Goal: Task Accomplishment & Management: Use online tool/utility

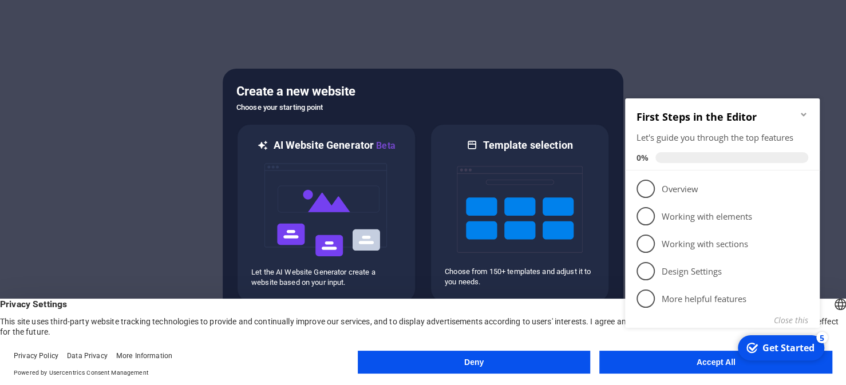
click at [718, 364] on div "checkmark Get Started 5 First Steps in the Editor Let's guide you through the t…" at bounding box center [725, 227] width 208 height 278
click at [661, 361] on div "checkmark Get Started 5 First Steps in the Editor Let's guide you through the t…" at bounding box center [725, 227] width 208 height 278
click at [722, 367] on appcues-checklist "Contextual help checklist present on screen" at bounding box center [725, 228] width 208 height 281
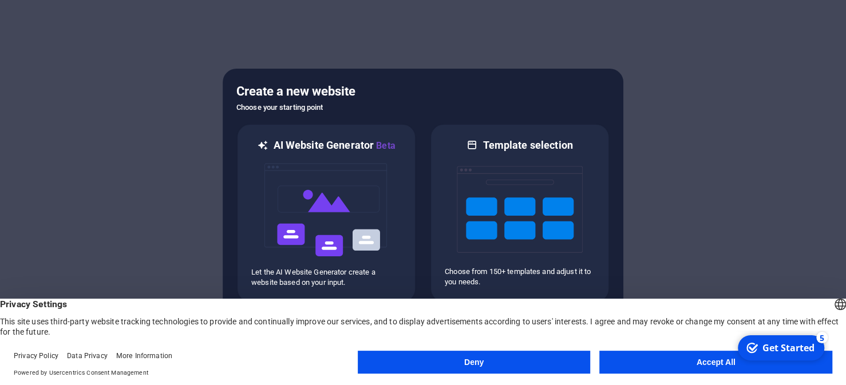
drag, startPoint x: 1453, startPoint y: 698, endPoint x: 754, endPoint y: 556, distance: 714.1
click at [683, 367] on button "Accept All" at bounding box center [716, 362] width 233 height 23
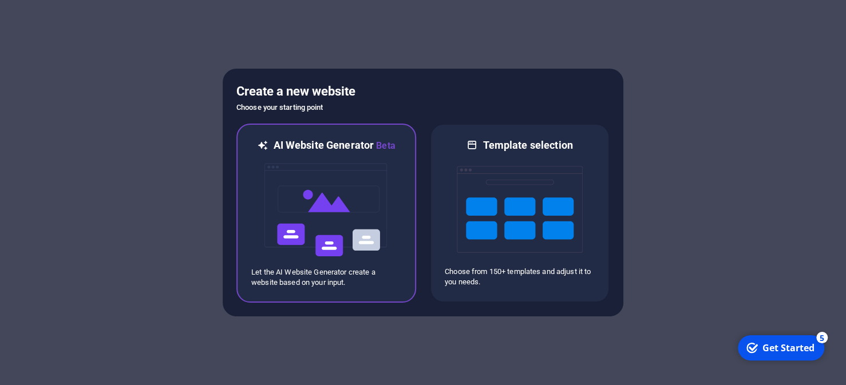
click at [360, 202] on img at bounding box center [326, 210] width 126 height 115
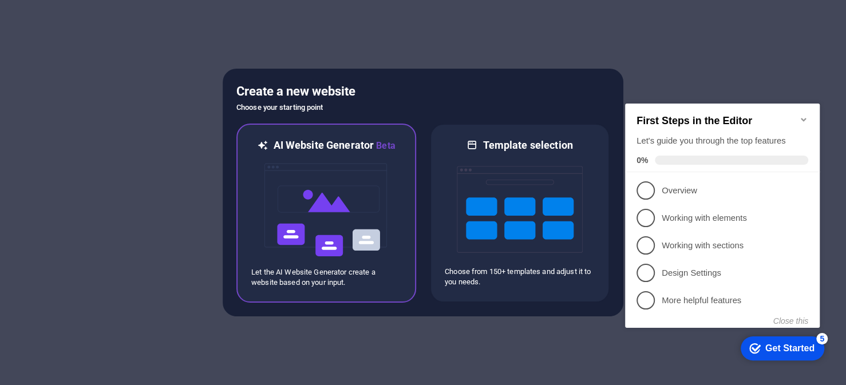
click at [340, 235] on img at bounding box center [326, 210] width 126 height 115
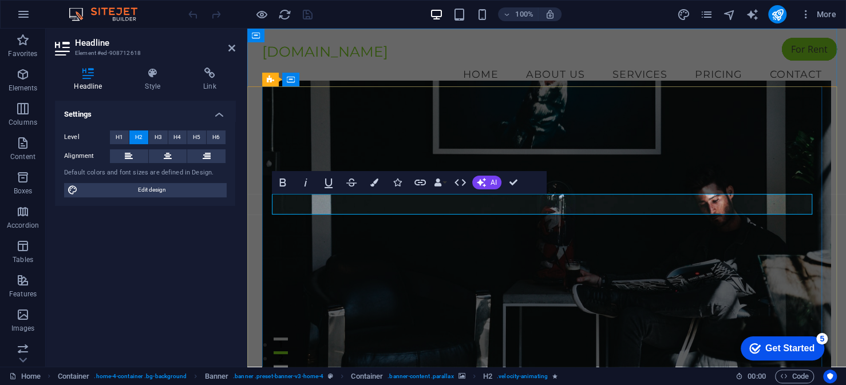
drag, startPoint x: 534, startPoint y: 206, endPoint x: 655, endPoint y: 207, distance: 120.8
click at [574, 287] on figure at bounding box center [546, 234] width 569 height 308
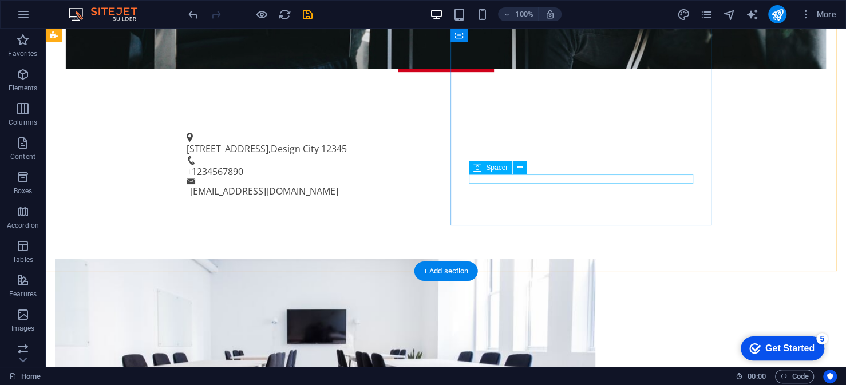
scroll to position [458, 0]
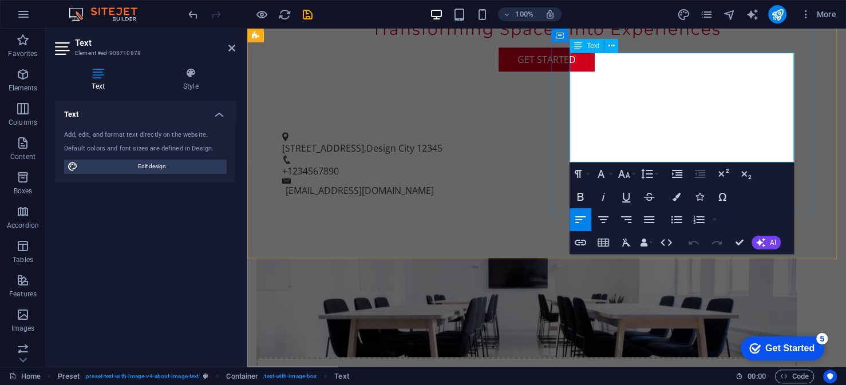
drag, startPoint x: 712, startPoint y: 86, endPoint x: 722, endPoint y: 86, distance: 9.7
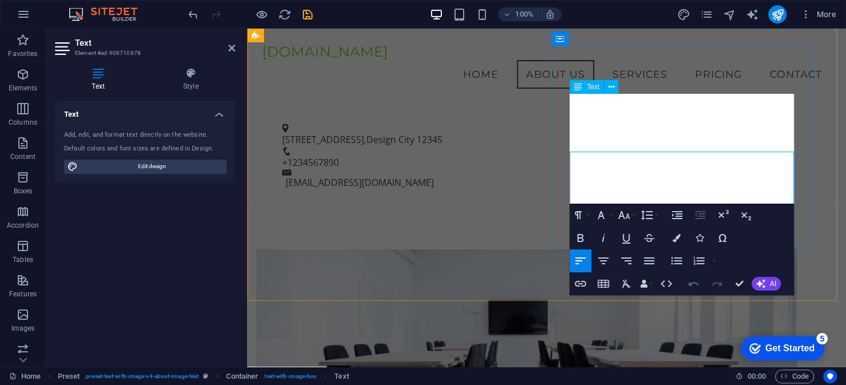
scroll to position [343, 0]
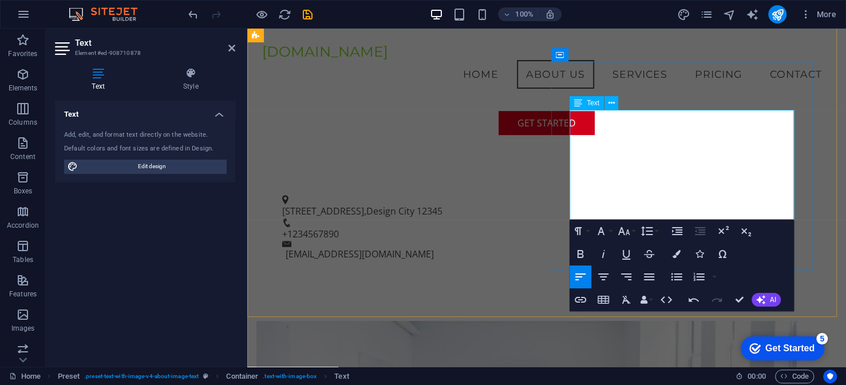
copy p "At Interior.iigpl.in, we specialize in creating stunning interiors that reflect…"
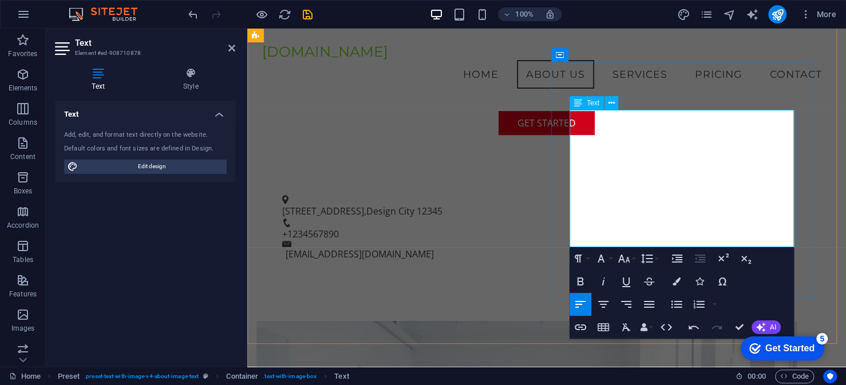
drag, startPoint x: 643, startPoint y: 116, endPoint x: 586, endPoint y: 117, distance: 56.7
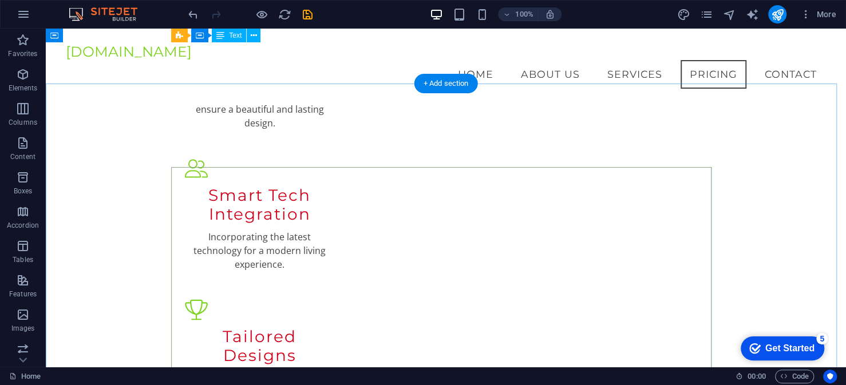
scroll to position [1317, 0]
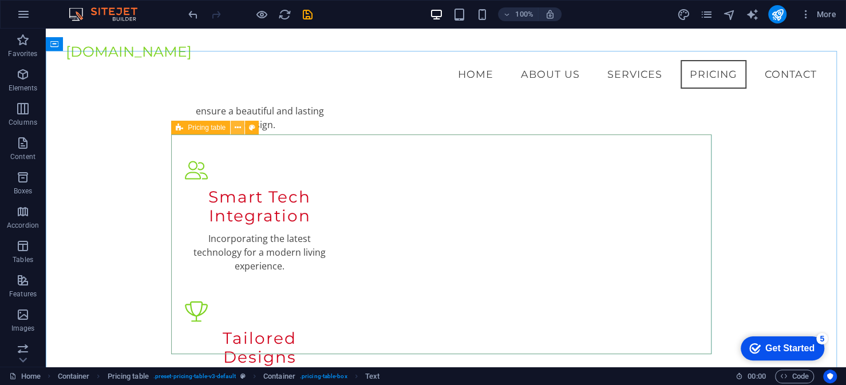
click at [238, 127] on icon at bounding box center [238, 128] width 6 height 12
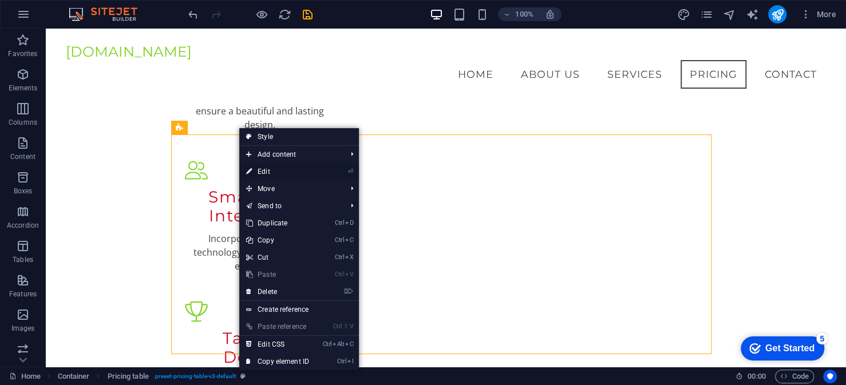
click at [256, 171] on link "⏎ Edit" at bounding box center [277, 171] width 77 height 17
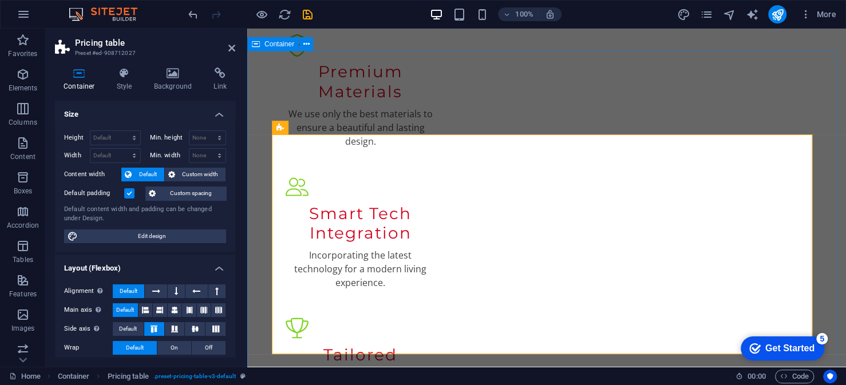
scroll to position [1374, 0]
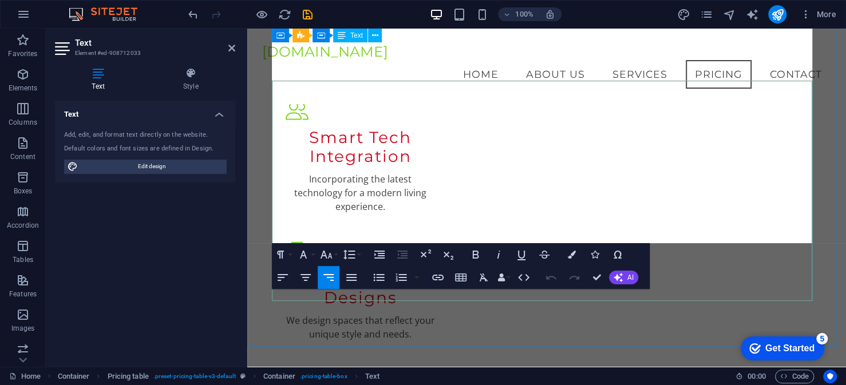
scroll to position [1374, 0]
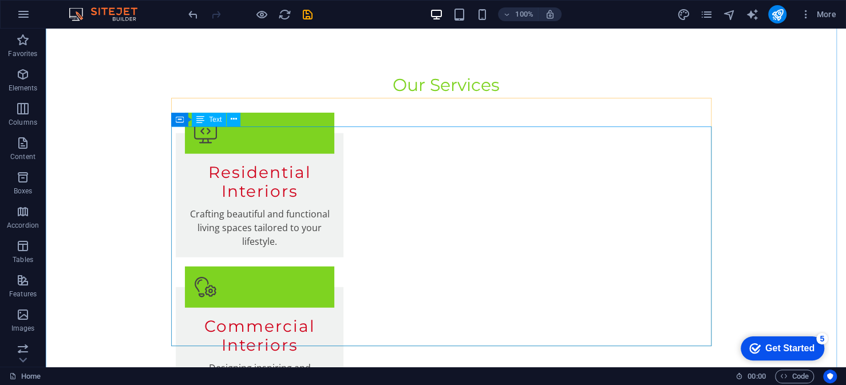
scroll to position [1775, 0]
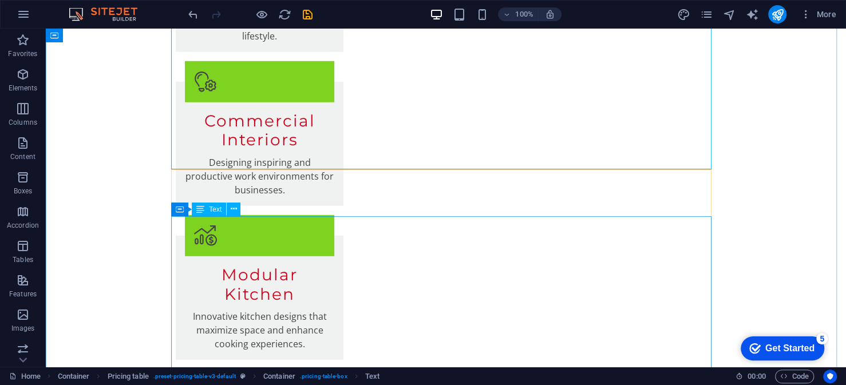
scroll to position [2004, 0]
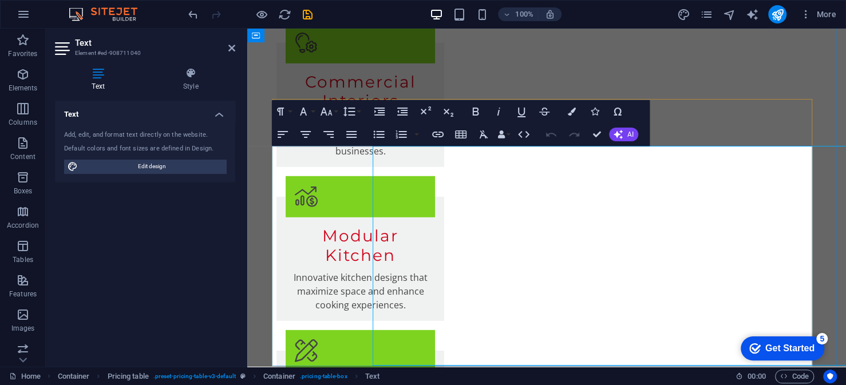
scroll to position [2007, 0]
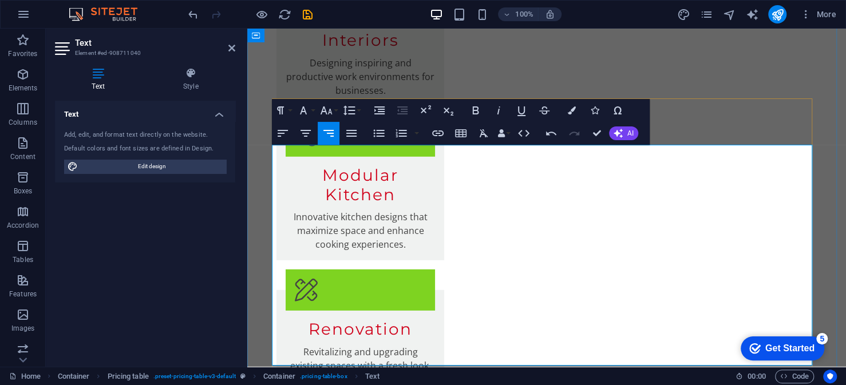
scroll to position [2122, 0]
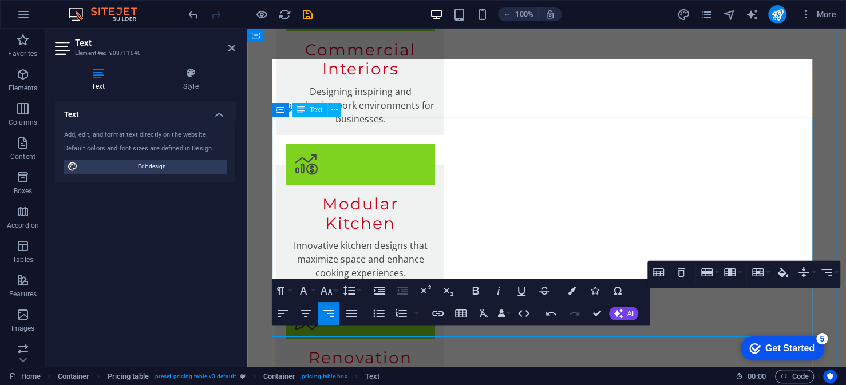
scroll to position [2007, 0]
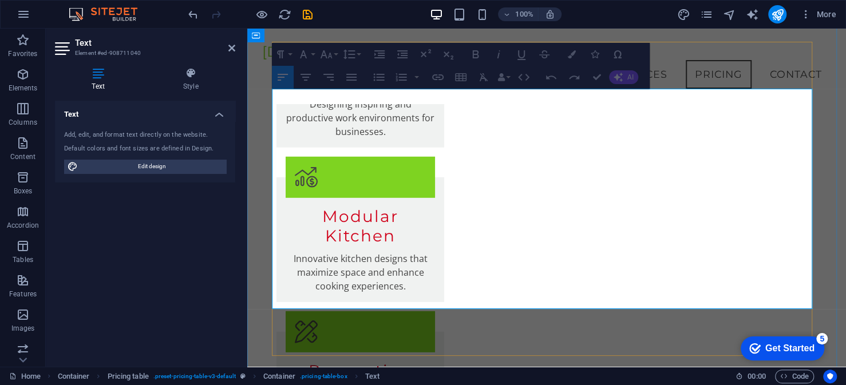
drag, startPoint x: 546, startPoint y: 298, endPoint x: 311, endPoint y: 224, distance: 246.3
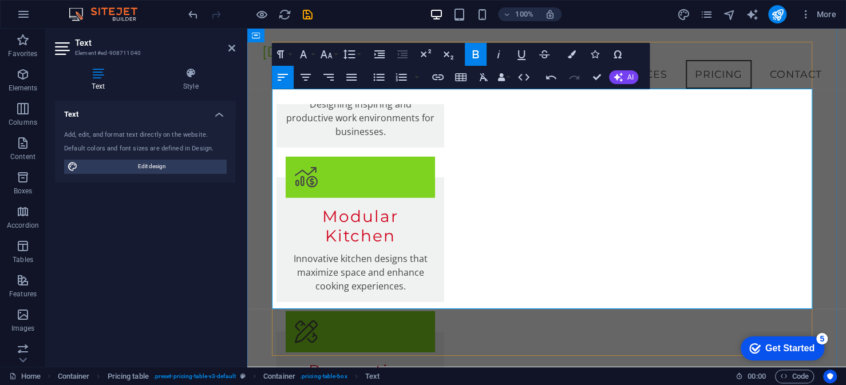
drag, startPoint x: 384, startPoint y: 290, endPoint x: 350, endPoint y: 282, distance: 35.2
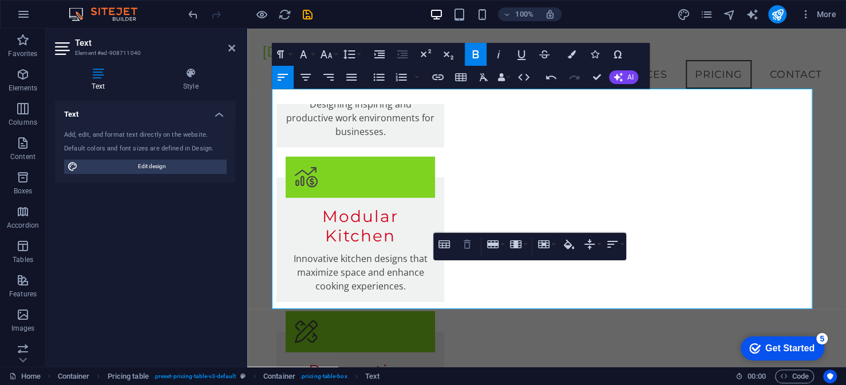
click at [467, 244] on icon "button" at bounding box center [467, 245] width 14 height 14
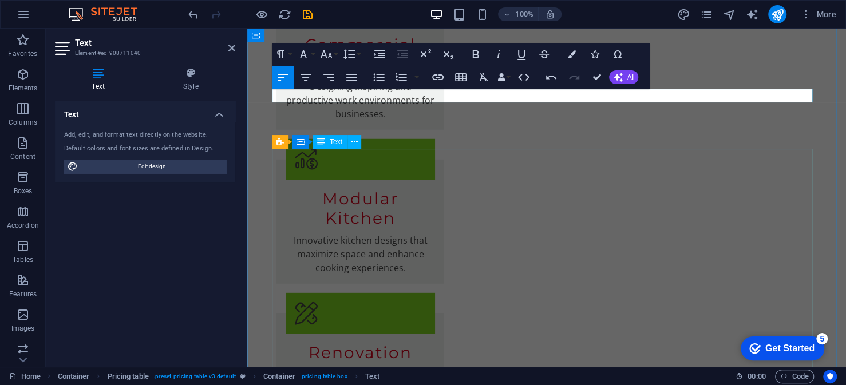
scroll to position [2179, 0]
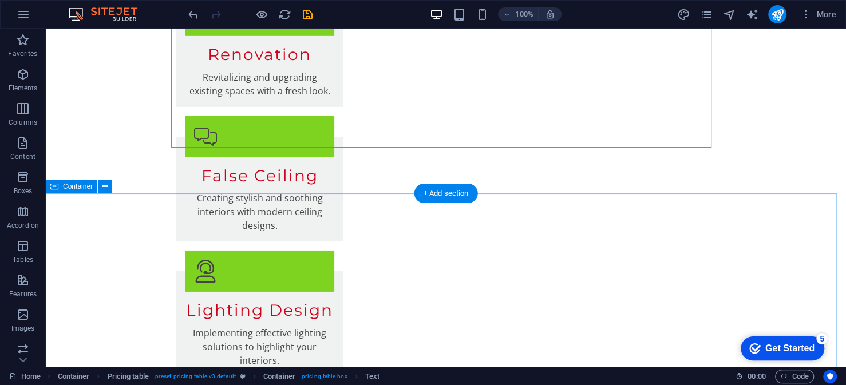
scroll to position [2352, 0]
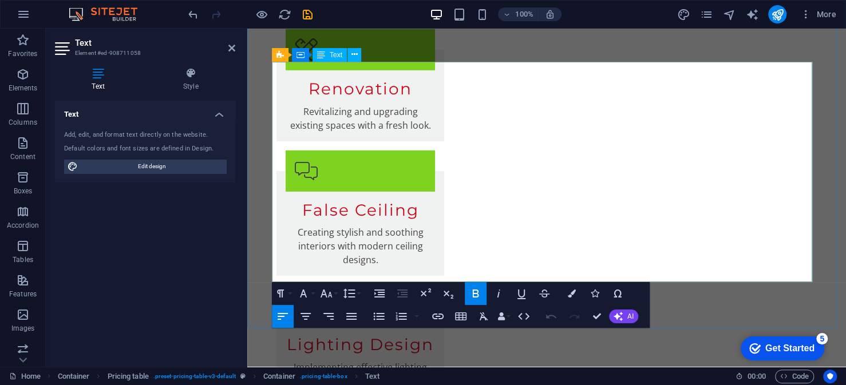
scroll to position [2306, 0]
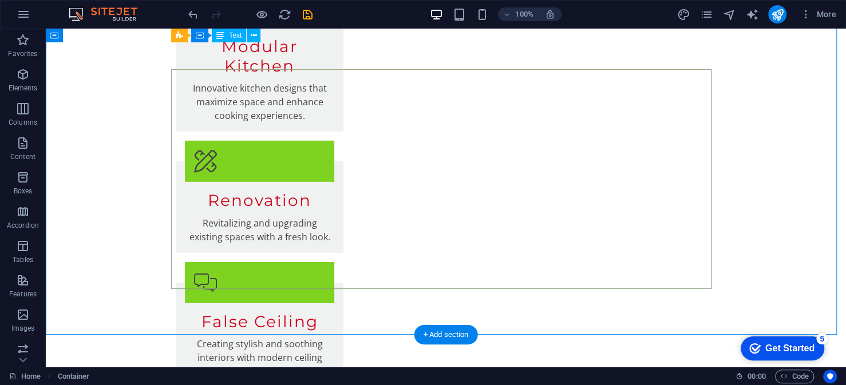
scroll to position [2134, 0]
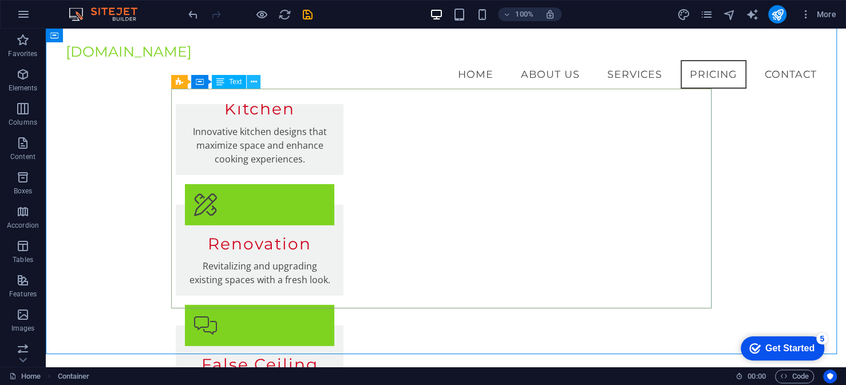
click at [255, 83] on icon at bounding box center [254, 82] width 6 height 12
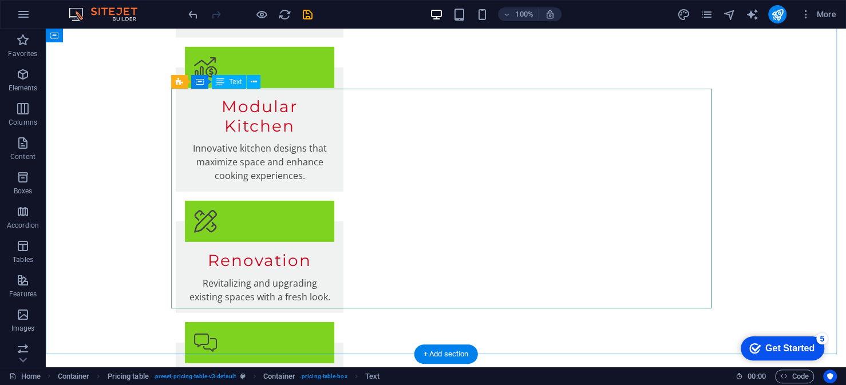
scroll to position [2191, 0]
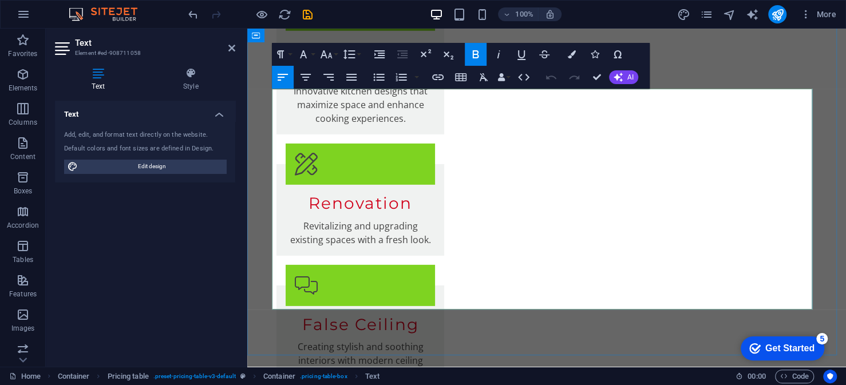
drag, startPoint x: 283, startPoint y: 287, endPoint x: 288, endPoint y: 300, distance: 12.9
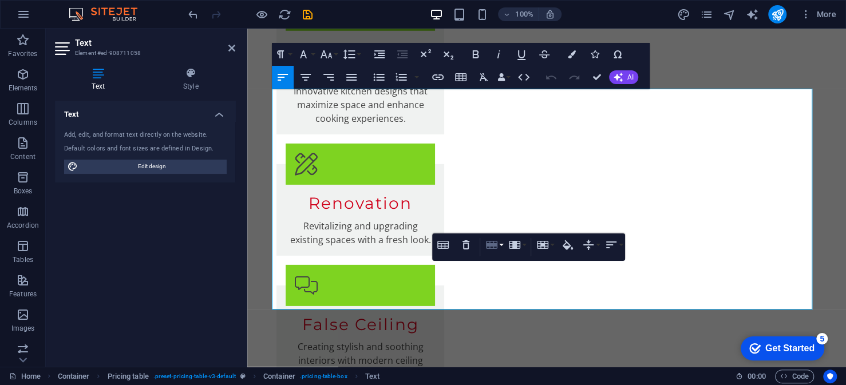
click at [490, 246] on icon "button" at bounding box center [491, 245] width 11 height 8
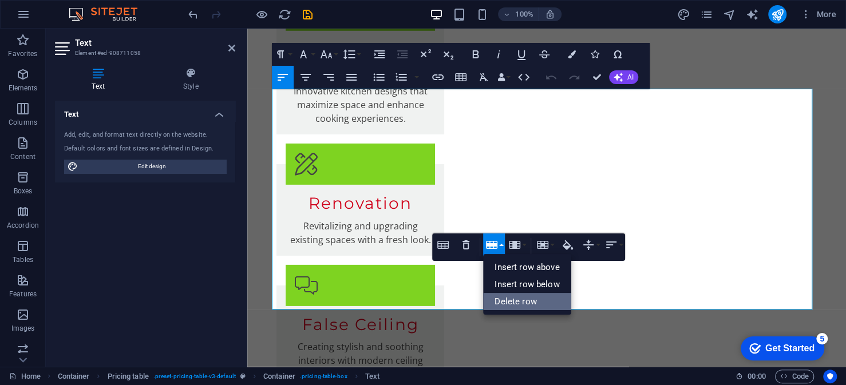
click at [511, 303] on link "Delete row" at bounding box center [527, 301] width 88 height 17
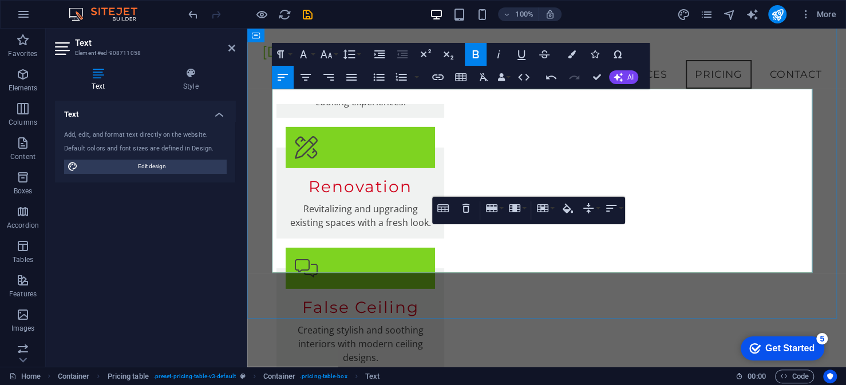
scroll to position [1962, 0]
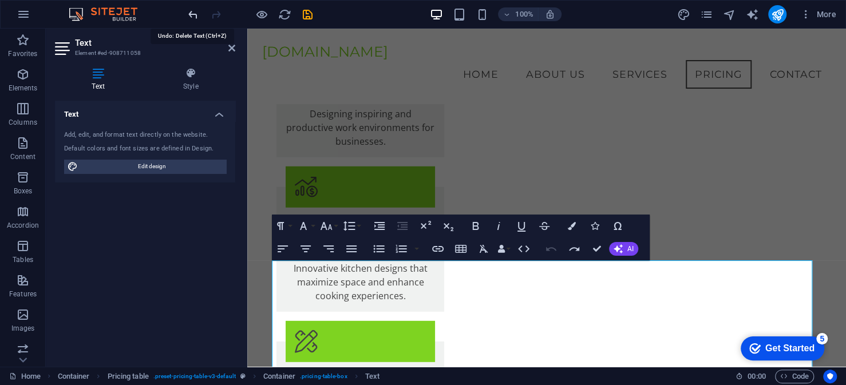
click at [0, 0] on icon "undo" at bounding box center [0, 0] width 0 height 0
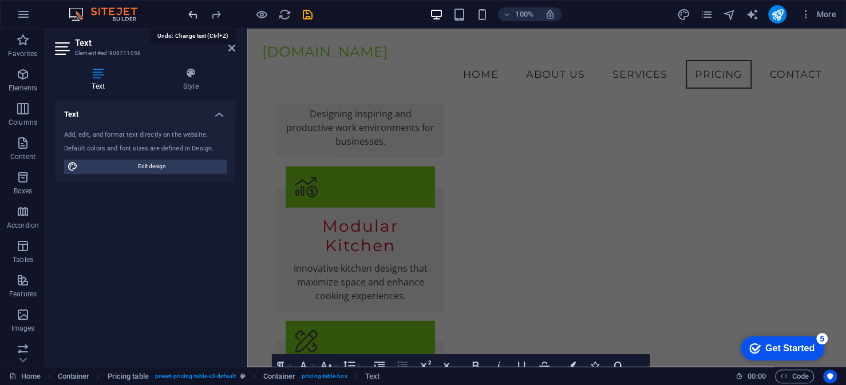
click at [0, 0] on icon "undo" at bounding box center [0, 0] width 0 height 0
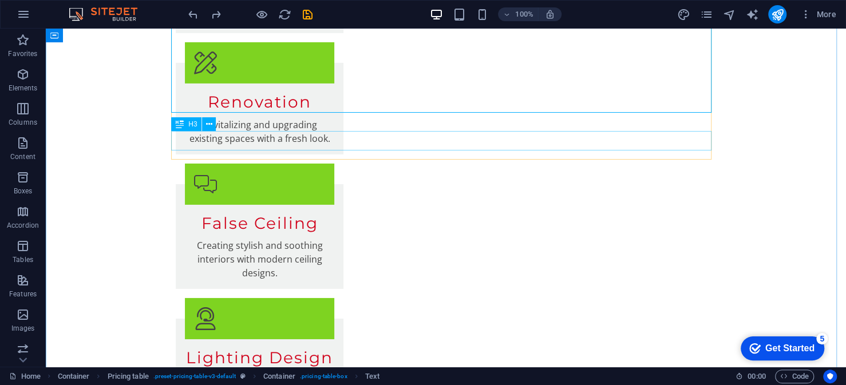
scroll to position [2363, 0]
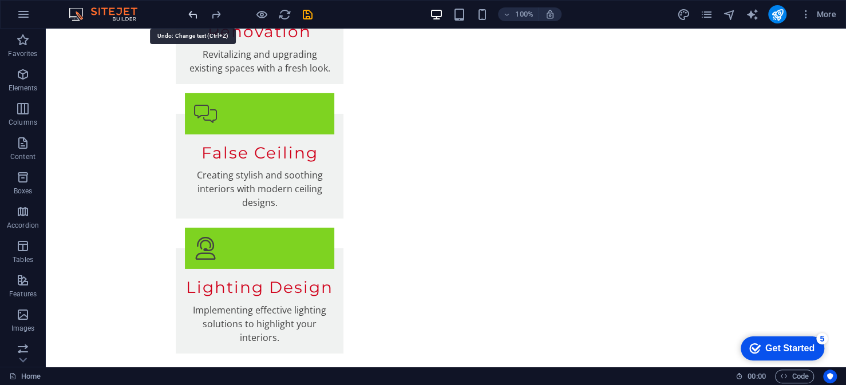
click at [0, 0] on icon "undo" at bounding box center [0, 0] width 0 height 0
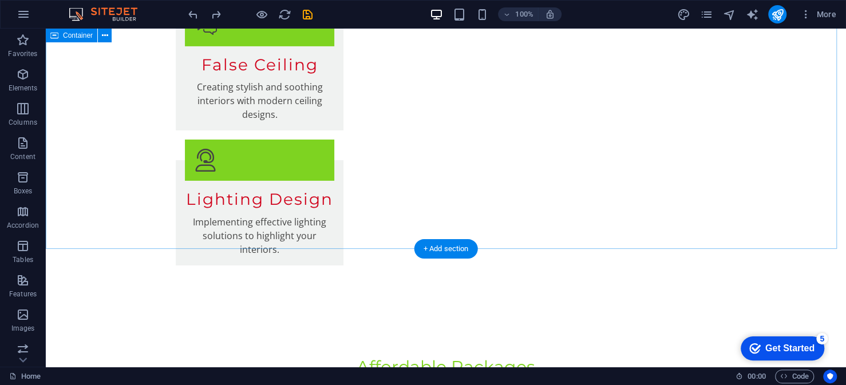
scroll to position [2452, 0]
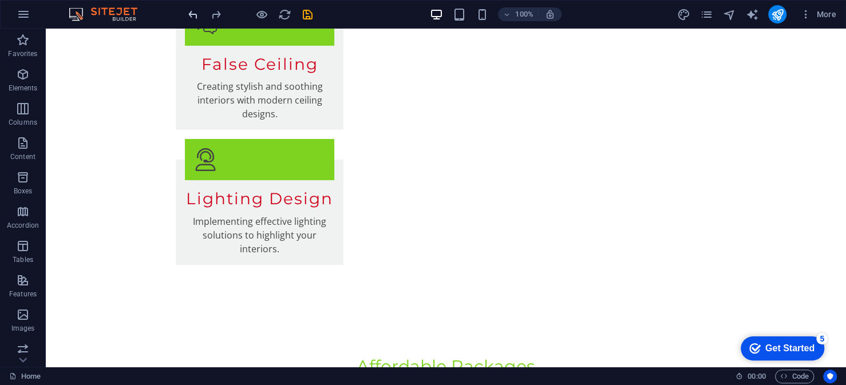
click at [0, 0] on icon "undo" at bounding box center [0, 0] width 0 height 0
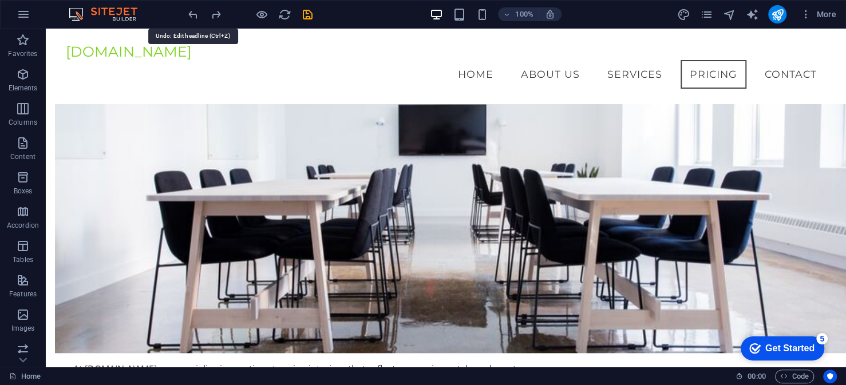
scroll to position [310, 0]
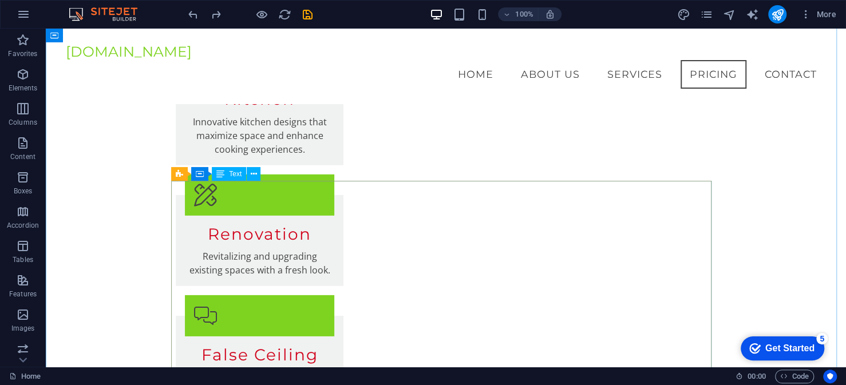
scroll to position [2142, 0]
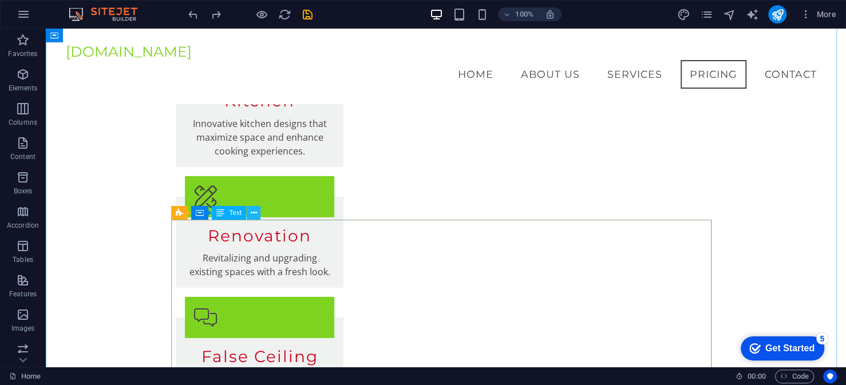
click at [258, 213] on button at bounding box center [254, 213] width 14 height 14
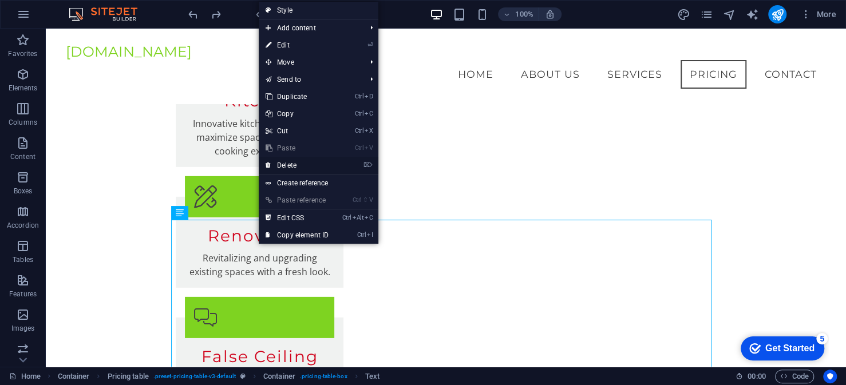
click at [300, 166] on link "⌦ Delete" at bounding box center [297, 165] width 77 height 17
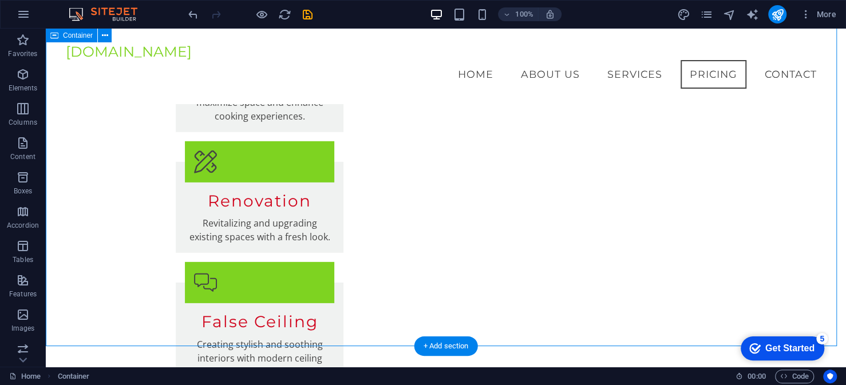
drag, startPoint x: 720, startPoint y: 280, endPoint x: 598, endPoint y: 266, distance: 122.8
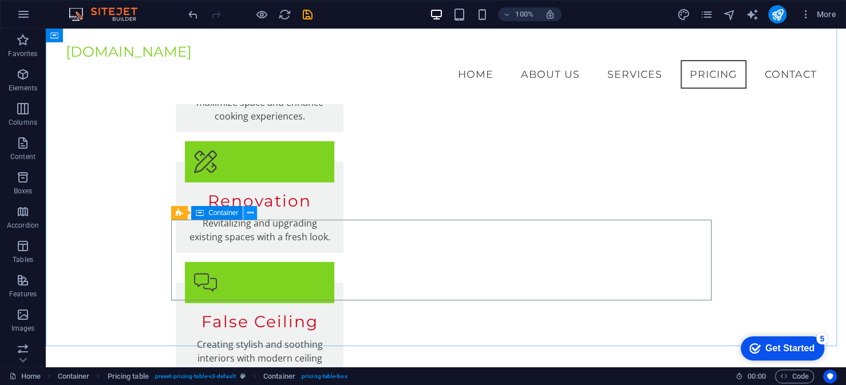
click at [255, 215] on button at bounding box center [250, 213] width 14 height 14
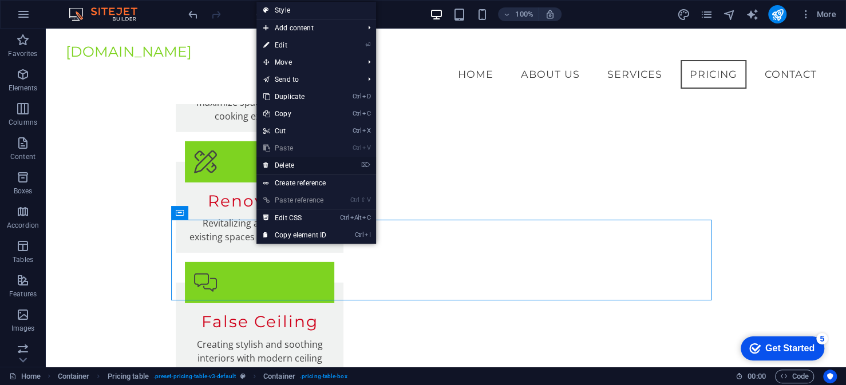
click at [294, 166] on link "⌦ Delete" at bounding box center [295, 165] width 77 height 17
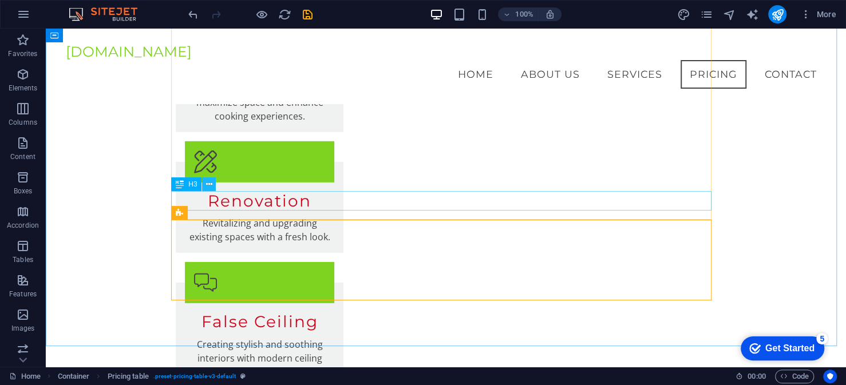
click at [212, 186] on icon at bounding box center [209, 185] width 6 height 12
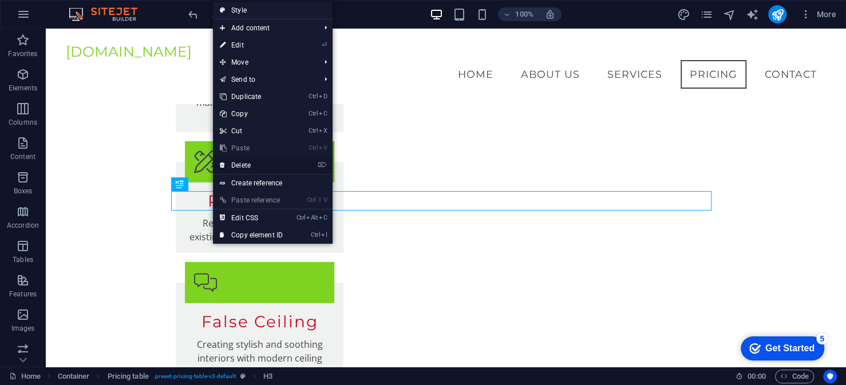
click at [248, 164] on link "⌦ Delete" at bounding box center [251, 165] width 77 height 17
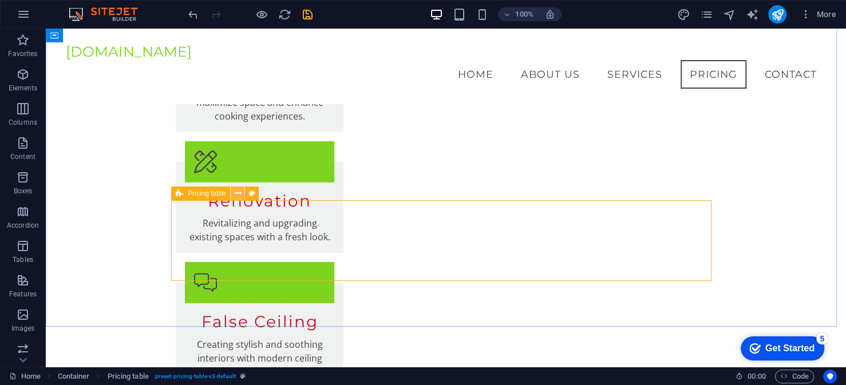
click at [238, 195] on icon at bounding box center [238, 194] width 6 height 12
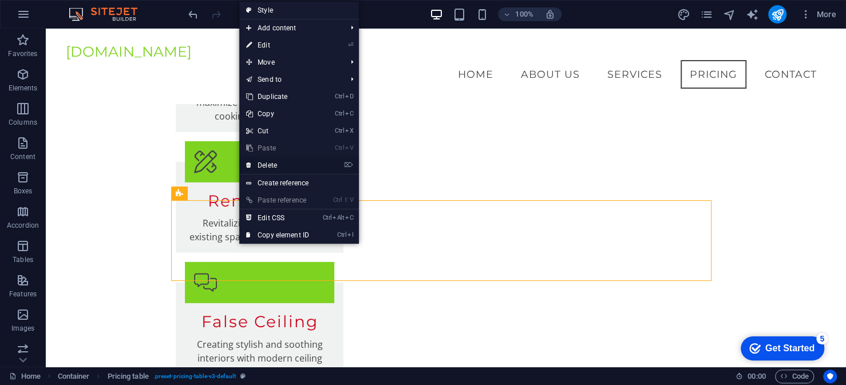
click at [279, 167] on link "⌦ Delete" at bounding box center [277, 165] width 77 height 17
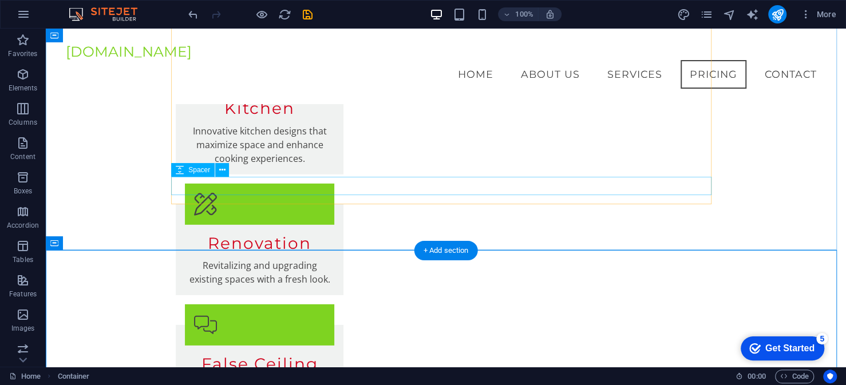
scroll to position [2085, 0]
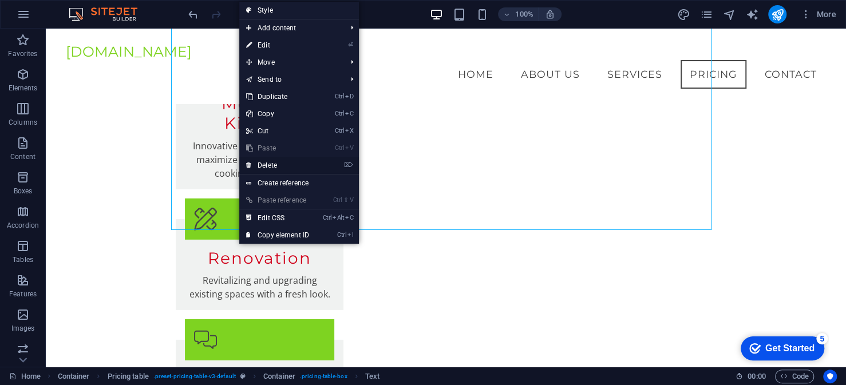
click at [292, 167] on link "⌦ Delete" at bounding box center [277, 165] width 77 height 17
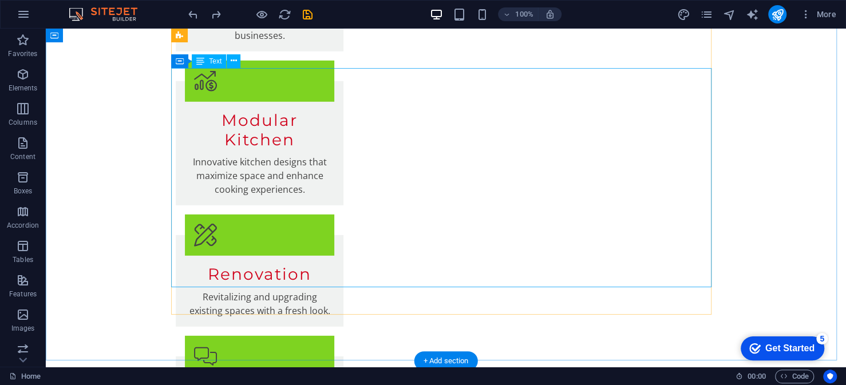
scroll to position [2200, 0]
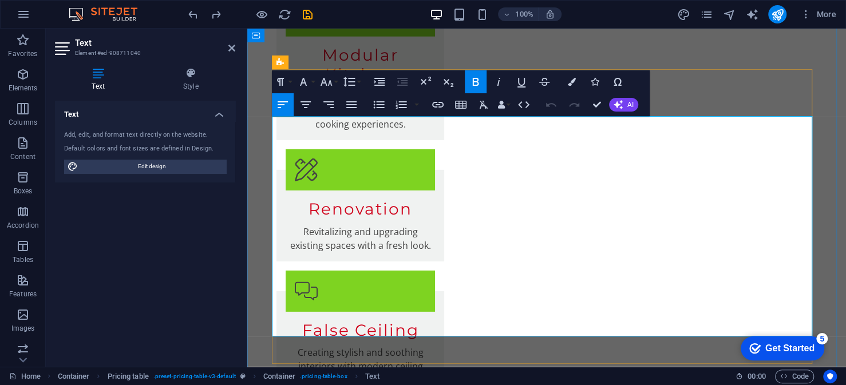
scroll to position [2236, 0]
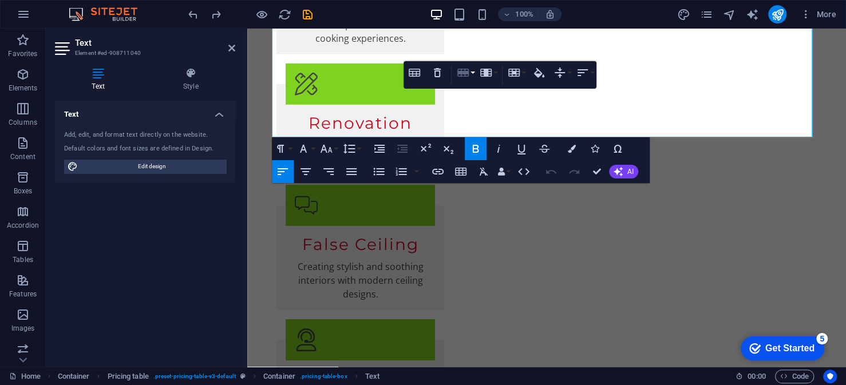
click at [466, 74] on icon "button" at bounding box center [463, 73] width 14 height 14
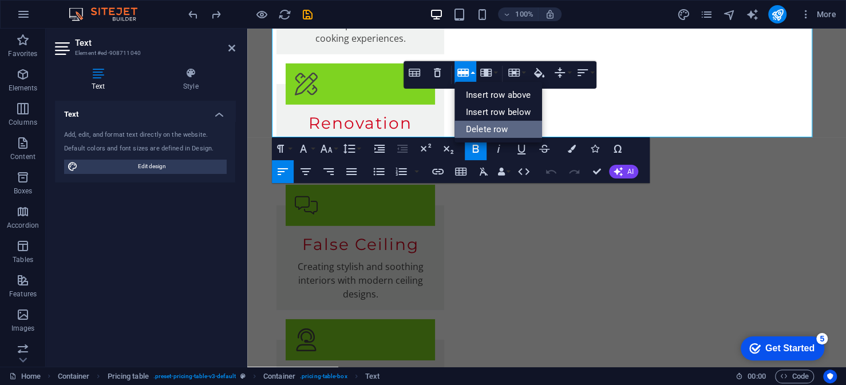
click at [484, 128] on link "Delete row" at bounding box center [499, 129] width 88 height 17
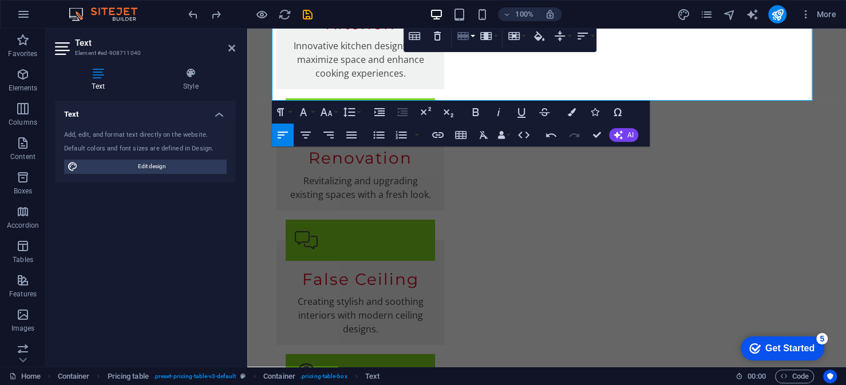
click at [460, 36] on icon "button" at bounding box center [463, 36] width 11 height 8
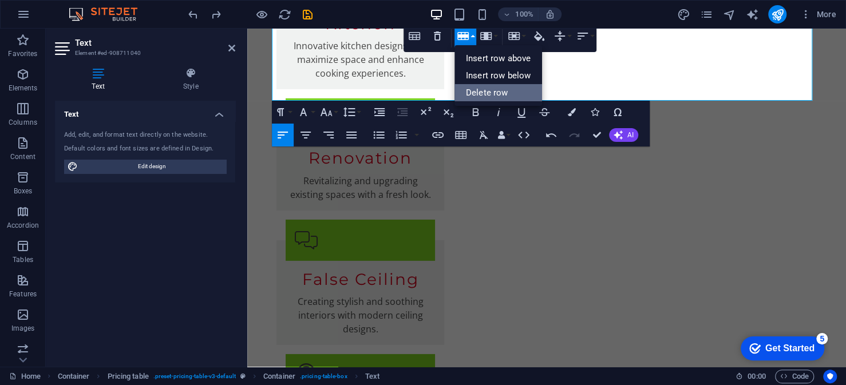
click at [485, 95] on link "Delete row" at bounding box center [499, 92] width 88 height 17
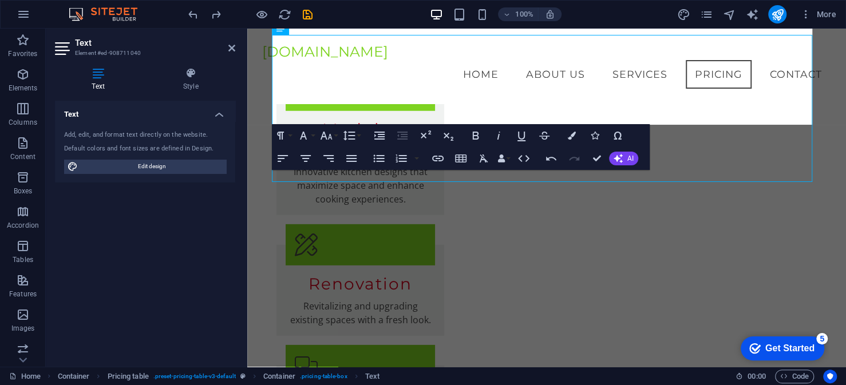
scroll to position [2007, 0]
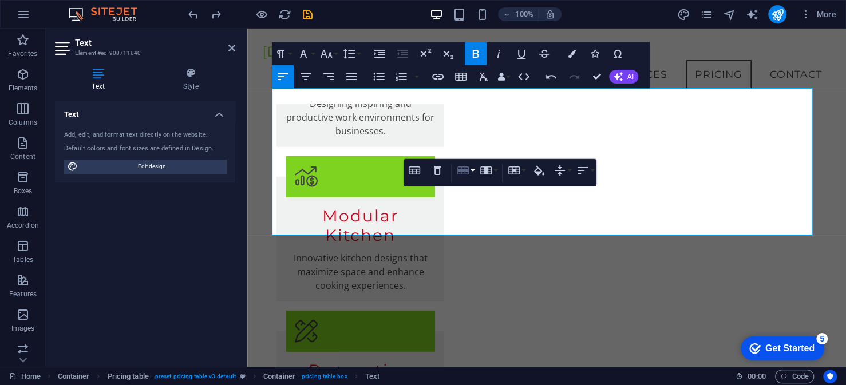
click at [464, 169] on icon "button" at bounding box center [463, 171] width 11 height 8
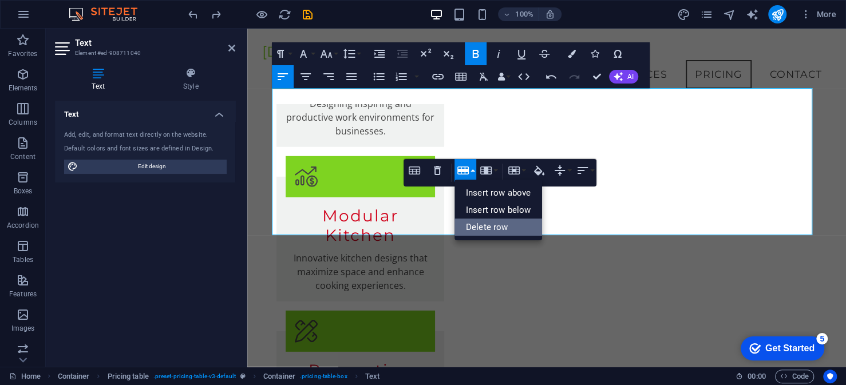
click at [491, 228] on link "Delete row" at bounding box center [499, 227] width 88 height 17
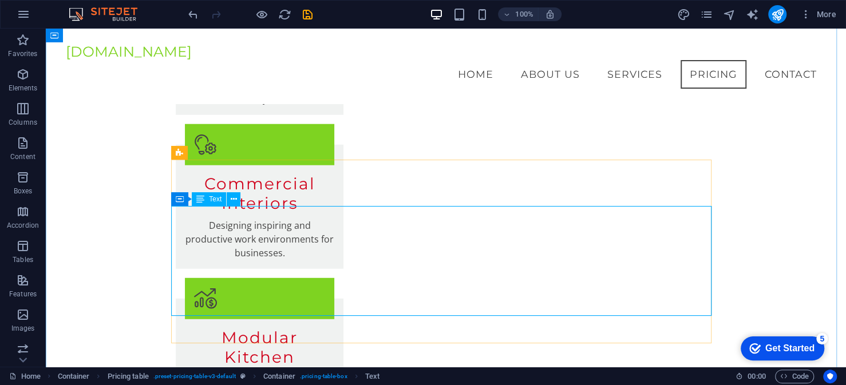
scroll to position [1835, 0]
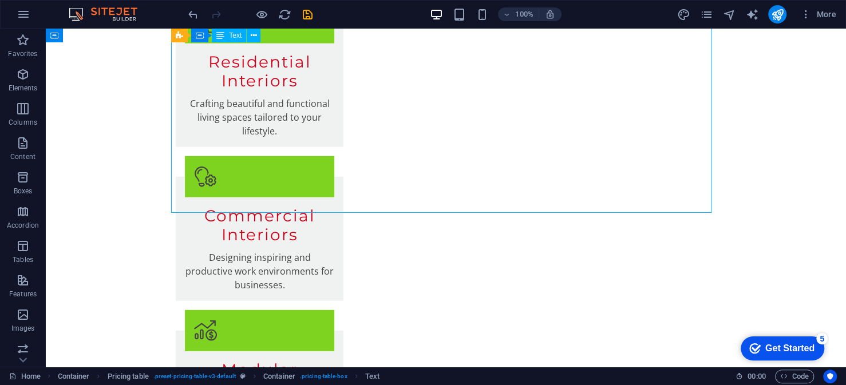
scroll to position [1740, 0]
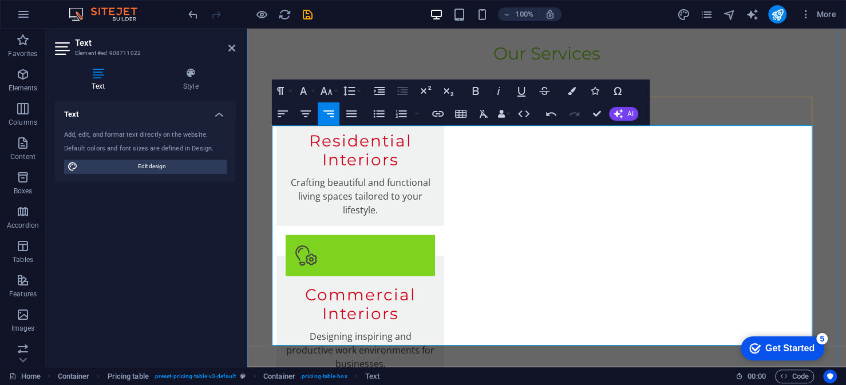
scroll to position [1855, 0]
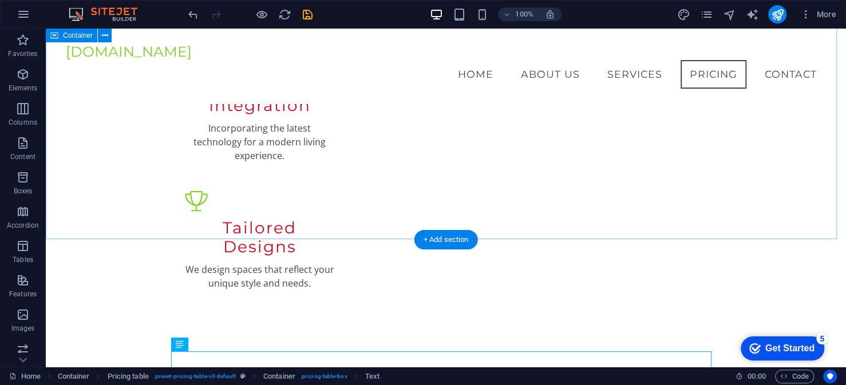
scroll to position [1396, 0]
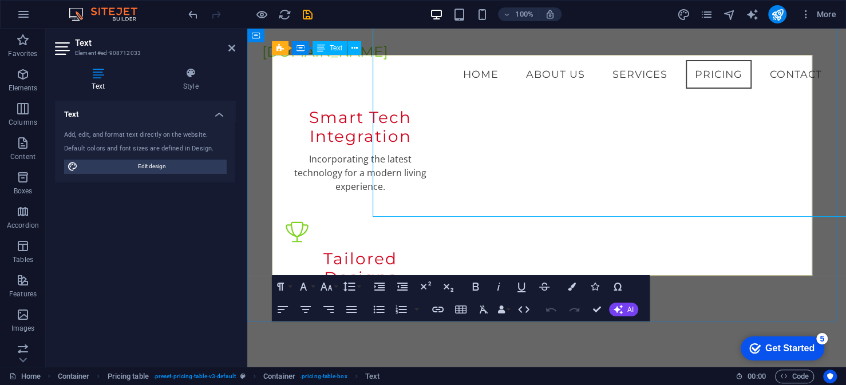
scroll to position [1454, 0]
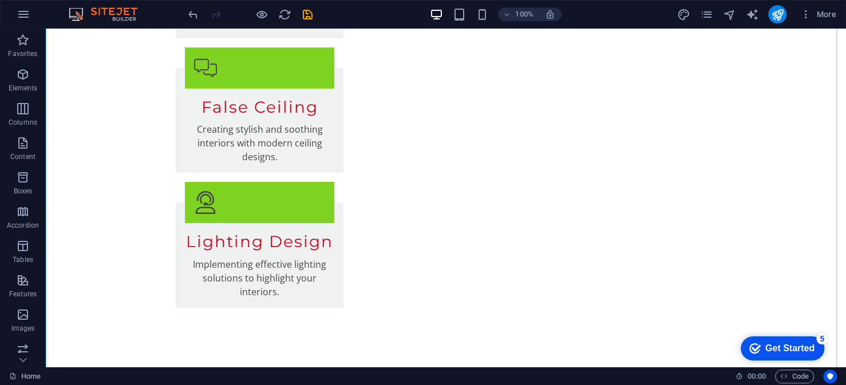
scroll to position [2428, 0]
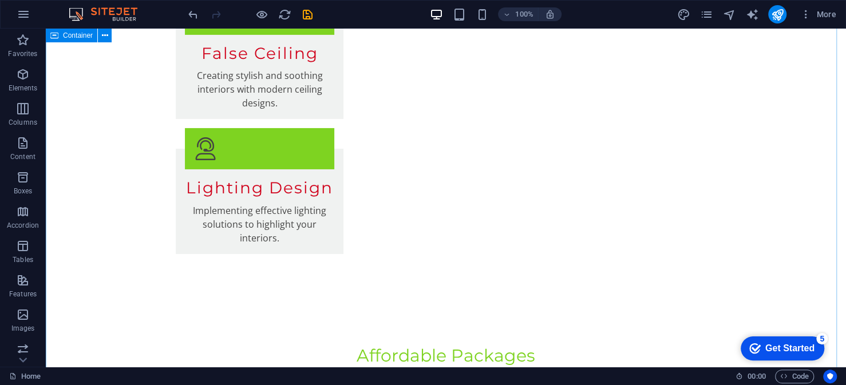
click at [105, 38] on icon at bounding box center [105, 36] width 6 height 12
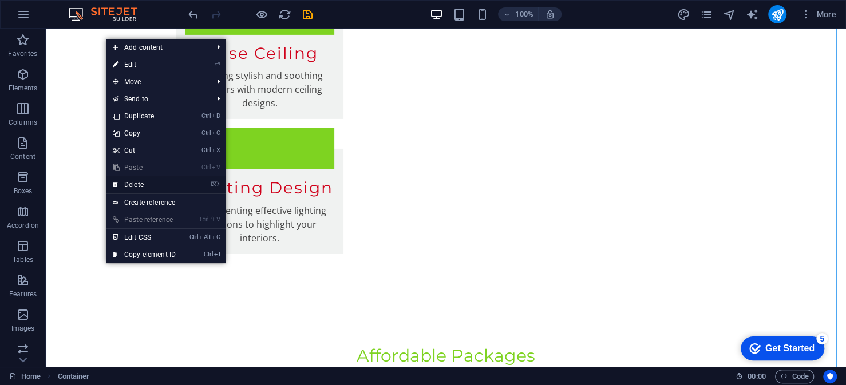
click at [137, 184] on link "⌦ Delete" at bounding box center [144, 184] width 77 height 17
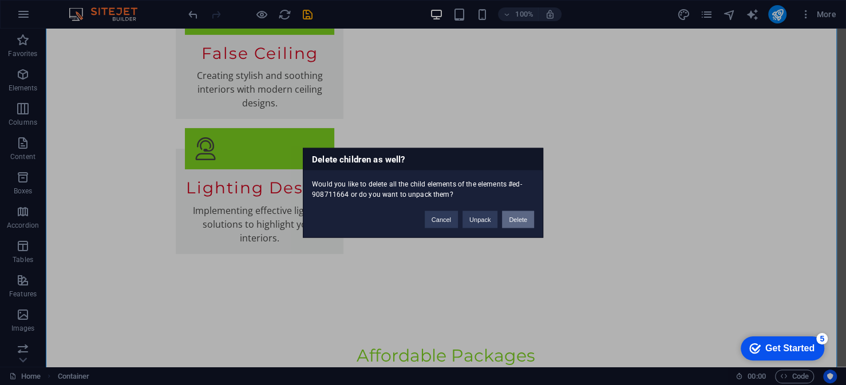
click at [525, 218] on button "Delete" at bounding box center [518, 219] width 32 height 17
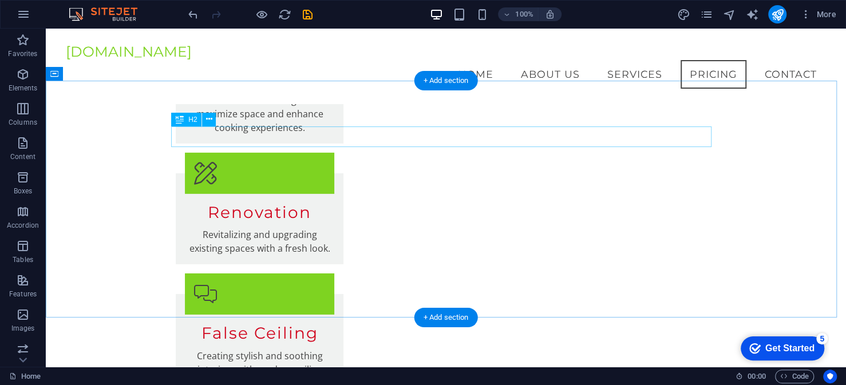
scroll to position [2141, 0]
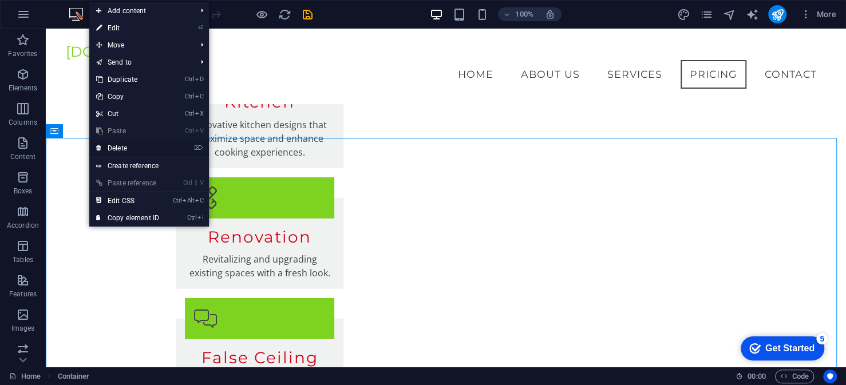
click at [121, 147] on link "⌦ Delete" at bounding box center [127, 148] width 77 height 17
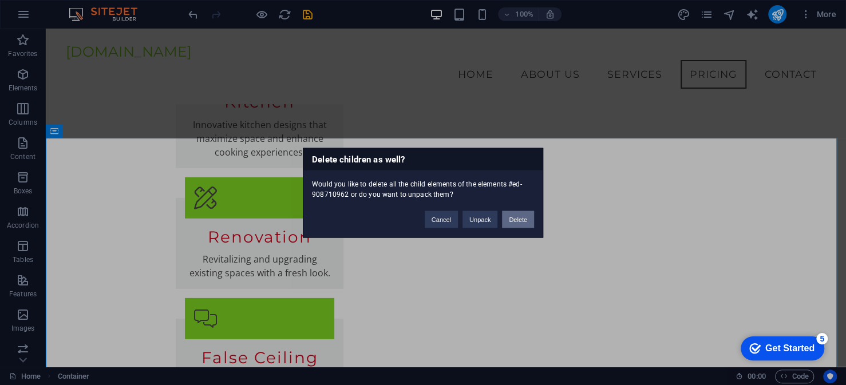
click at [518, 220] on button "Delete" at bounding box center [518, 219] width 32 height 17
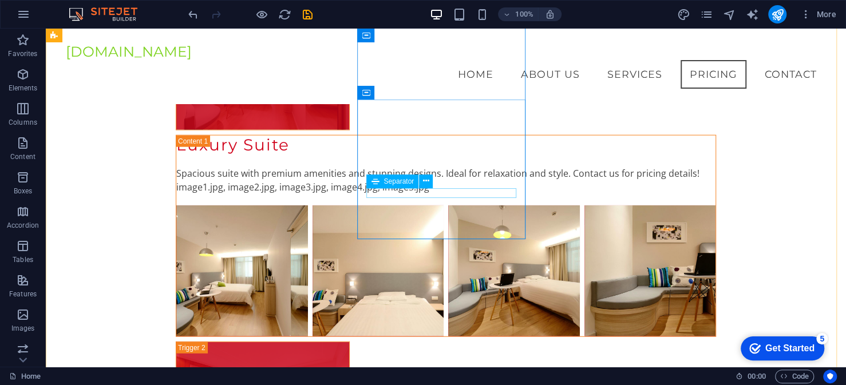
scroll to position [4489, 0]
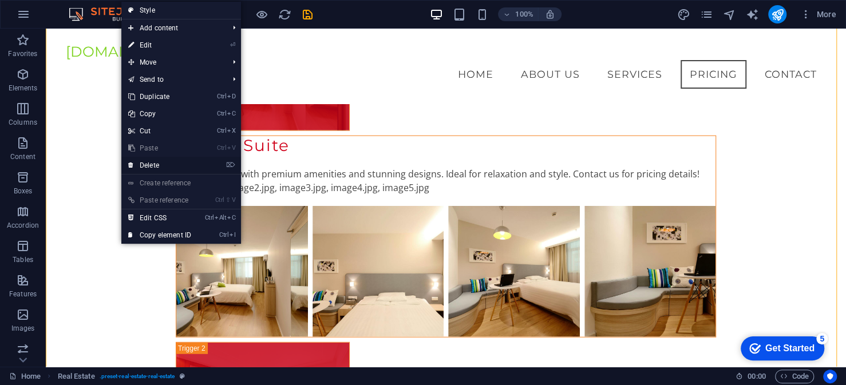
click at [145, 167] on link "⌦ Delete" at bounding box center [159, 165] width 77 height 17
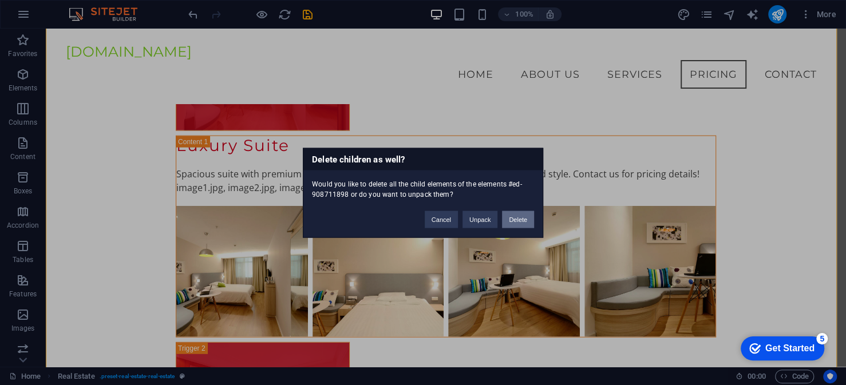
click at [508, 216] on button "Delete" at bounding box center [518, 219] width 32 height 17
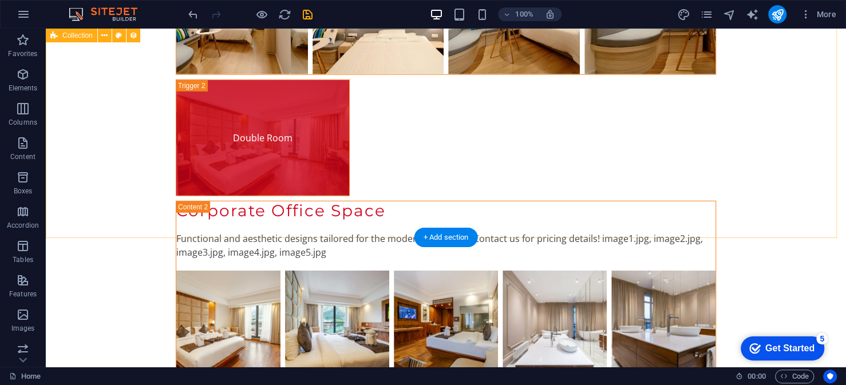
scroll to position [4776, 0]
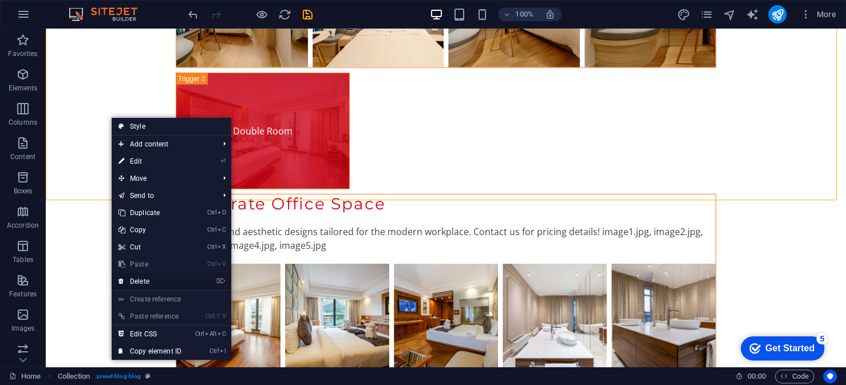
click at [129, 278] on link "⌦ Delete" at bounding box center [150, 281] width 77 height 17
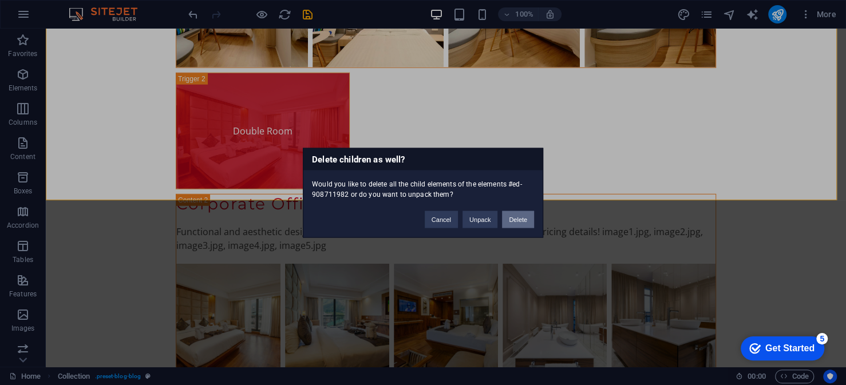
click at [521, 217] on button "Delete" at bounding box center [518, 219] width 32 height 17
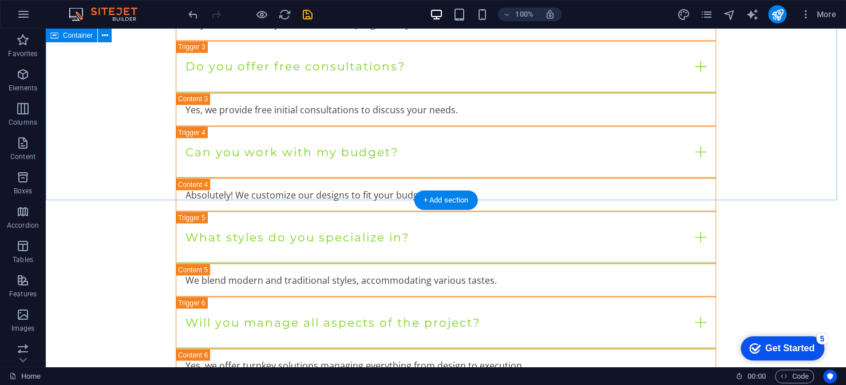
scroll to position [4062, 0]
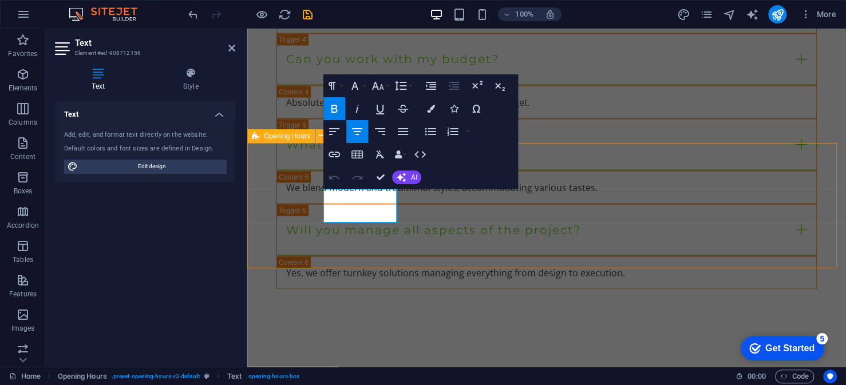
scroll to position [4021, 0]
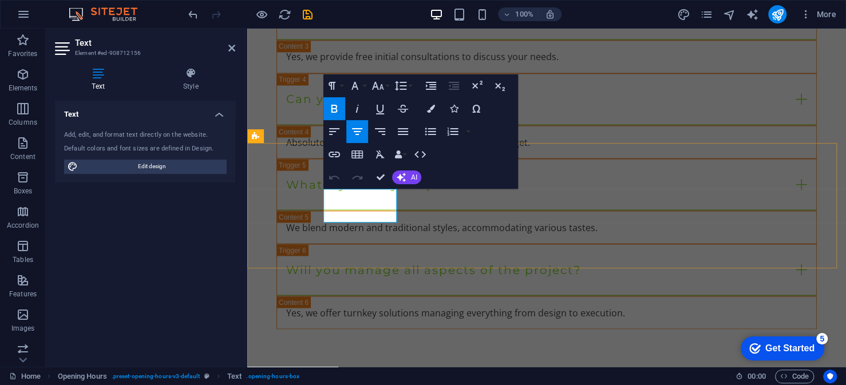
drag, startPoint x: 343, startPoint y: 212, endPoint x: 336, endPoint y: 214, distance: 7.6
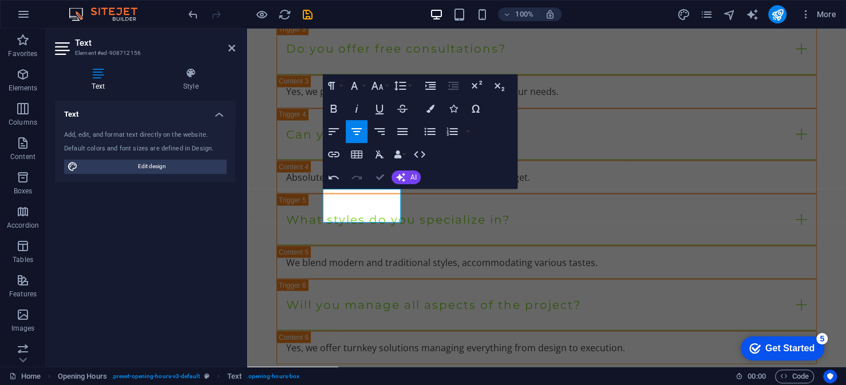
scroll to position [4062, 0]
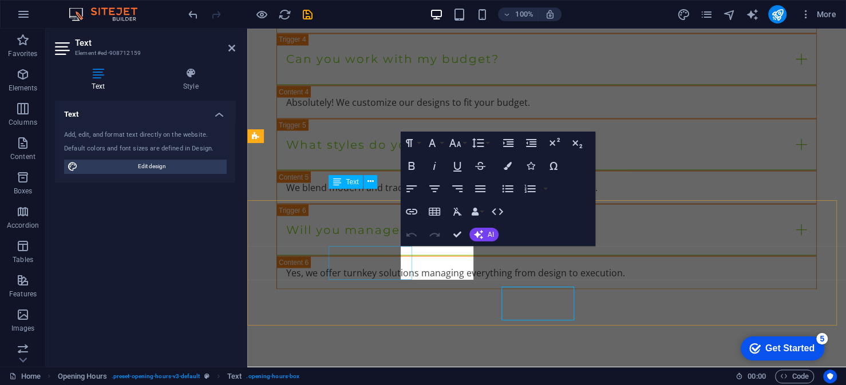
scroll to position [4021, 0]
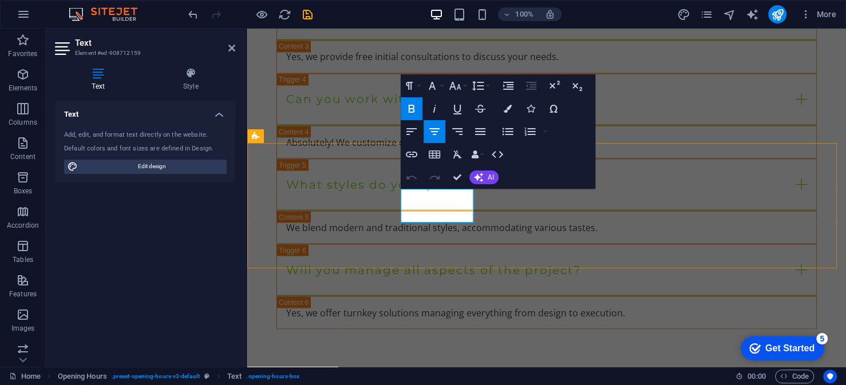
drag, startPoint x: 419, startPoint y: 212, endPoint x: 413, endPoint y: 215, distance: 6.2
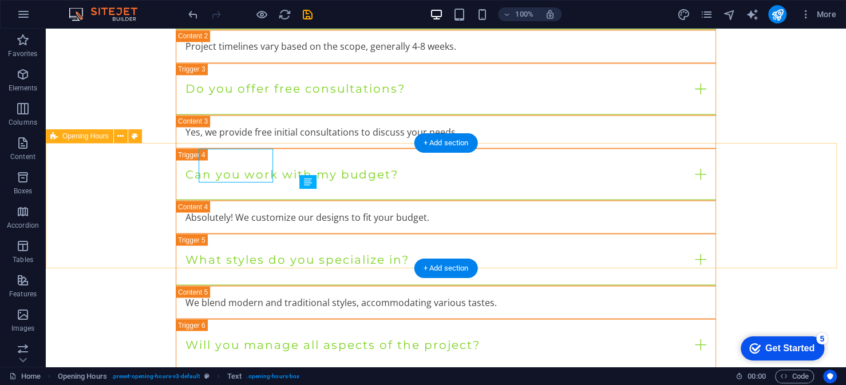
scroll to position [4062, 0]
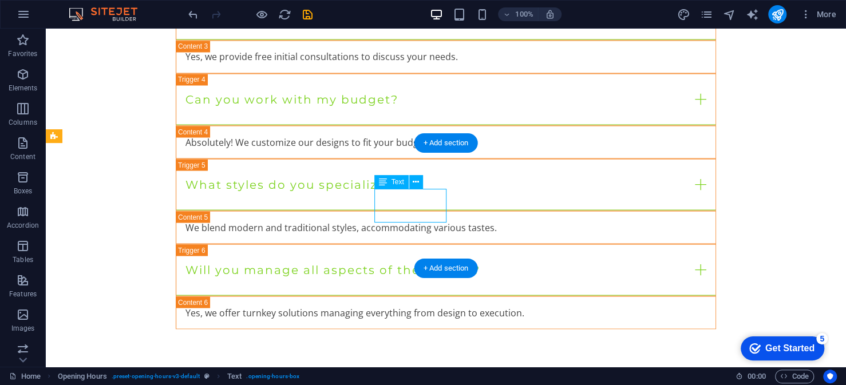
scroll to position [4021, 0]
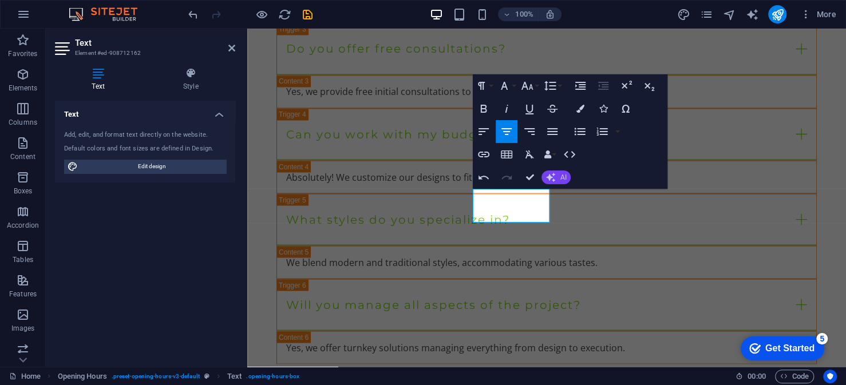
click at [552, 184] on button "AI" at bounding box center [556, 178] width 29 height 14
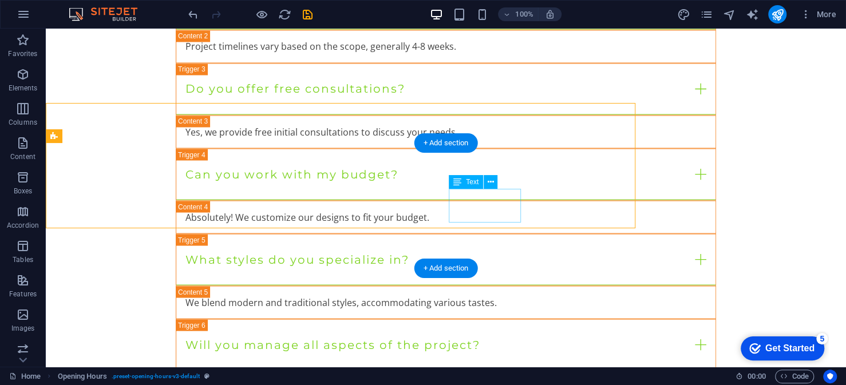
scroll to position [4062, 0]
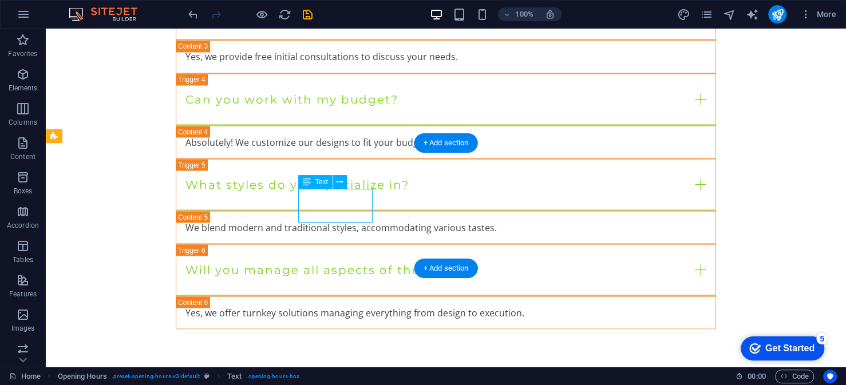
scroll to position [4021, 0]
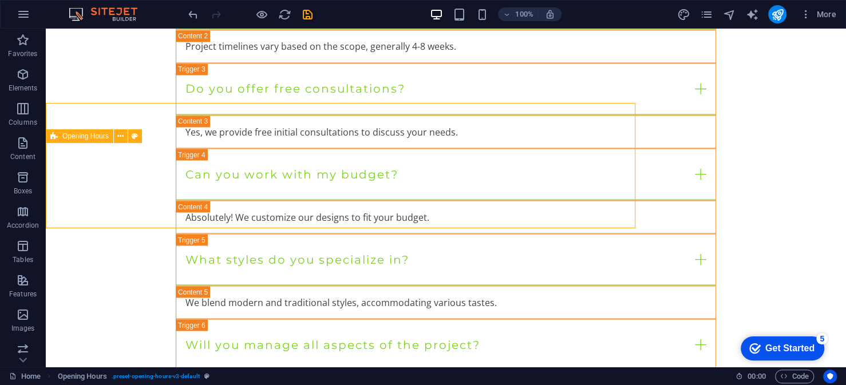
scroll to position [4062, 0]
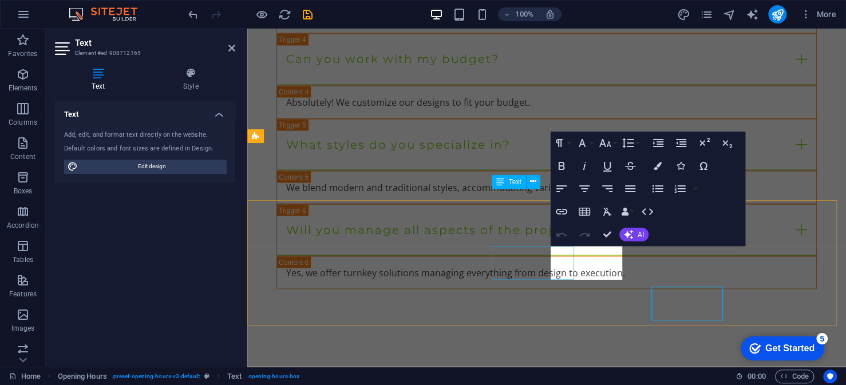
scroll to position [4021, 0]
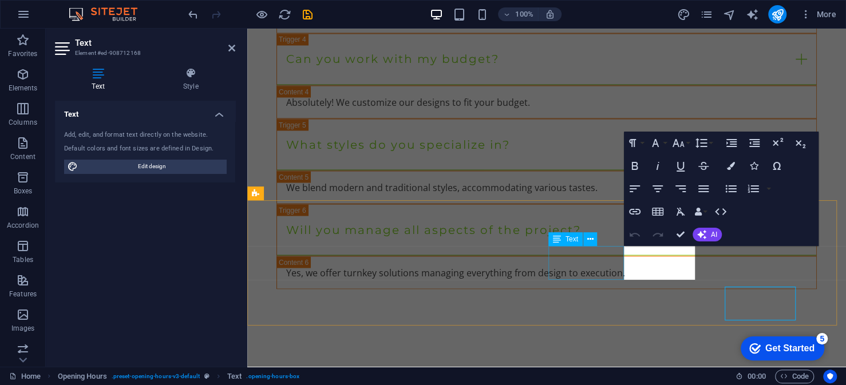
scroll to position [4021, 0]
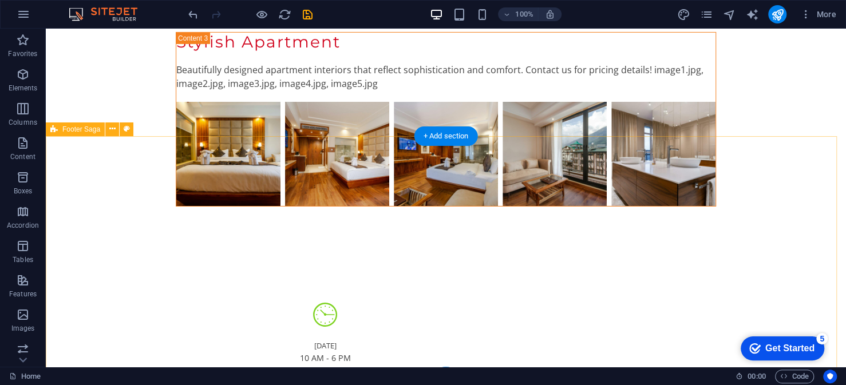
scroll to position [5276, 0]
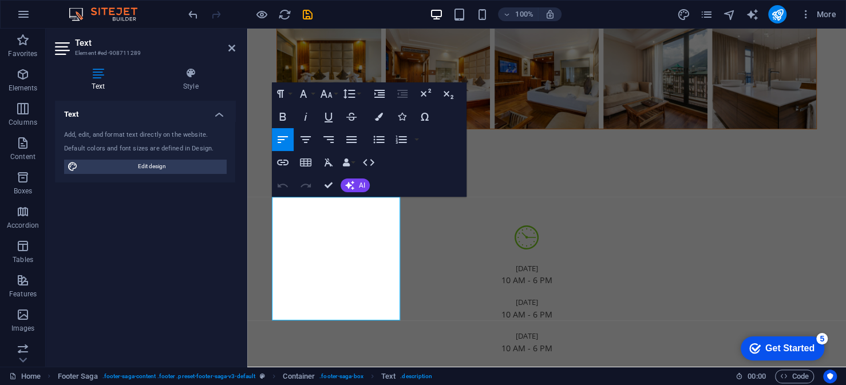
scroll to position [5236, 0]
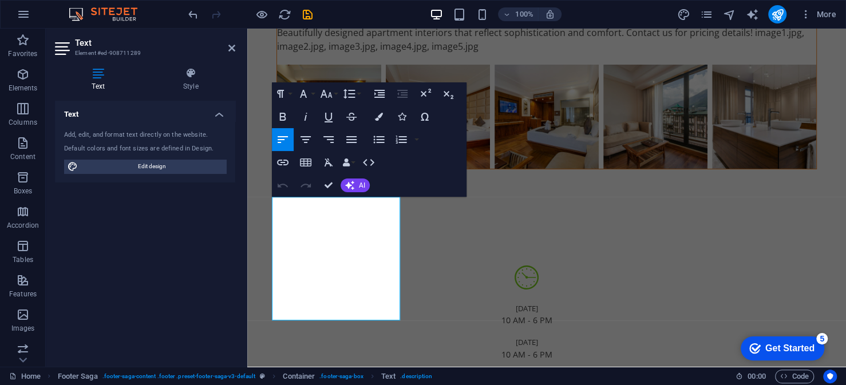
drag, startPoint x: 333, startPoint y: 206, endPoint x: 488, endPoint y: 221, distance: 155.3
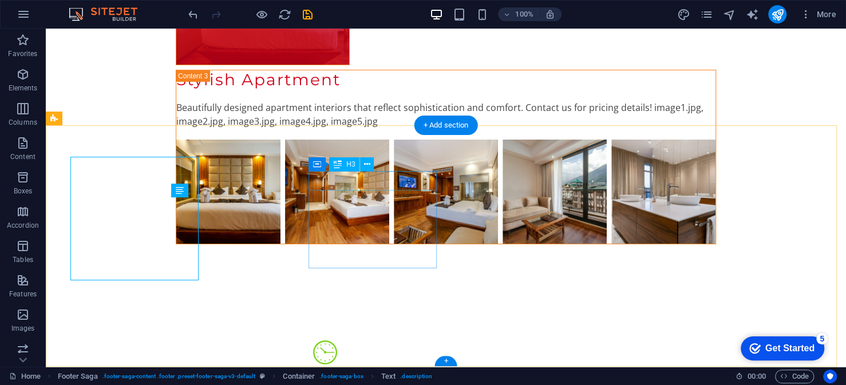
scroll to position [5276, 0]
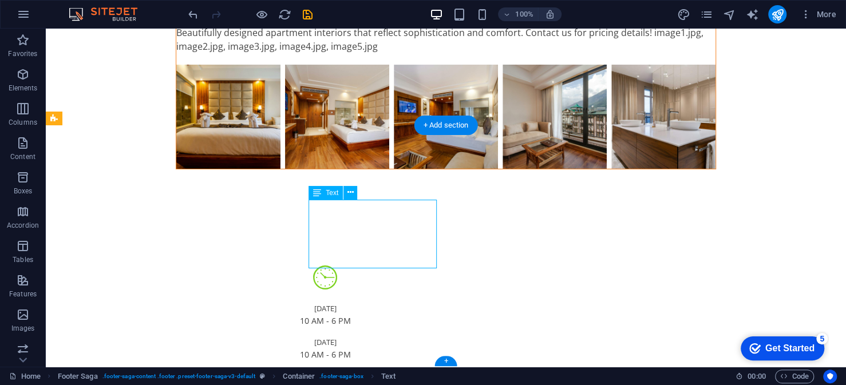
scroll to position [5236, 0]
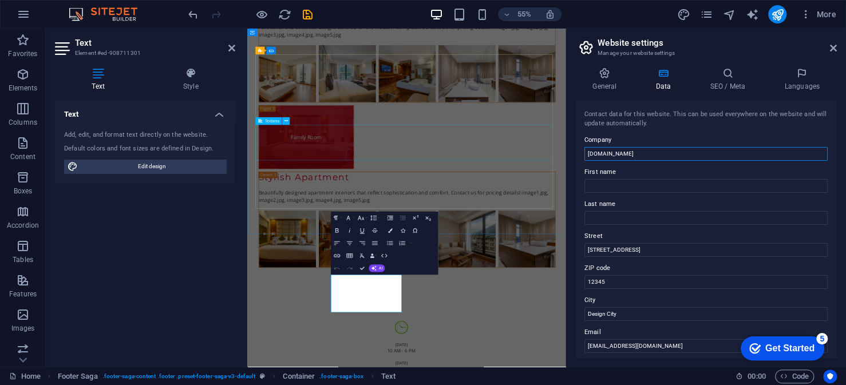
drag, startPoint x: 876, startPoint y: 183, endPoint x: 744, endPoint y: 257, distance: 151.8
click at [640, 154] on input "[DOMAIN_NAME]" at bounding box center [706, 154] width 243 height 14
type input "Inofinity [GEOGRAPHIC_DATA]"
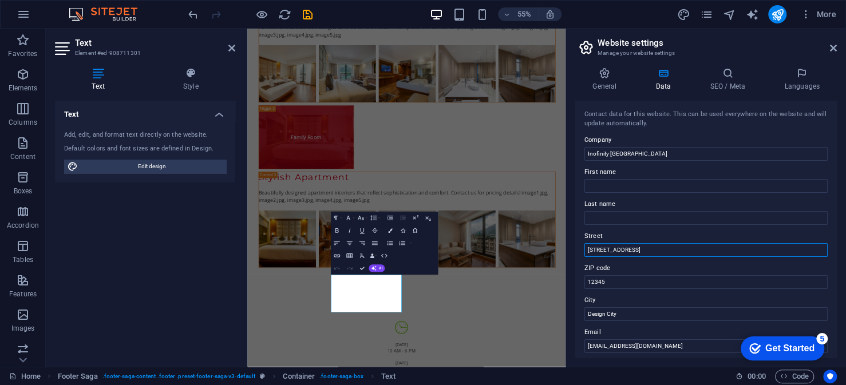
click at [655, 249] on input "123 Design Ave" at bounding box center [706, 250] width 243 height 14
type input "0"
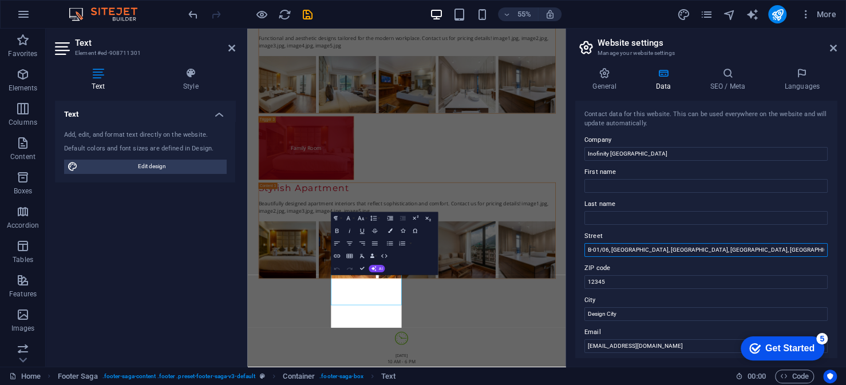
type input "B-01/06, [GEOGRAPHIC_DATA], [GEOGRAPHIC_DATA], [GEOGRAPHIC_DATA], [GEOGRAPHIC_D…"
type input "400612"
type input "Thane"
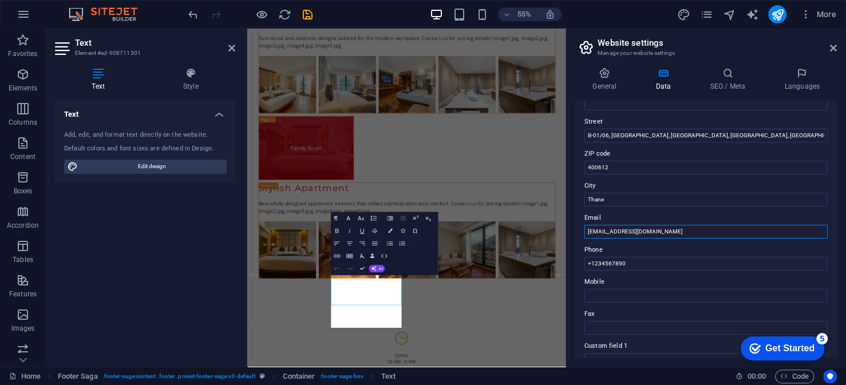
scroll to position [172, 0]
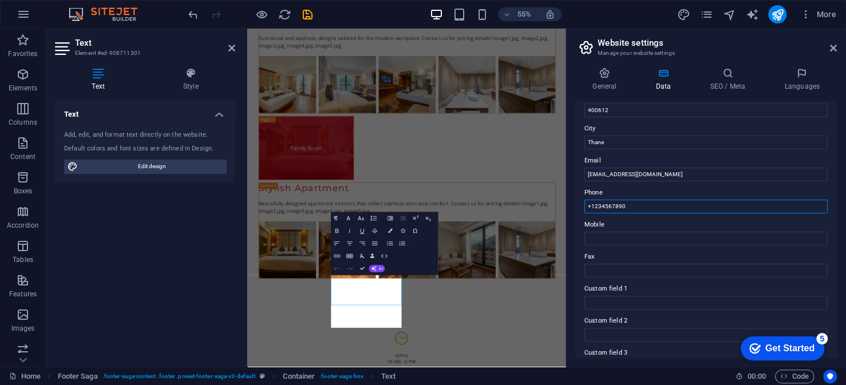
click at [649, 204] on input "+1234567890" at bounding box center [706, 207] width 243 height 14
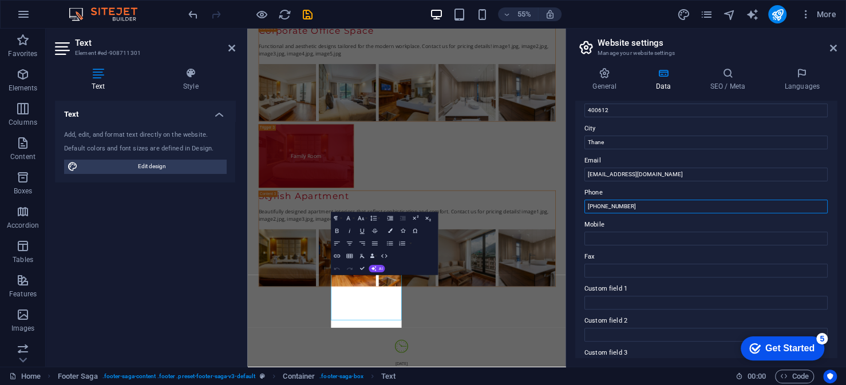
type input "[PHONE_NUMBER]"
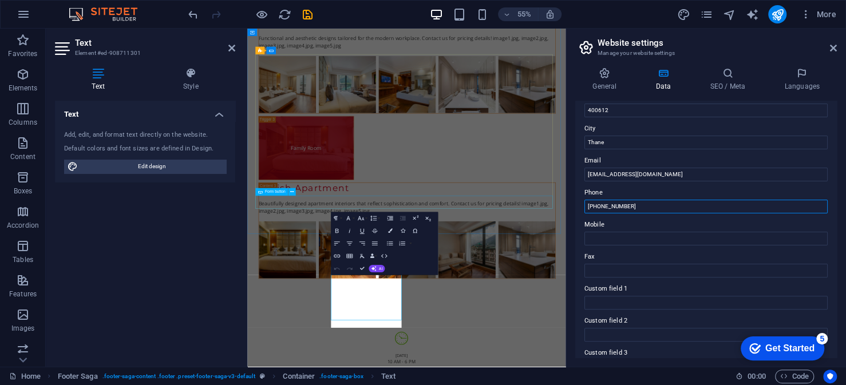
drag, startPoint x: 900, startPoint y: 238, endPoint x: 800, endPoint y: 354, distance: 153.5
click at [657, 208] on input "[PHONE_NUMBER]" at bounding box center [706, 207] width 243 height 14
click at [633, 241] on input "Mobile" at bounding box center [706, 239] width 243 height 14
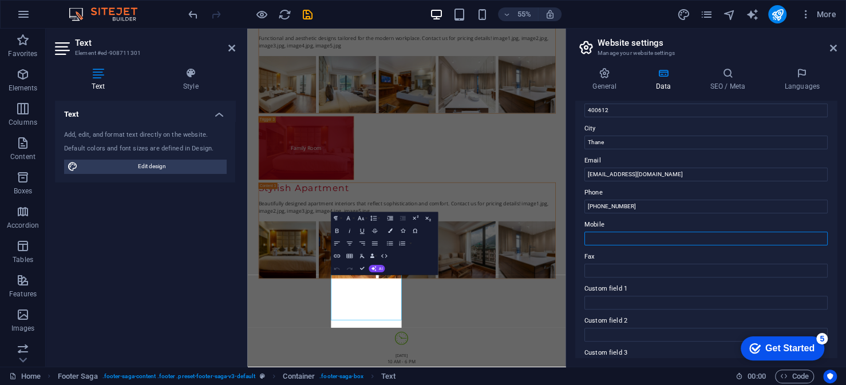
paste input "[PHONE_NUMBER]"
type input "[PHONE_NUMBER]"
click at [649, 213] on input "[PHONE_NUMBER]" at bounding box center [706, 207] width 243 height 14
drag, startPoint x: 651, startPoint y: 210, endPoint x: 594, endPoint y: 204, distance: 56.9
click at [594, 204] on input "[PHONE_NUMBER]" at bounding box center [706, 207] width 243 height 14
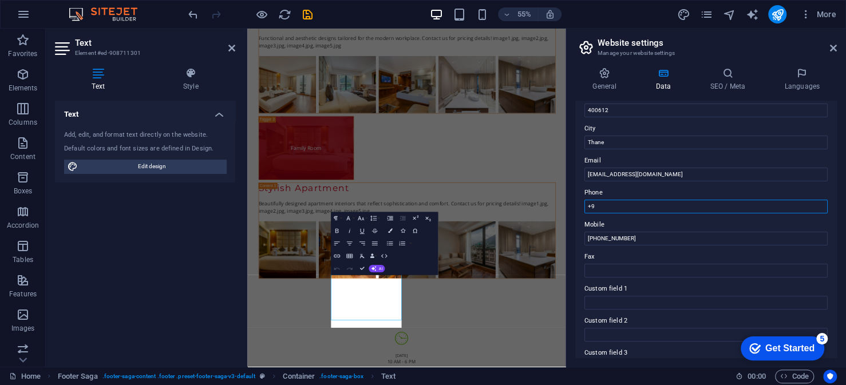
type input "+"
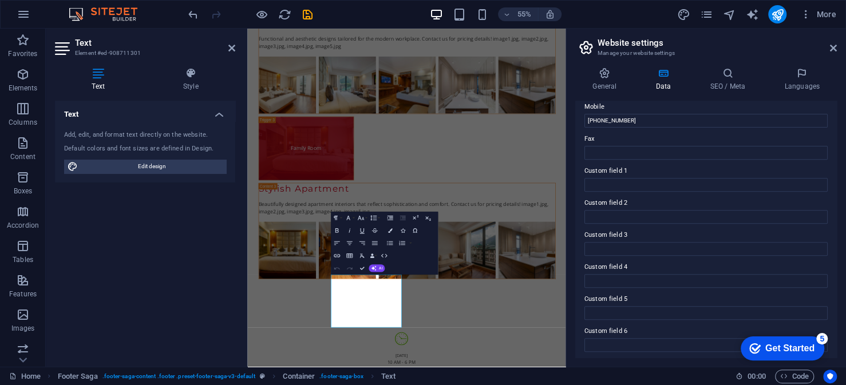
scroll to position [292, 0]
click at [799, 350] on div "Get Started" at bounding box center [790, 349] width 49 height 10
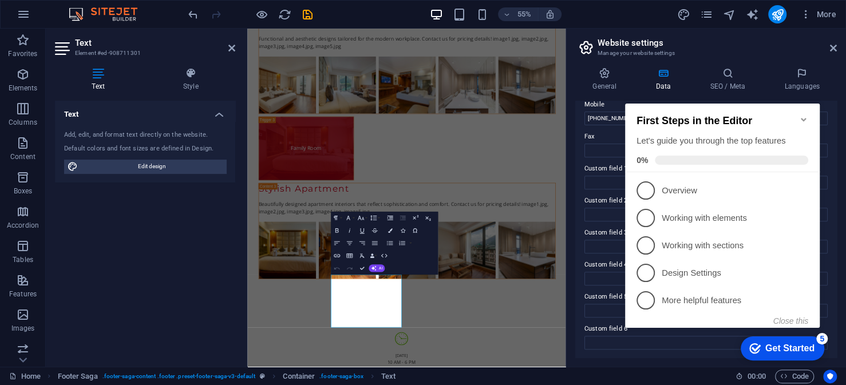
click at [825, 90] on div "checkmark Get Started 5 First Steps in the Editor Let's guide you through the t…" at bounding box center [725, 227] width 208 height 277
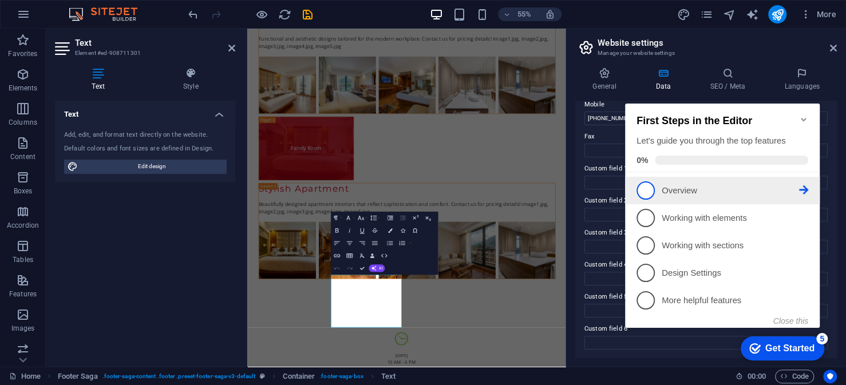
click at [679, 188] on p "Overview - incomplete" at bounding box center [730, 191] width 137 height 12
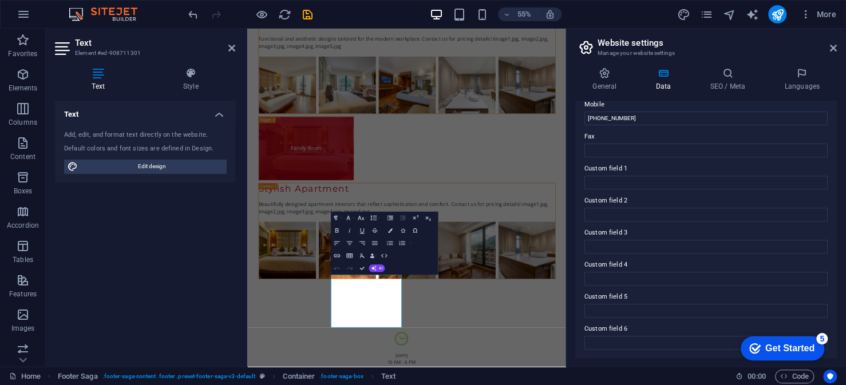
scroll to position [0, 0]
click at [802, 347] on div "Get Started" at bounding box center [790, 349] width 49 height 10
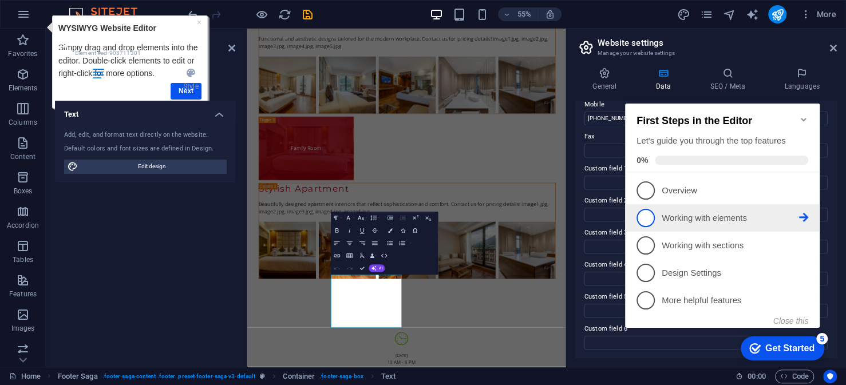
click at [690, 217] on p "Working with elements - incomplete" at bounding box center [730, 218] width 137 height 12
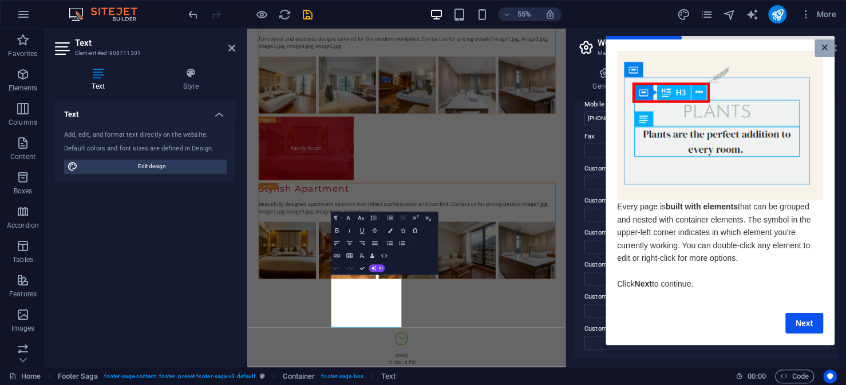
click at [821, 46] on link "×" at bounding box center [825, 48] width 20 height 18
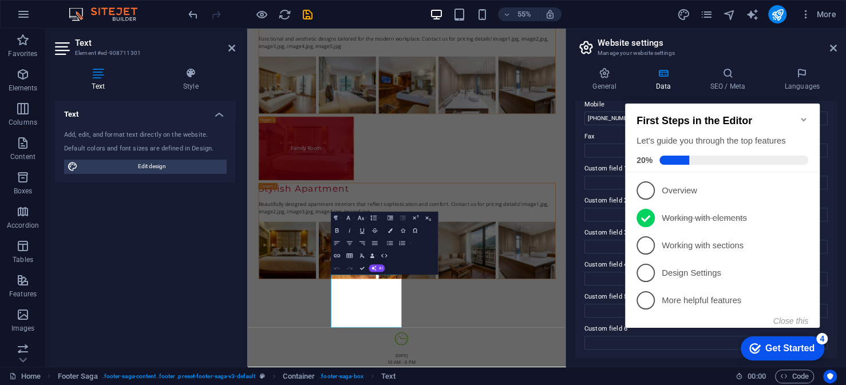
click at [805, 118] on icon "Minimize checklist" at bounding box center [803, 119] width 5 height 3
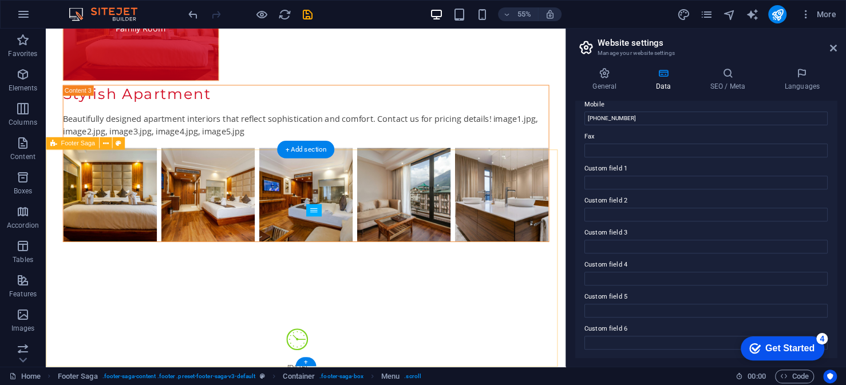
scroll to position [5225, 0]
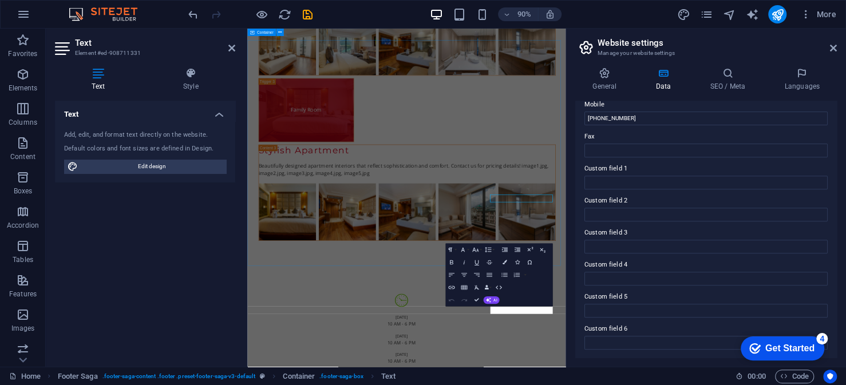
scroll to position [5190, 0]
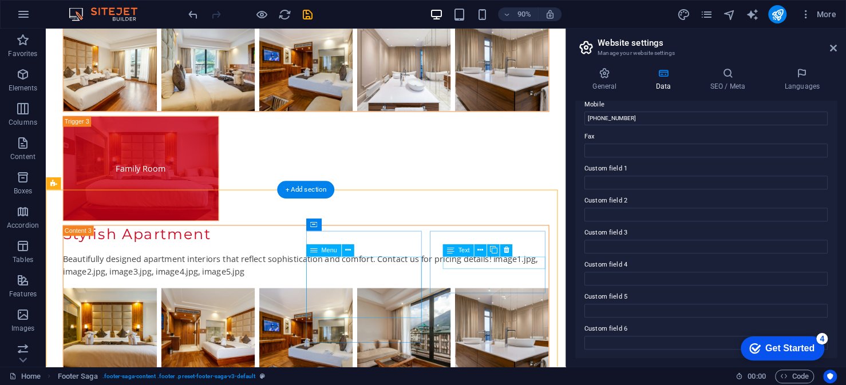
scroll to position [5215, 0]
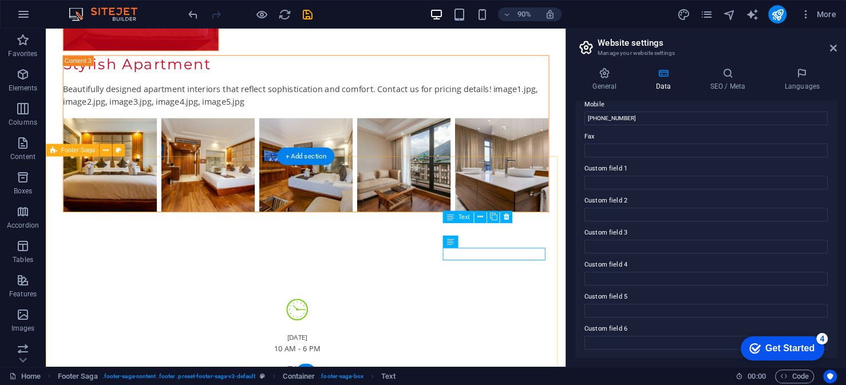
scroll to position [5225, 0]
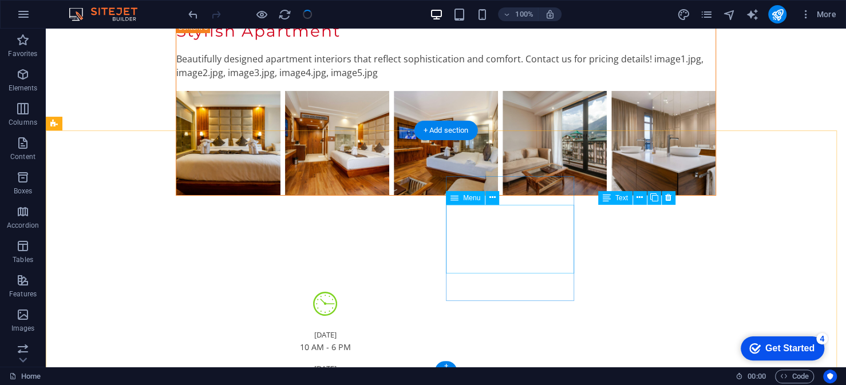
scroll to position [5276, 0]
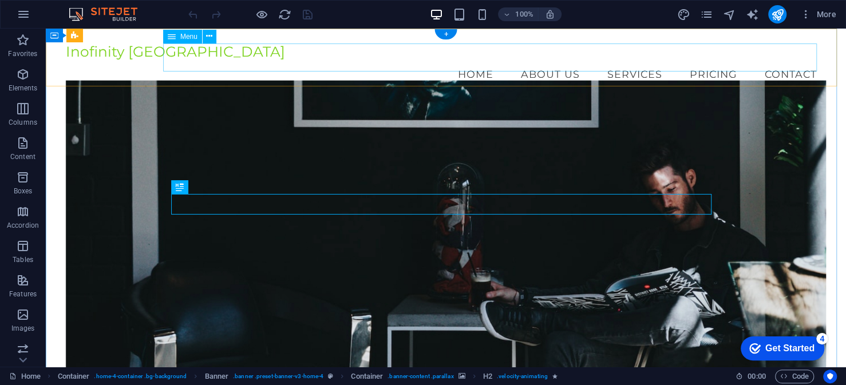
click at [704, 60] on nav "Home About Us Services Pricing Contact" at bounding box center [446, 74] width 761 height 29
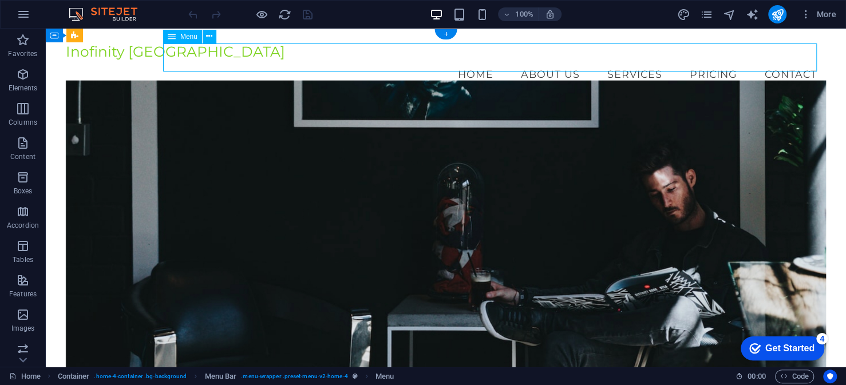
click at [704, 60] on nav "Home About Us Services Pricing Contact" at bounding box center [446, 74] width 761 height 29
select select
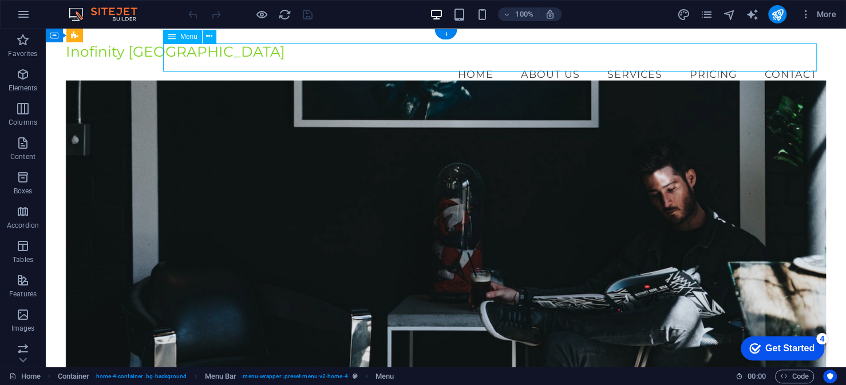
select select
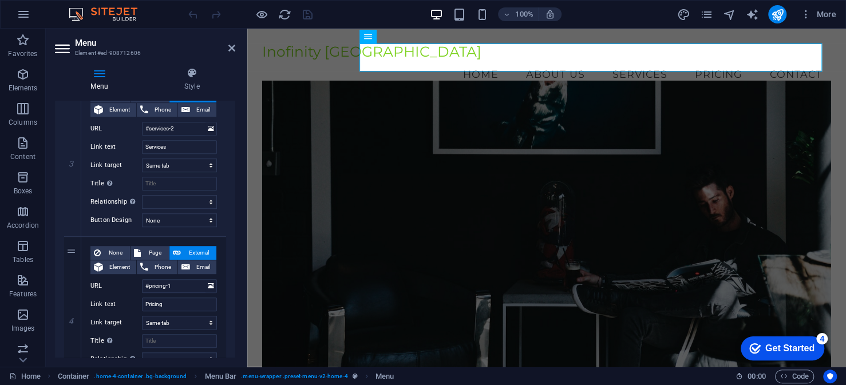
scroll to position [515, 0]
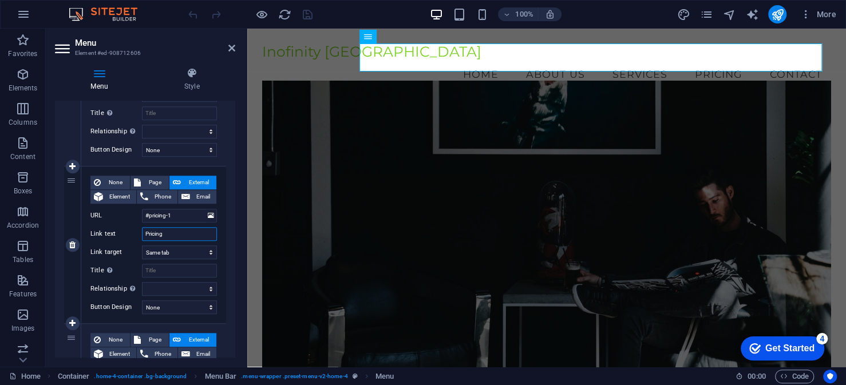
click at [178, 234] on input "Pricing" at bounding box center [179, 234] width 75 height 14
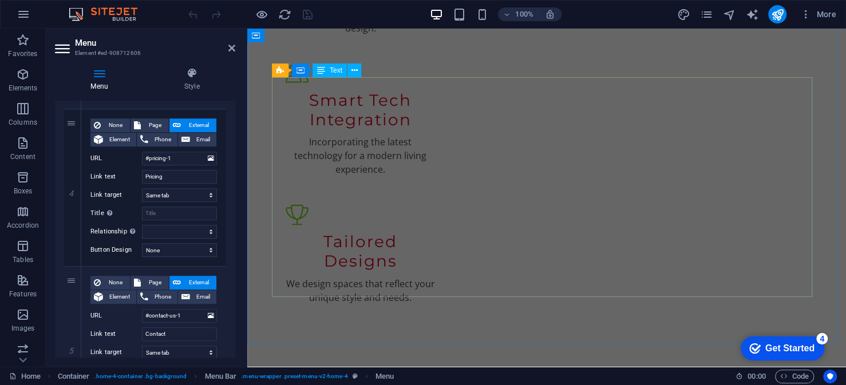
scroll to position [1432, 0]
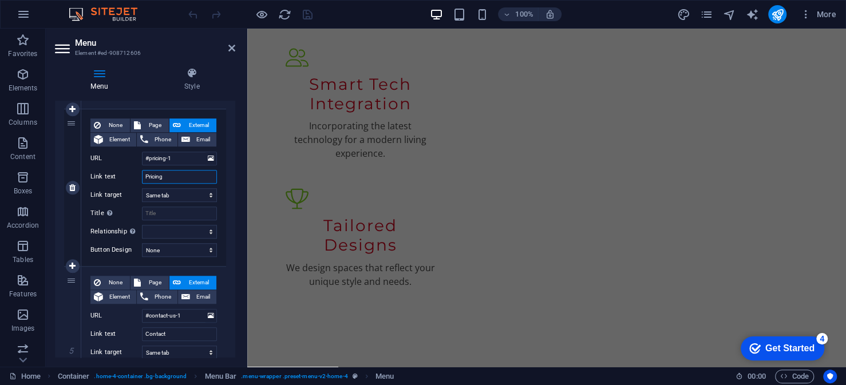
click at [178, 177] on input "Pricing" at bounding box center [179, 177] width 75 height 14
type input "Pac"
select select
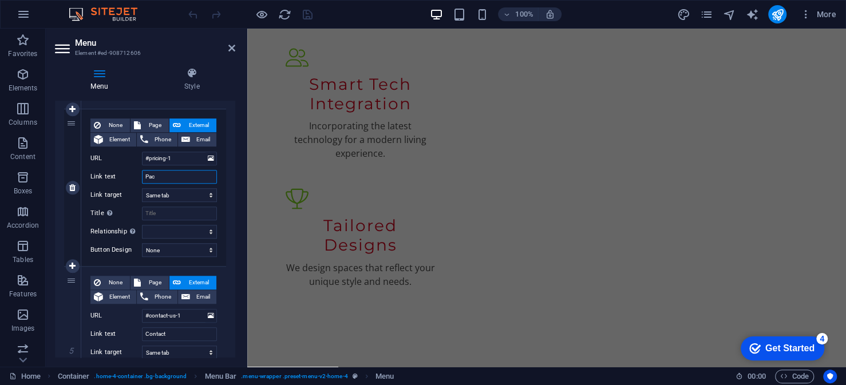
select select
type input "Pack"
select select
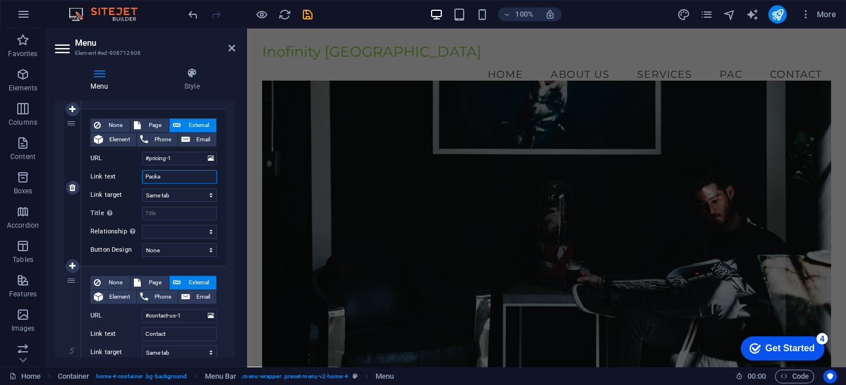
scroll to position [0, 0]
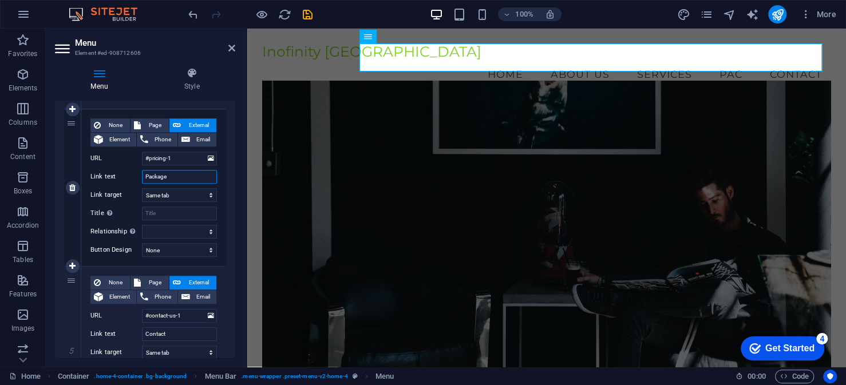
type input "Packages"
select select
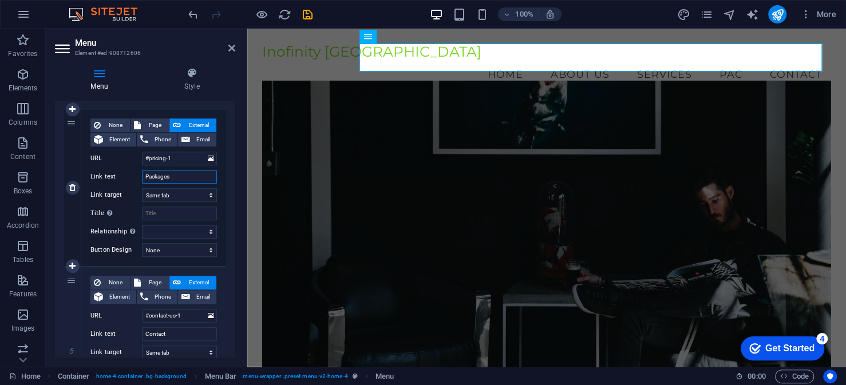
select select
type input "Packages"
click at [238, 154] on div "Menu Style Menu Auto Custom Create custom menu items for this menu. Recommended…" at bounding box center [145, 212] width 199 height 309
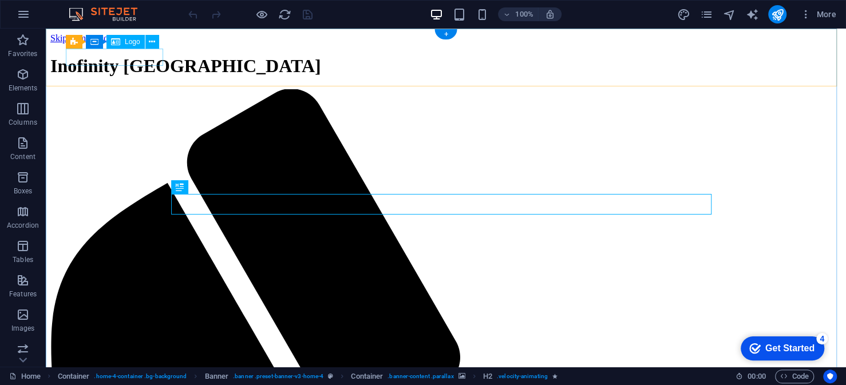
click at [122, 56] on div "Inofinity [GEOGRAPHIC_DATA]" at bounding box center [445, 66] width 791 height 21
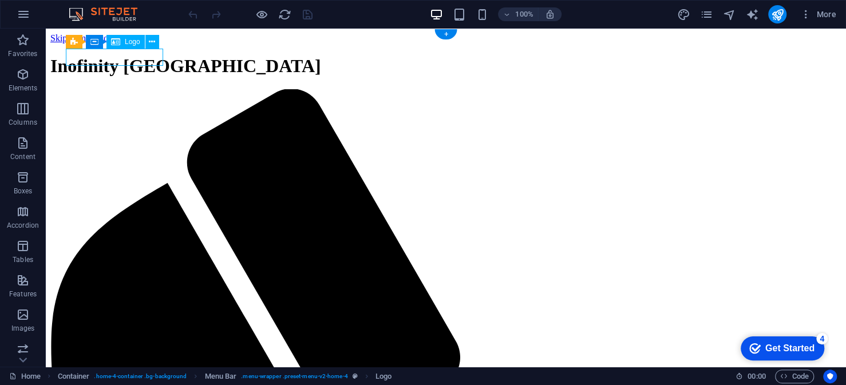
click at [122, 56] on div "Inofinity [GEOGRAPHIC_DATA]" at bounding box center [445, 66] width 791 height 21
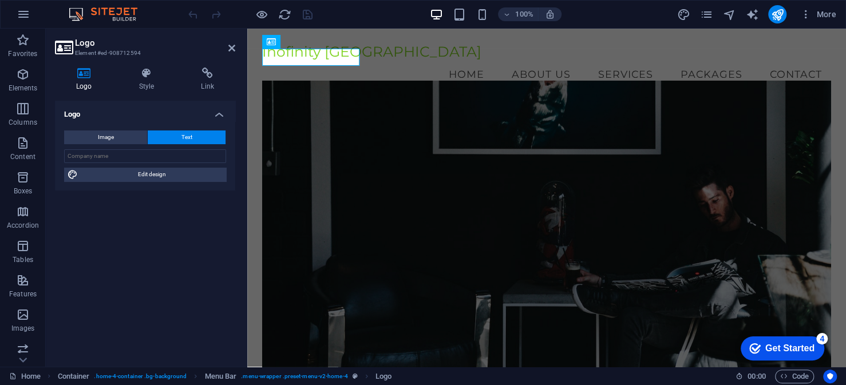
click at [84, 74] on icon at bounding box center [84, 73] width 58 height 11
click at [120, 139] on button "Image" at bounding box center [105, 138] width 83 height 14
select select "DISABLED_OPTION_VALUE"
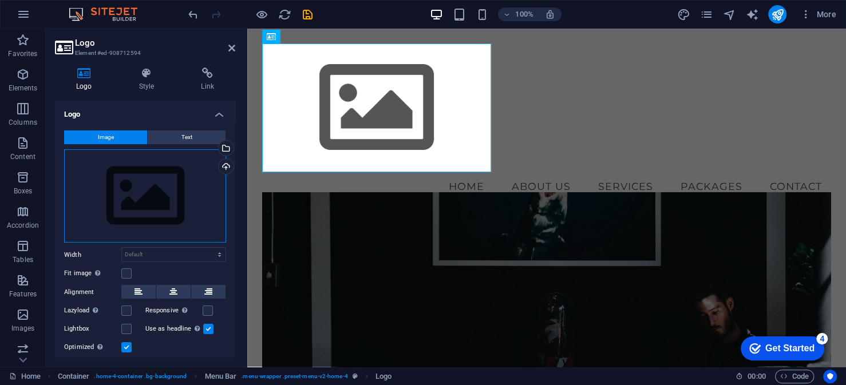
click at [153, 195] on div "Drag files here, click to choose files or select files from Files or our free s…" at bounding box center [145, 196] width 162 height 94
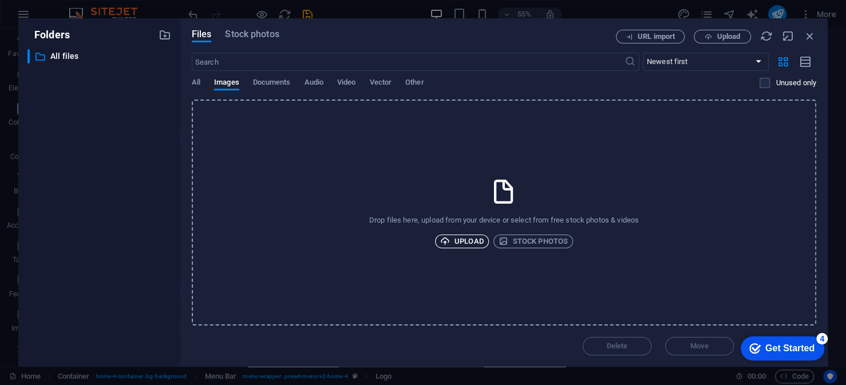
click at [458, 241] on span "Upload" at bounding box center [462, 242] width 44 height 14
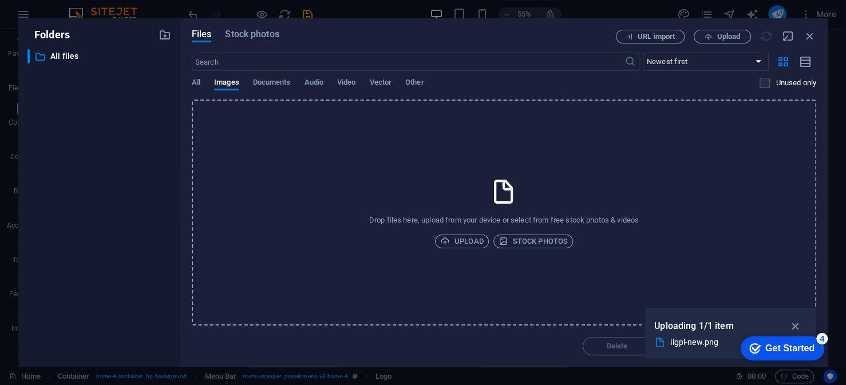
click at [805, 347] on div "Get Started" at bounding box center [790, 349] width 49 height 10
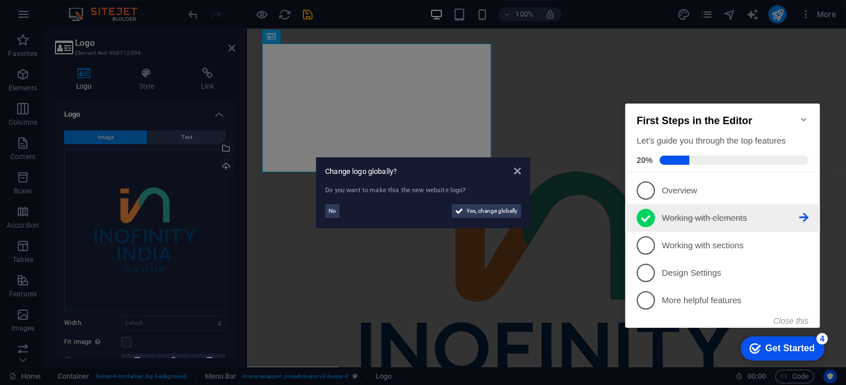
click at [801, 213] on icon at bounding box center [803, 217] width 9 height 9
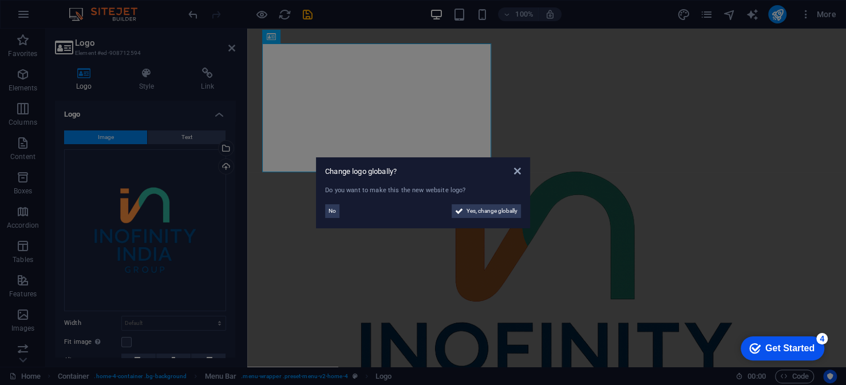
click at [797, 348] on div "Get Started" at bounding box center [790, 349] width 49 height 10
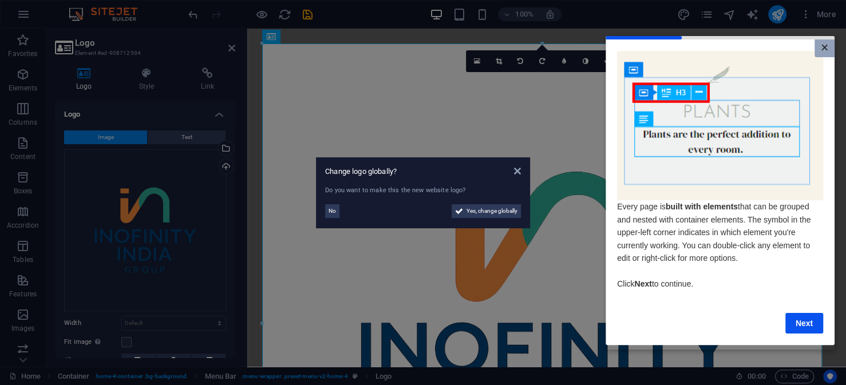
click at [822, 45] on link "×" at bounding box center [825, 48] width 20 height 18
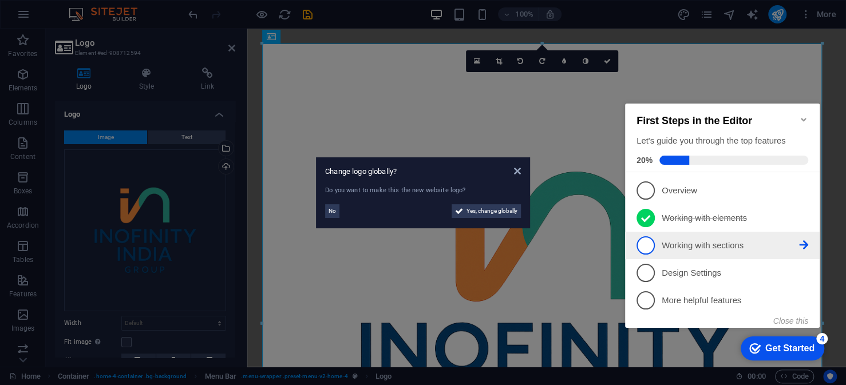
click at [694, 247] on p "Working with sections - incomplete" at bounding box center [730, 246] width 137 height 12
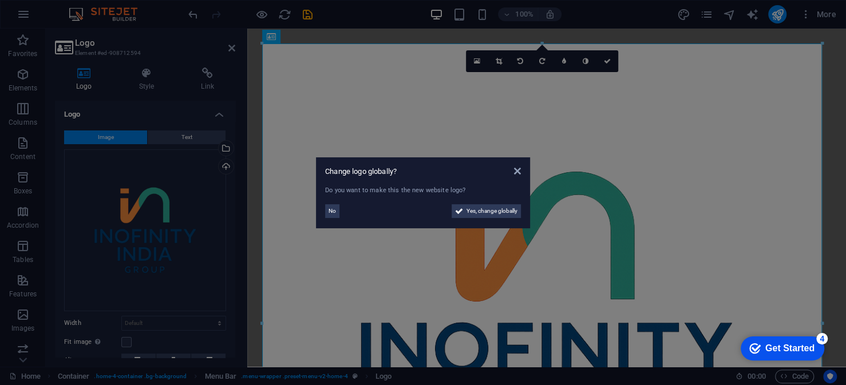
click at [814, 345] on div "Get Started" at bounding box center [790, 349] width 49 height 10
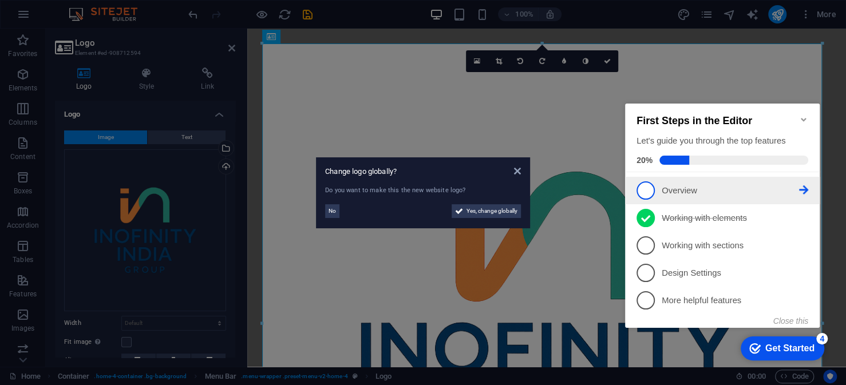
click at [737, 192] on p "Overview - incomplete" at bounding box center [730, 191] width 137 height 12
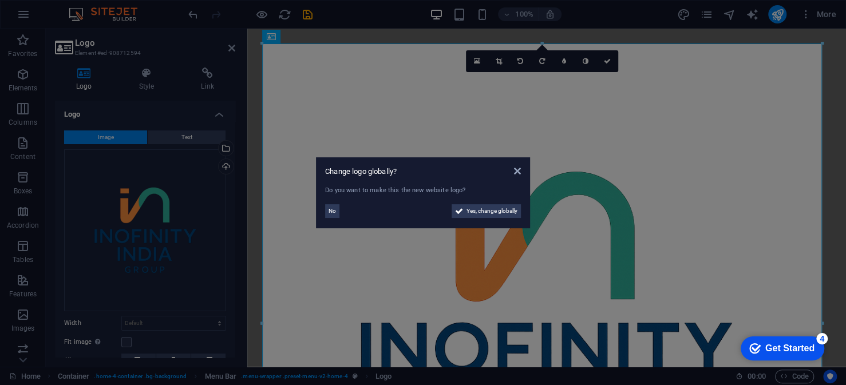
click at [777, 344] on div "Get Started" at bounding box center [790, 349] width 49 height 10
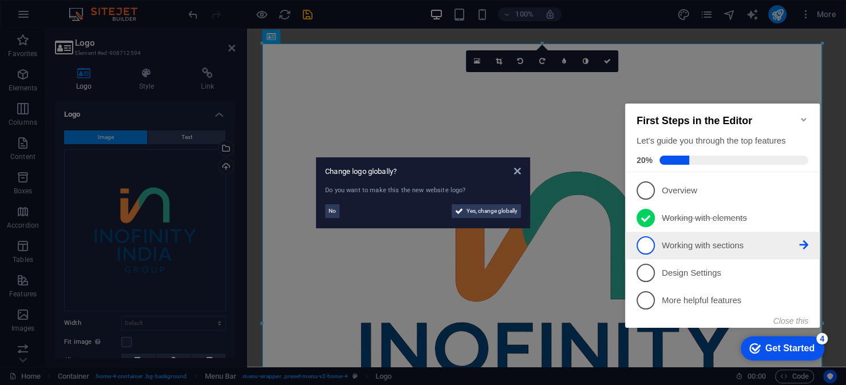
click at [672, 243] on p "Working with sections - incomplete" at bounding box center [730, 246] width 137 height 12
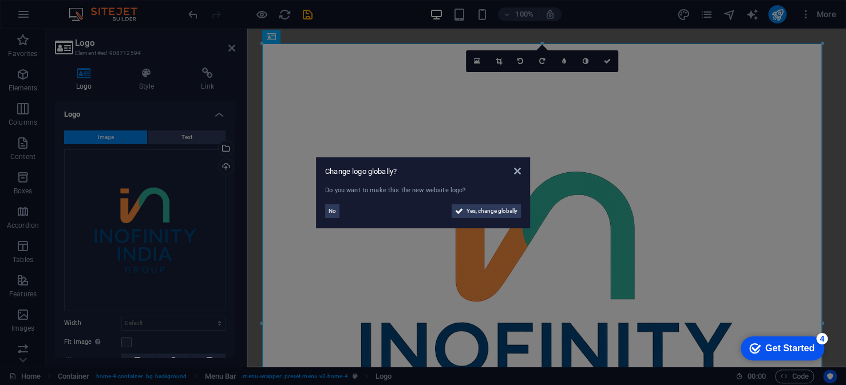
drag, startPoint x: 901, startPoint y: 597, endPoint x: 904, endPoint y: 579, distance: 18.5
click at [790, 352] on div "Get Started" at bounding box center [790, 349] width 49 height 10
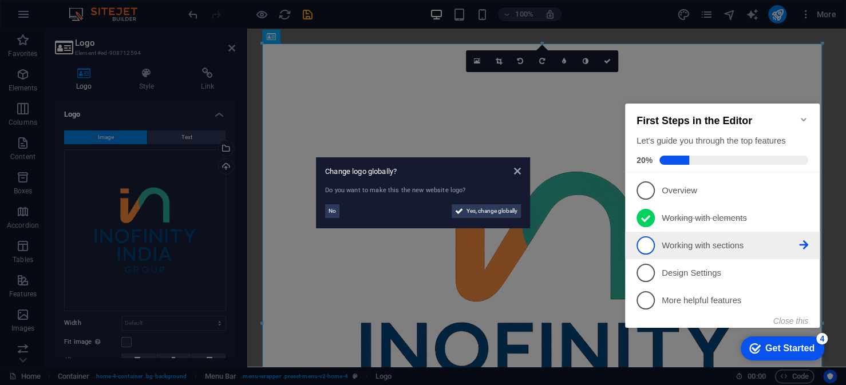
click at [805, 244] on icon at bounding box center [803, 245] width 9 height 9
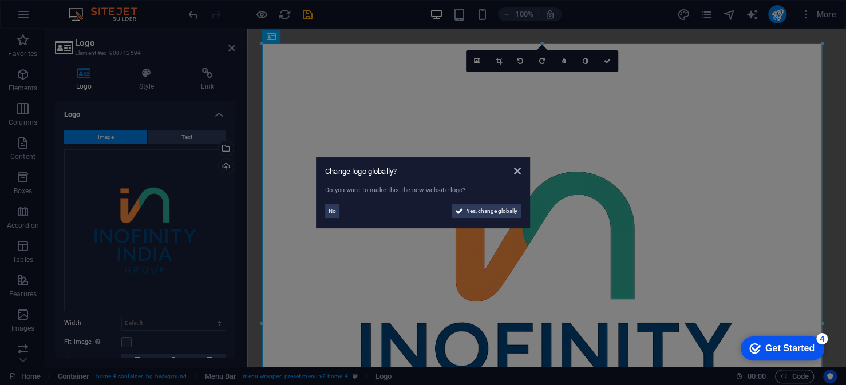
click at [802, 344] on div "Get Started" at bounding box center [790, 349] width 49 height 10
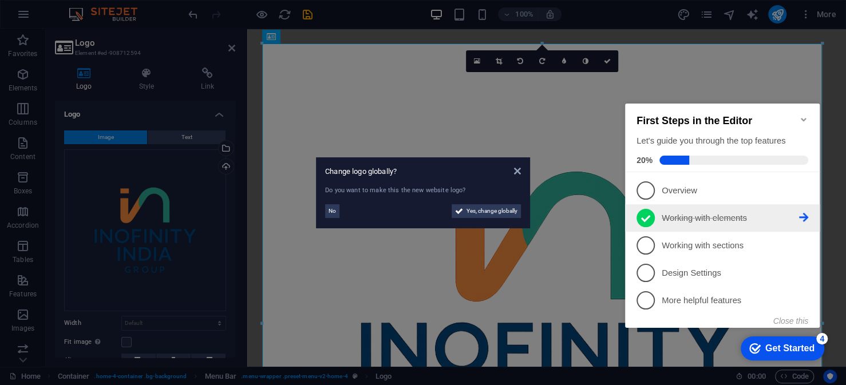
click at [799, 213] on icon at bounding box center [803, 217] width 9 height 9
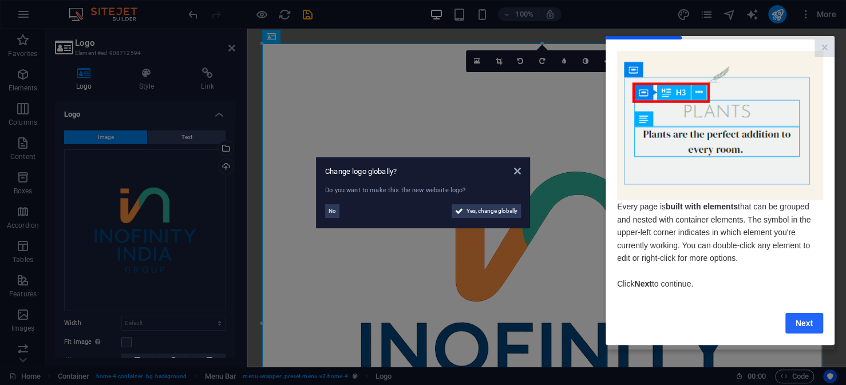
click at [791, 326] on link "Next" at bounding box center [805, 323] width 38 height 21
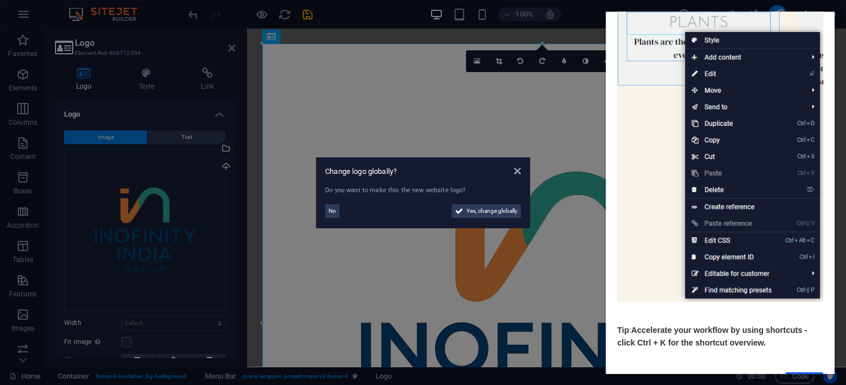
scroll to position [134, 0]
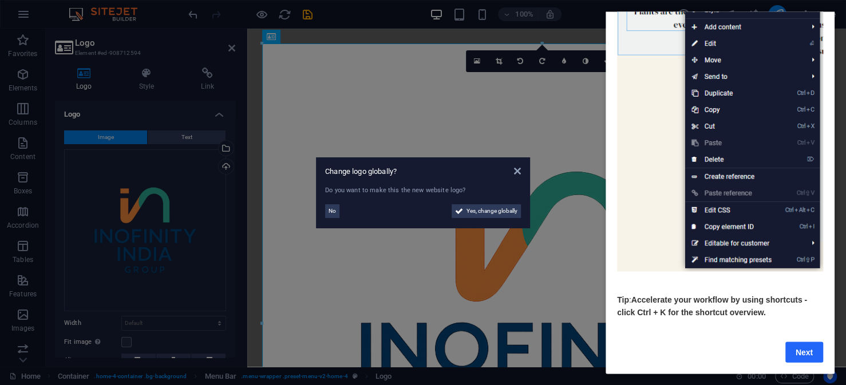
click at [807, 345] on link "Next" at bounding box center [805, 352] width 38 height 21
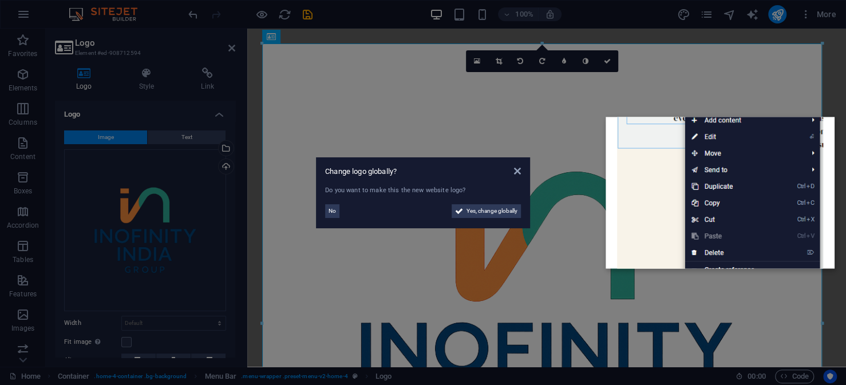
scroll to position [0, 0]
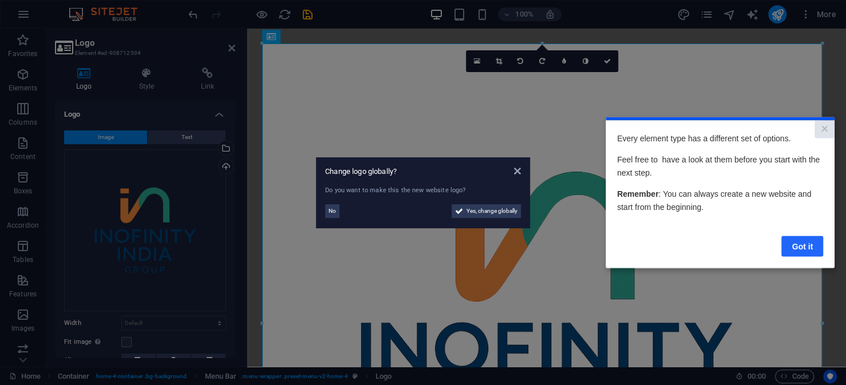
click at [813, 251] on link "Got it" at bounding box center [803, 246] width 42 height 21
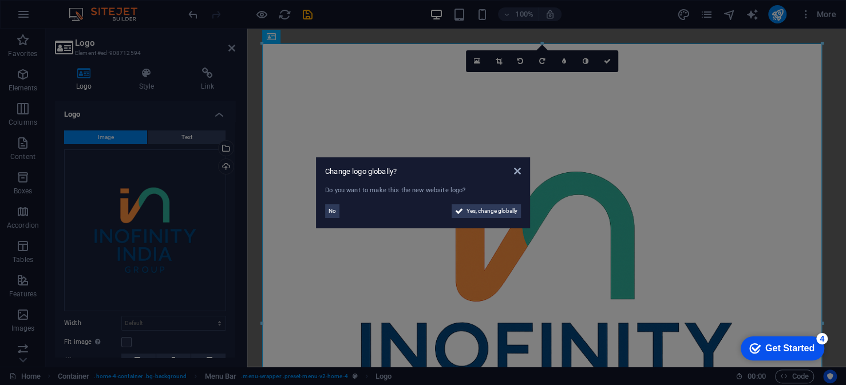
click at [799, 348] on div "Get Started" at bounding box center [790, 349] width 49 height 10
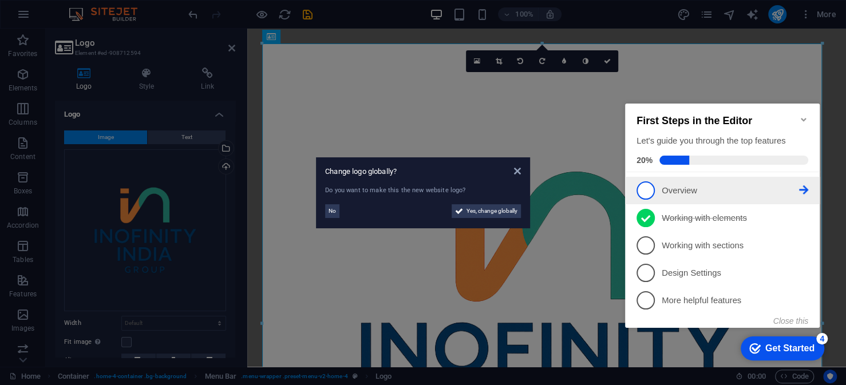
click at [803, 187] on icon at bounding box center [803, 190] width 9 height 9
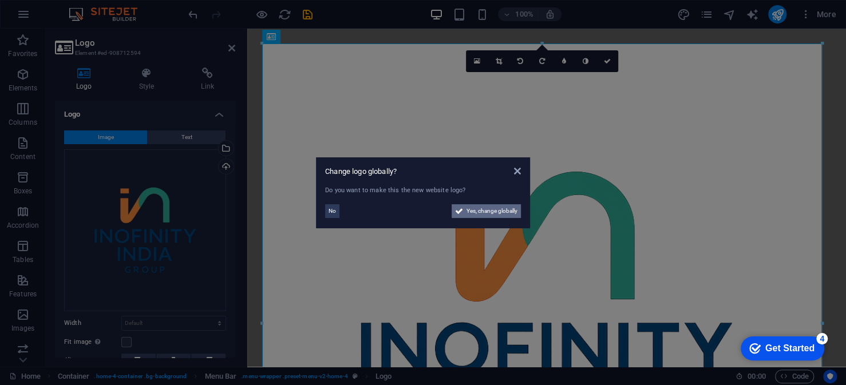
click at [502, 213] on span "Yes, change globally" at bounding box center [492, 211] width 51 height 14
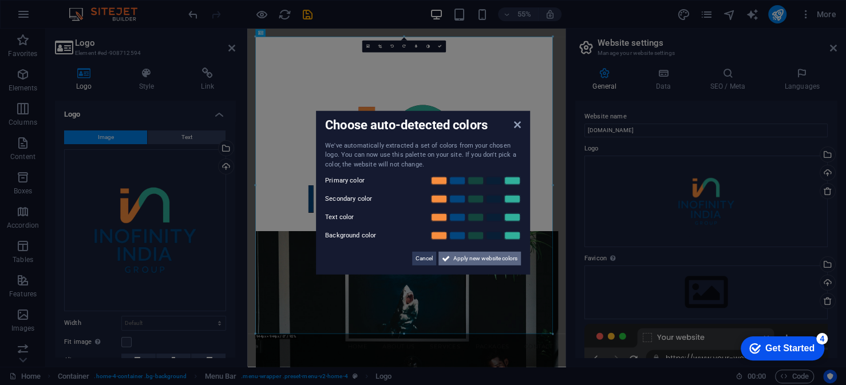
click at [473, 259] on span "Apply new website colors" at bounding box center [486, 259] width 64 height 14
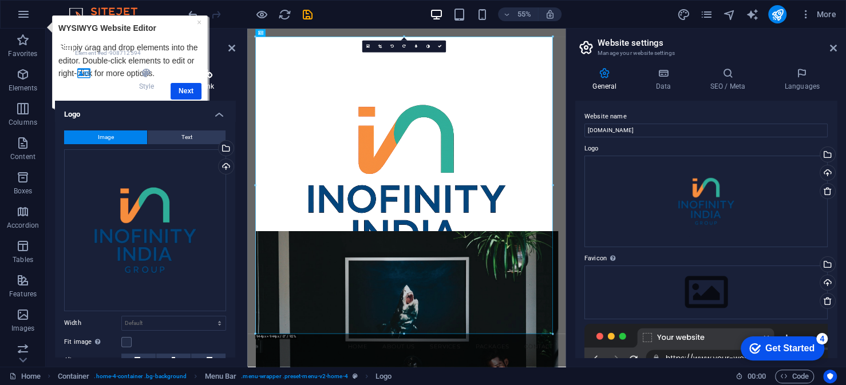
click at [190, 89] on h4 "Link" at bounding box center [208, 80] width 56 height 24
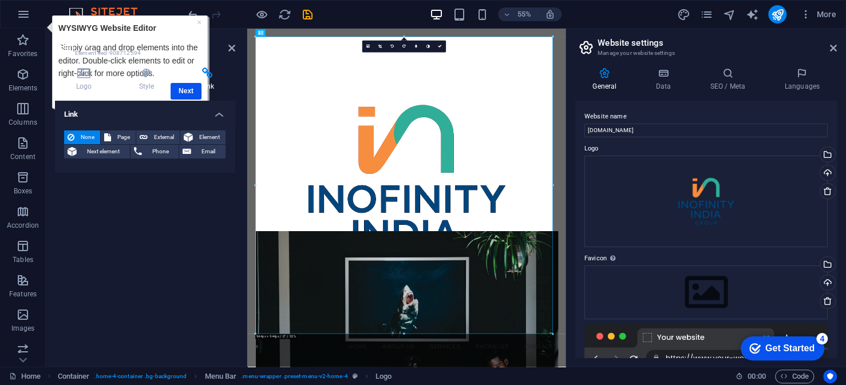
click at [190, 91] on div "Logo Style Link Logo Image Text Drag files here, click to choose files or selec…" at bounding box center [145, 213] width 180 height 290
click at [186, 89] on h4 "Link" at bounding box center [208, 80] width 56 height 24
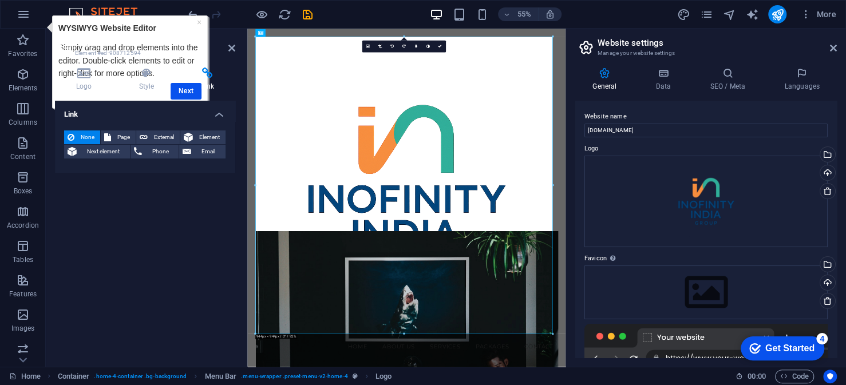
click at [812, 347] on div "Get Started" at bounding box center [790, 349] width 49 height 10
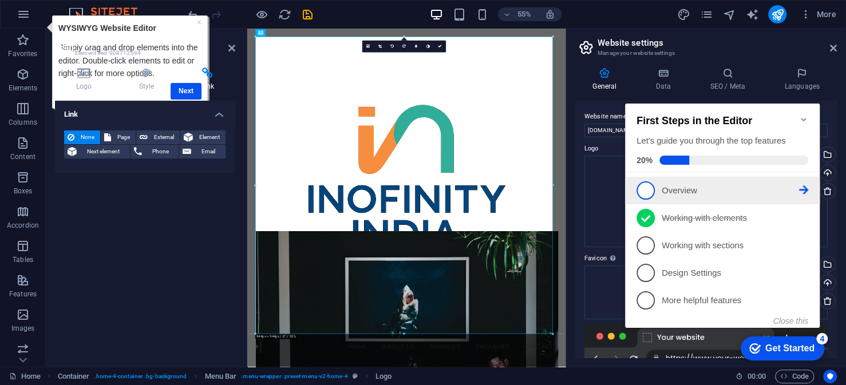
click at [645, 186] on span "1" at bounding box center [646, 191] width 18 height 18
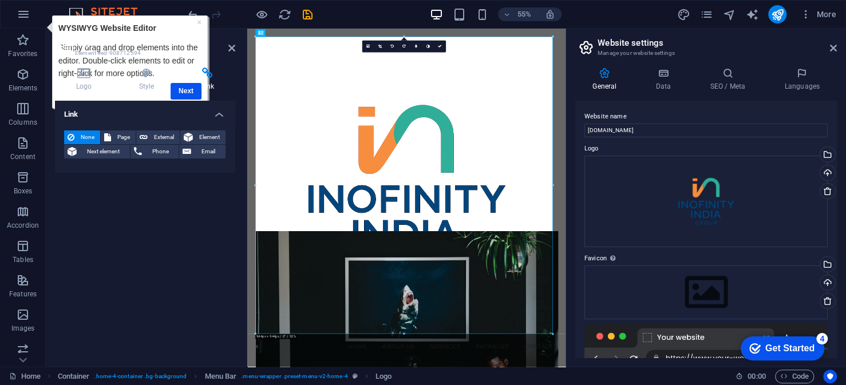
click at [813, 344] on div "Get Started" at bounding box center [790, 349] width 49 height 10
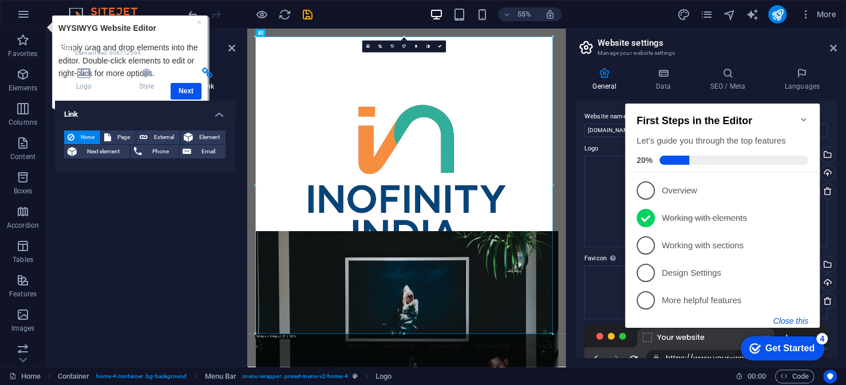
click at [792, 321] on button "Close this" at bounding box center [791, 321] width 35 height 9
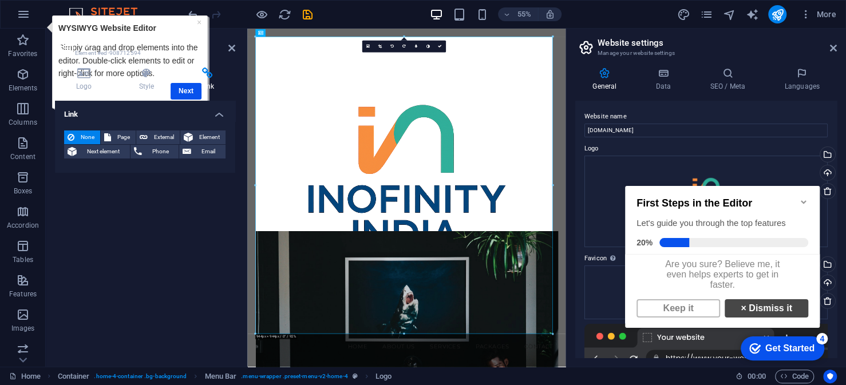
click at [773, 315] on link "× Dismiss it" at bounding box center [767, 309] width 84 height 18
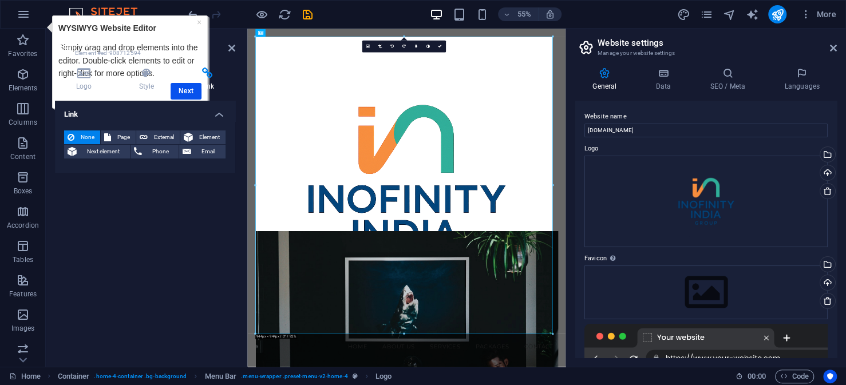
click at [186, 92] on div "Logo Style Link Logo Image Text Drag files here, click to choose files or selec…" at bounding box center [145, 213] width 180 height 290
click at [182, 87] on h4 "Link" at bounding box center [208, 80] width 56 height 24
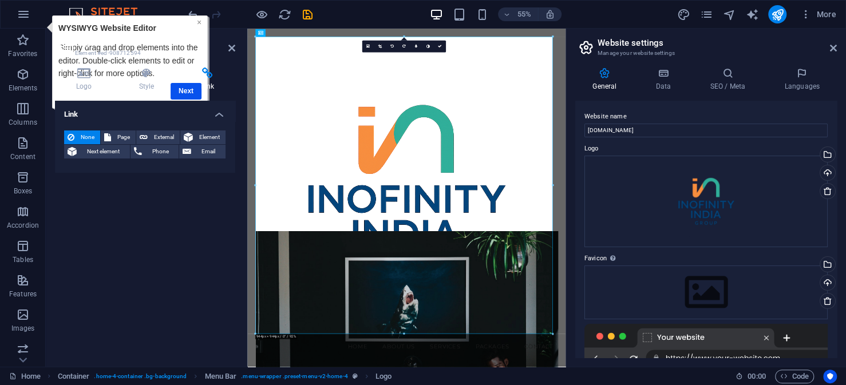
click at [200, 22] on link "×" at bounding box center [199, 21] width 5 height 9
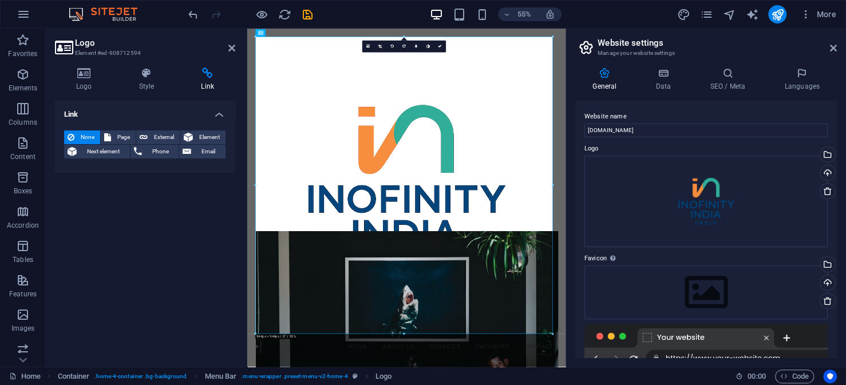
click at [175, 213] on div "Link None Page External Element Next element Phone Email Page Home Subpage Lega…" at bounding box center [145, 229] width 180 height 257
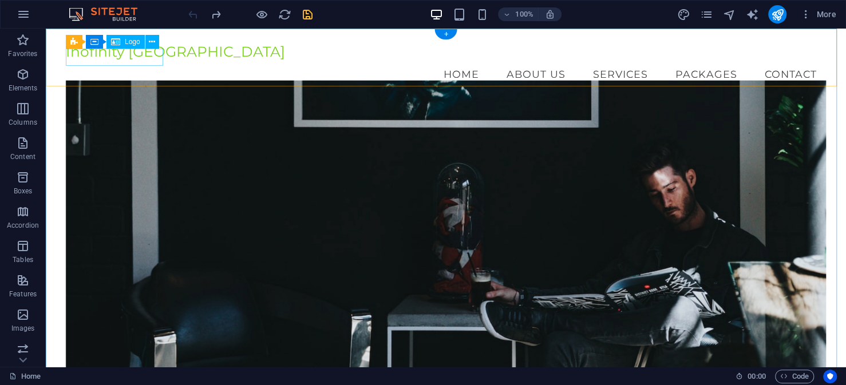
click at [127, 54] on div "Inofinity [GEOGRAPHIC_DATA]" at bounding box center [446, 52] width 761 height 17
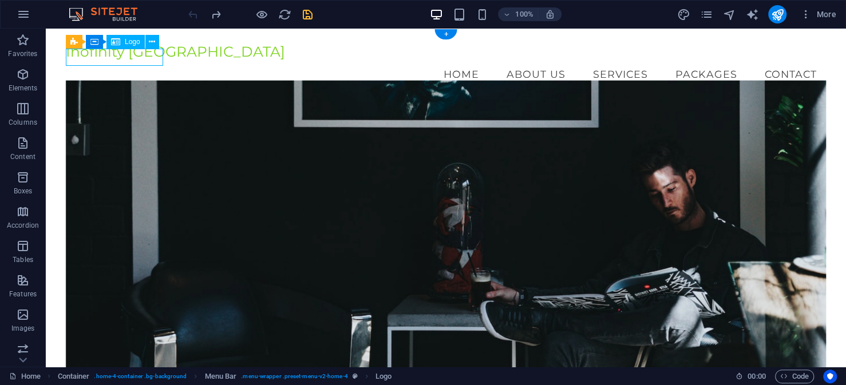
click at [123, 58] on div "Inofinity [GEOGRAPHIC_DATA]" at bounding box center [446, 52] width 761 height 17
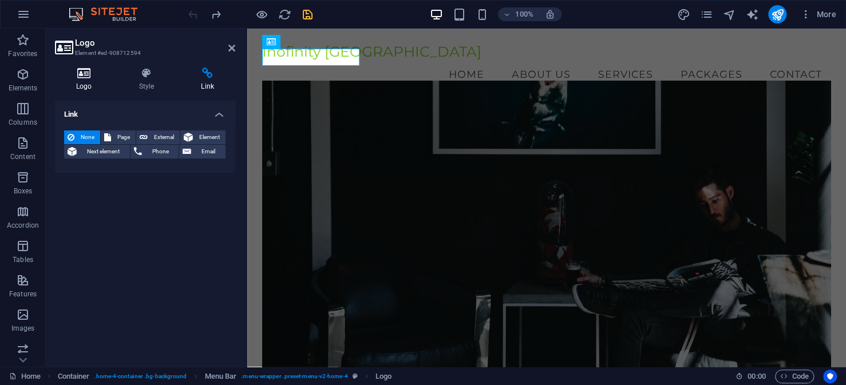
click at [82, 74] on icon at bounding box center [84, 73] width 58 height 11
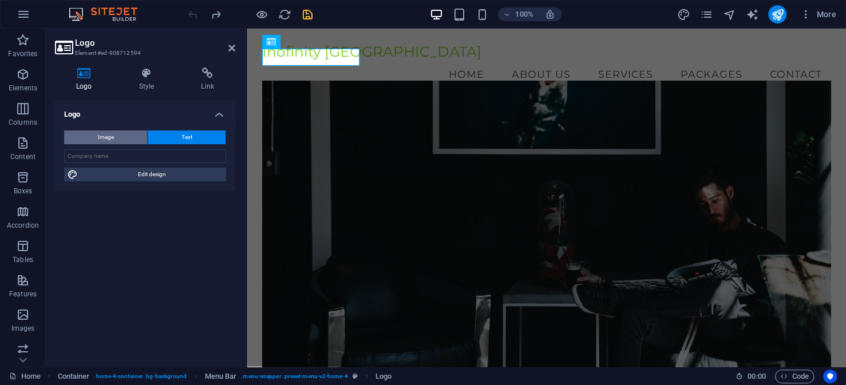
click at [111, 141] on span "Image" at bounding box center [106, 138] width 16 height 14
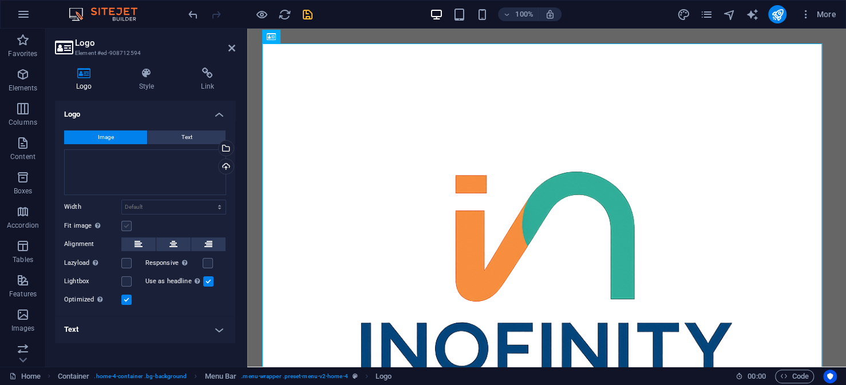
click at [125, 226] on label at bounding box center [126, 226] width 10 height 10
click at [0, 0] on input "Fit image Automatically fit image to a fixed width and height" at bounding box center [0, 0] width 0 height 0
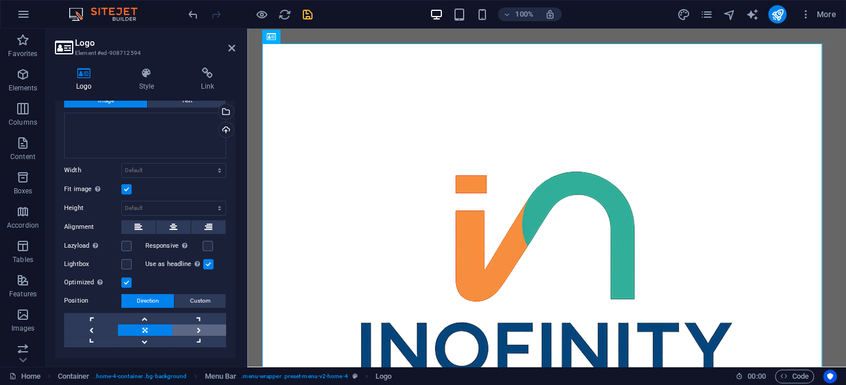
scroll to position [62, 0]
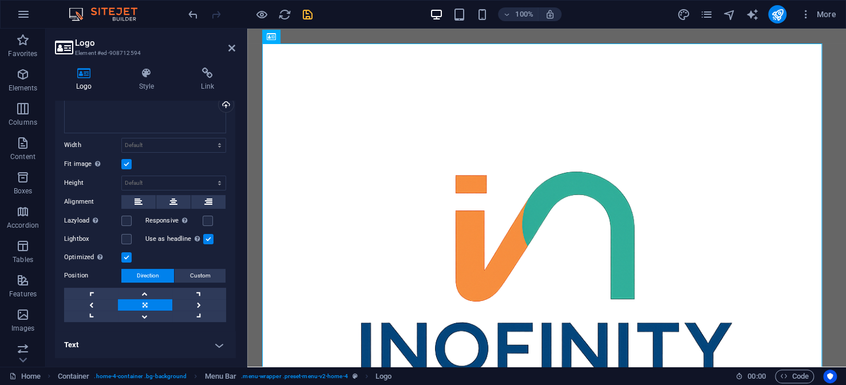
click at [210, 349] on h4 "Text" at bounding box center [145, 345] width 180 height 27
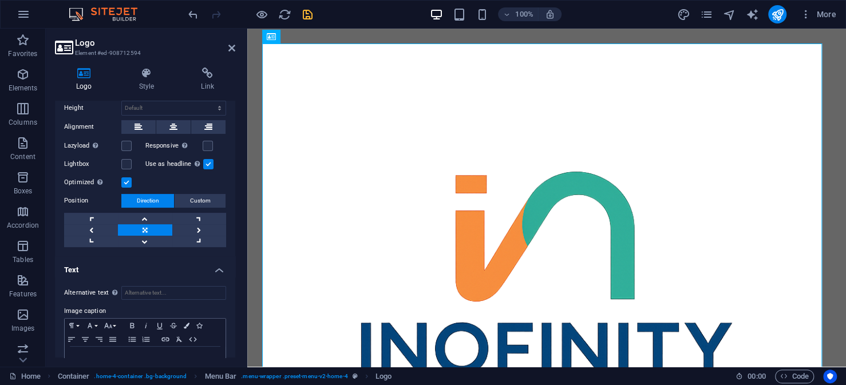
scroll to position [169, 0]
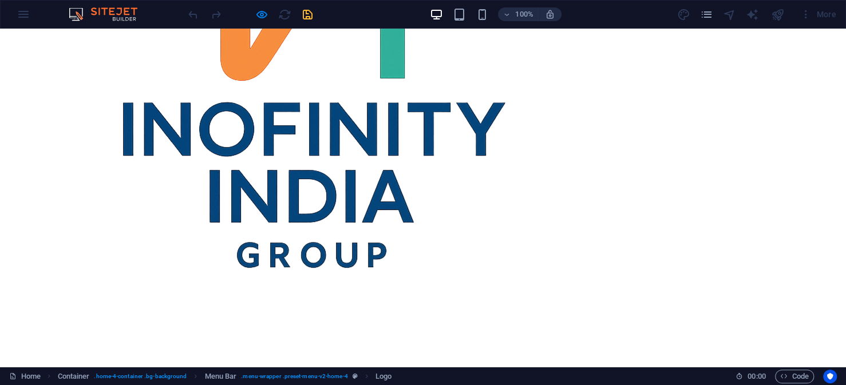
scroll to position [0, 0]
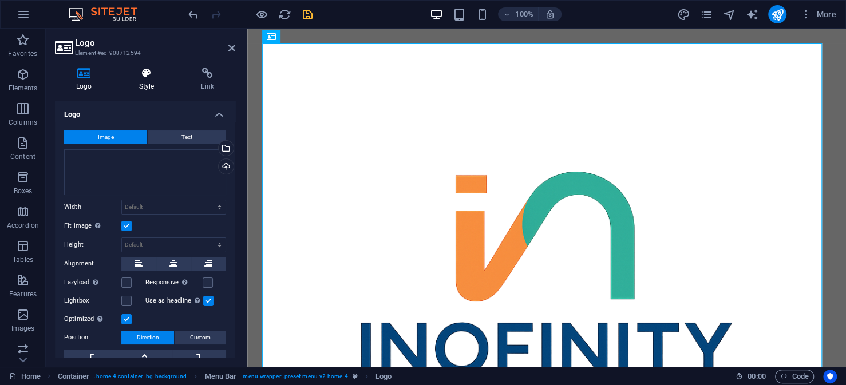
click at [143, 74] on icon at bounding box center [147, 73] width 58 height 11
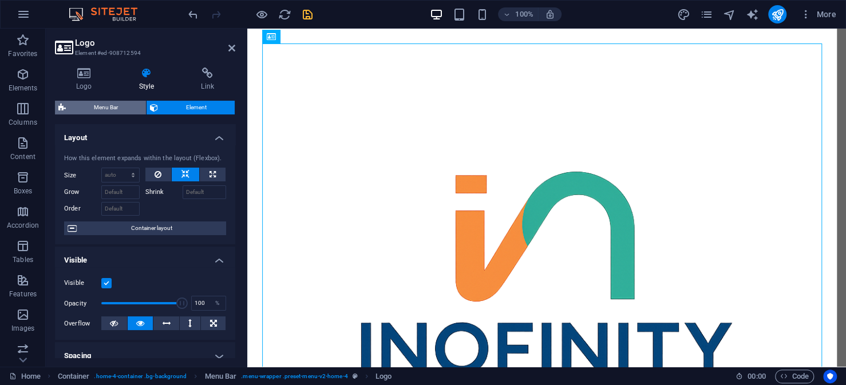
click at [105, 104] on span "Menu Bar" at bounding box center [105, 108] width 73 height 14
select select "vw"
select select "rem"
select select "vw"
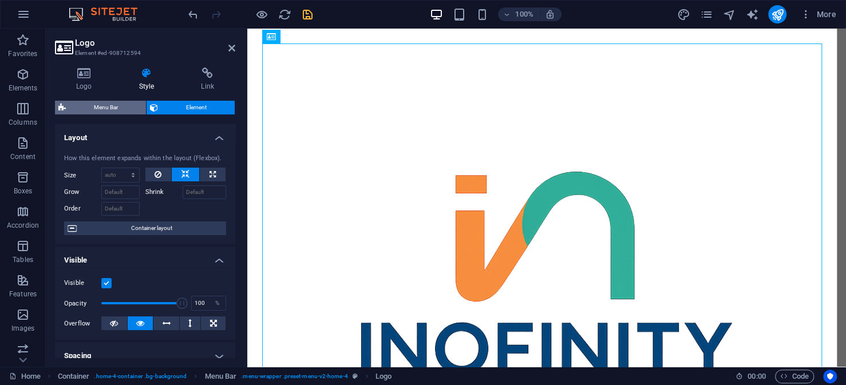
select select "preset-menu-v2-home-4"
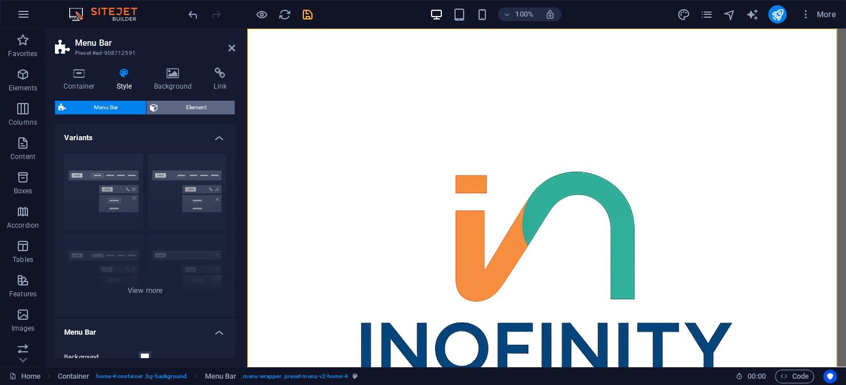
click at [176, 109] on span "Element" at bounding box center [196, 108] width 70 height 14
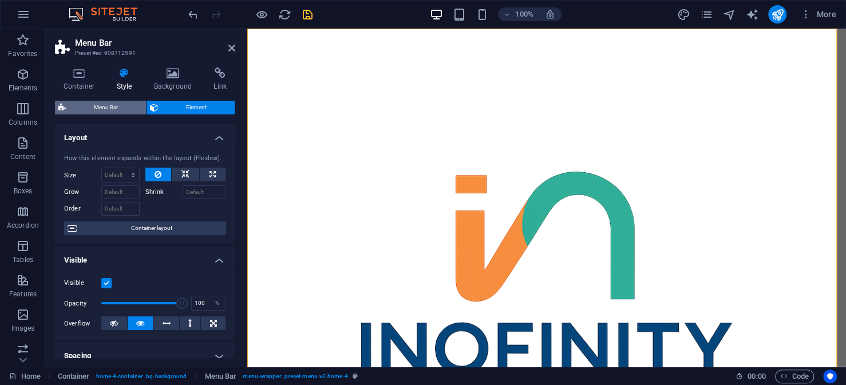
click at [108, 109] on span "Menu Bar" at bounding box center [105, 108] width 73 height 14
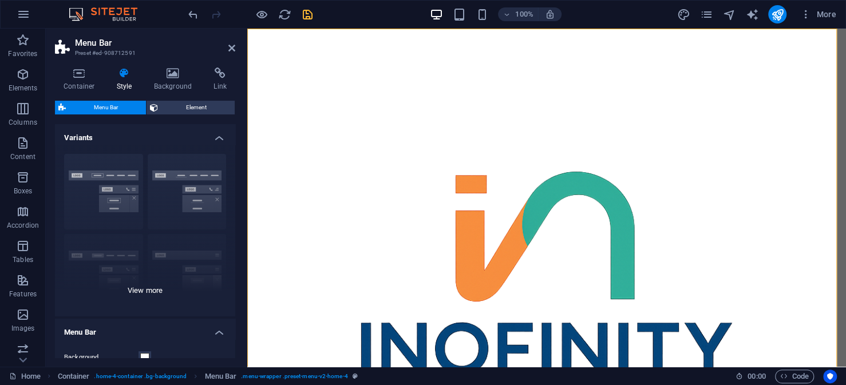
click at [78, 176] on div "Border Centered Default Fixed Loki Trigger Wide XXL" at bounding box center [145, 231] width 180 height 172
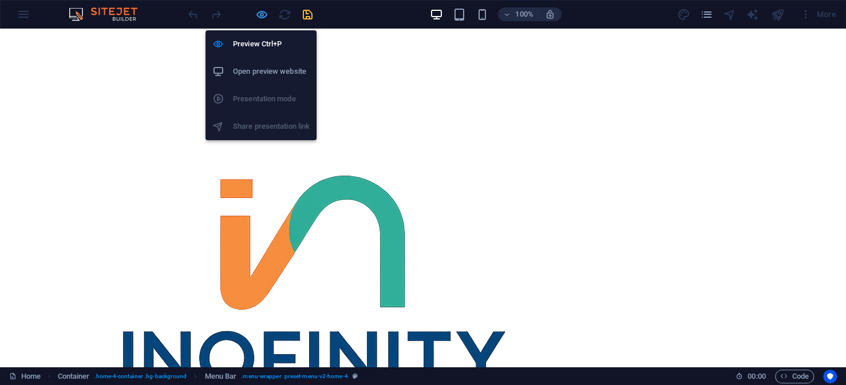
select select "vw"
select select "rem"
select select "vw"
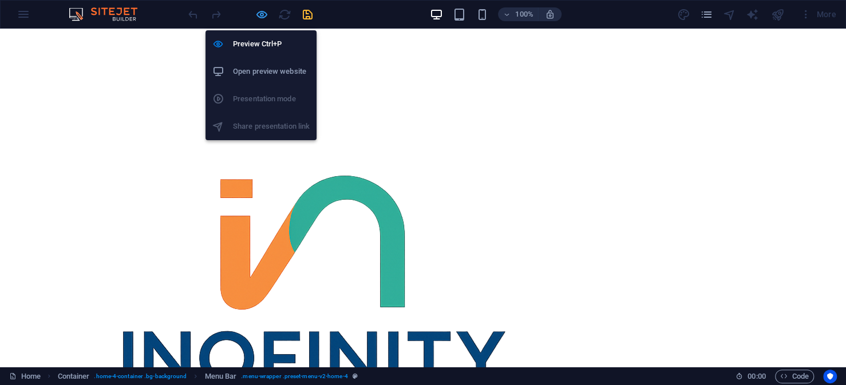
select select "preset-menu-v2-home-4"
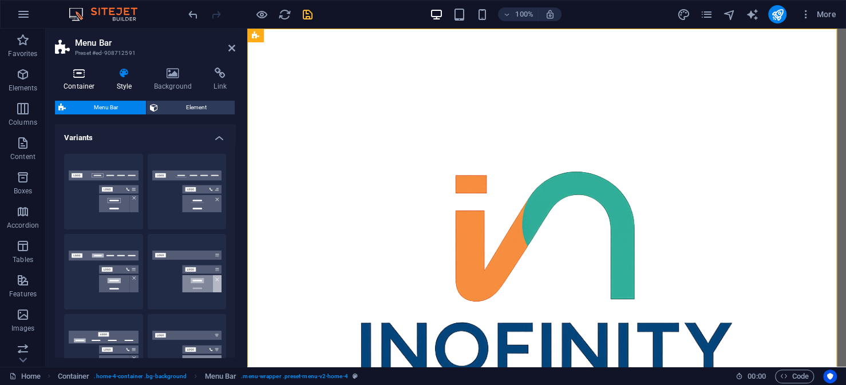
click at [76, 81] on h4 "Container" at bounding box center [81, 80] width 53 height 24
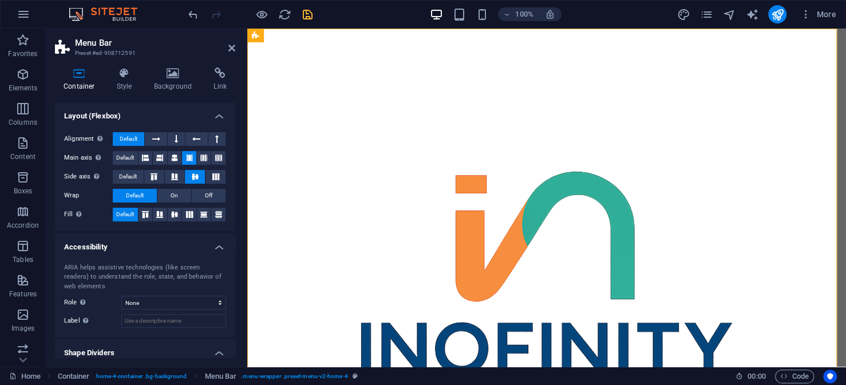
scroll to position [205, 0]
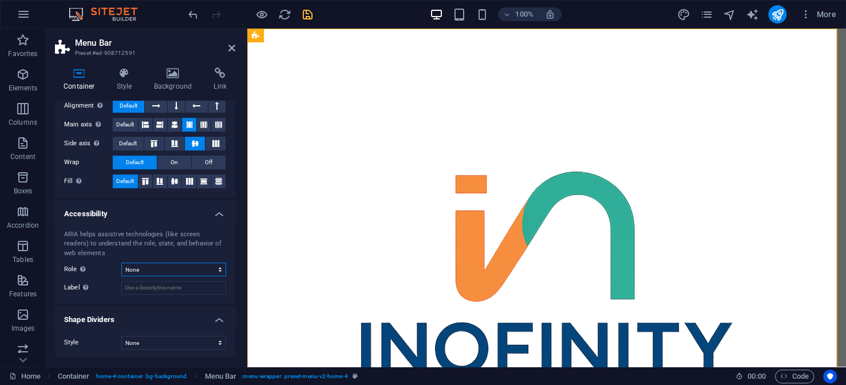
click at [155, 265] on select "None Alert Article Banner Comment Complementary Dialog Footer Header Marquee Pr…" at bounding box center [173, 270] width 105 height 14
click at [137, 306] on h4 "Shape Dividers" at bounding box center [145, 316] width 180 height 21
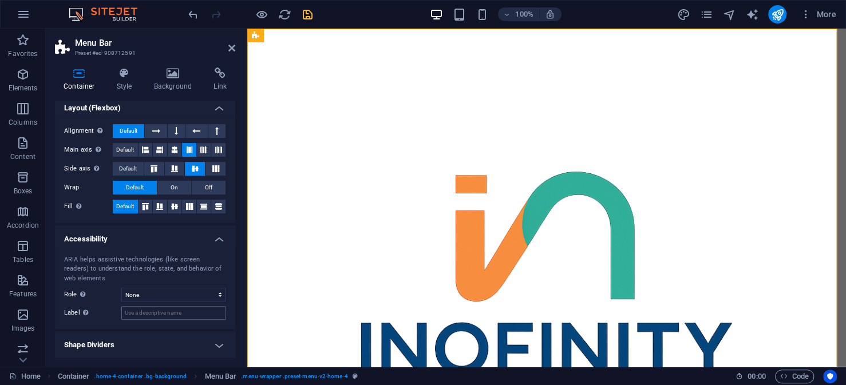
scroll to position [179, 0]
click at [176, 296] on select "None Alert Article Banner Comment Complementary Dialog Footer Header Marquee Pr…" at bounding box center [173, 296] width 105 height 14
click at [160, 333] on h4 "Shape Dividers" at bounding box center [145, 345] width 180 height 27
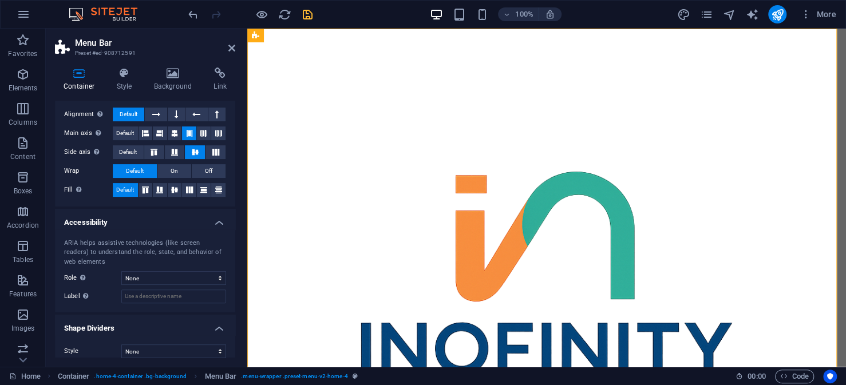
scroll to position [205, 0]
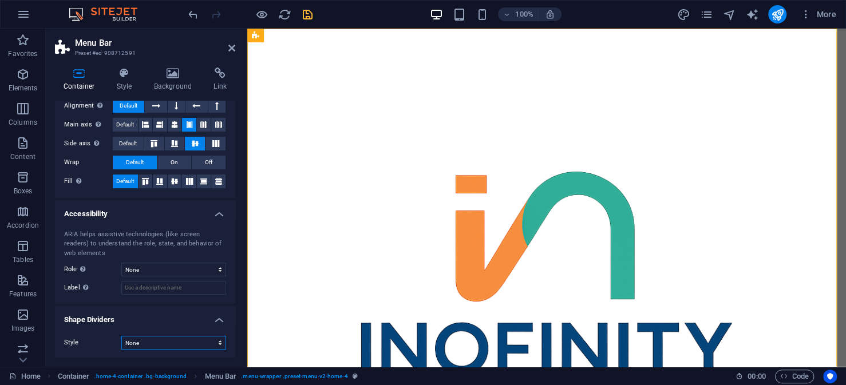
click at [156, 337] on select "None Triangle Square Diagonal Polygon 1 Polygon 2 Zigzag Multiple Zigzags Waves…" at bounding box center [173, 343] width 105 height 14
click at [108, 343] on label "Style" at bounding box center [92, 343] width 57 height 14
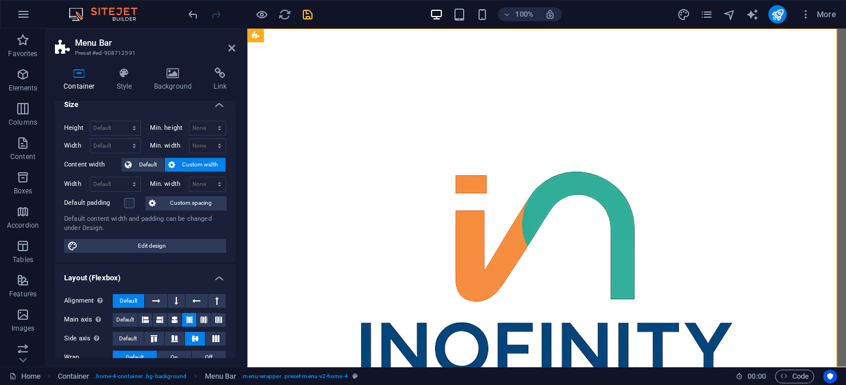
scroll to position [0, 0]
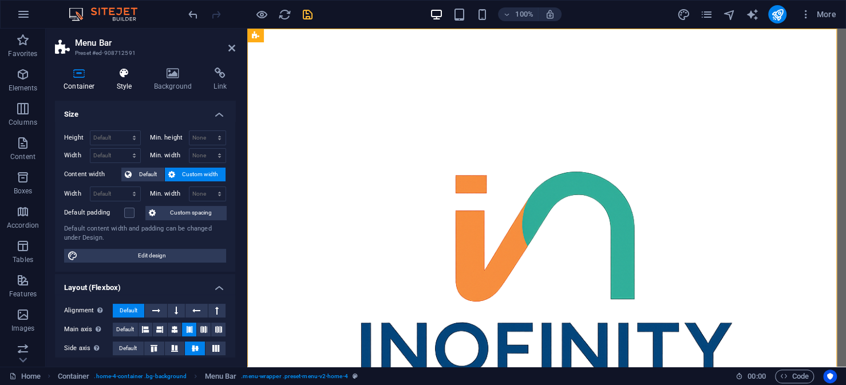
click at [123, 78] on icon at bounding box center [124, 73] width 33 height 11
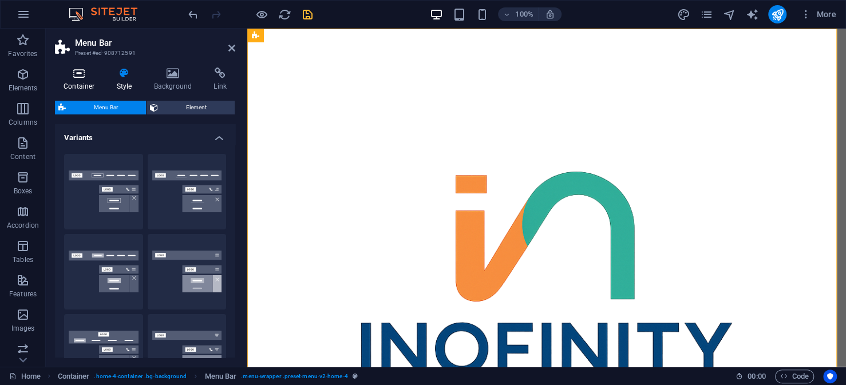
click at [82, 80] on h4 "Container" at bounding box center [81, 80] width 53 height 24
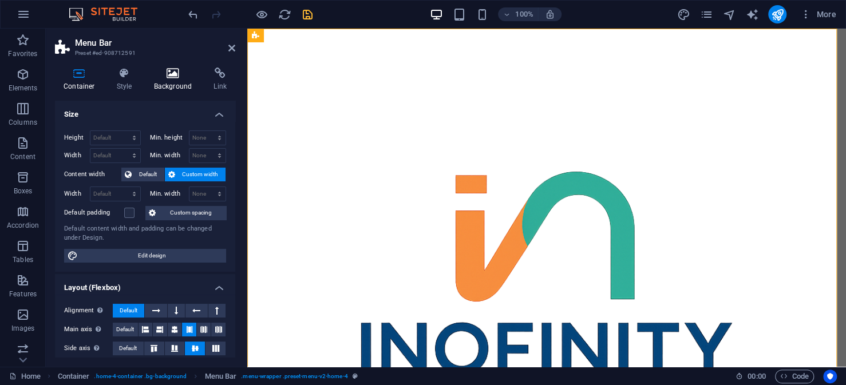
click at [177, 84] on h4 "Background" at bounding box center [175, 80] width 60 height 24
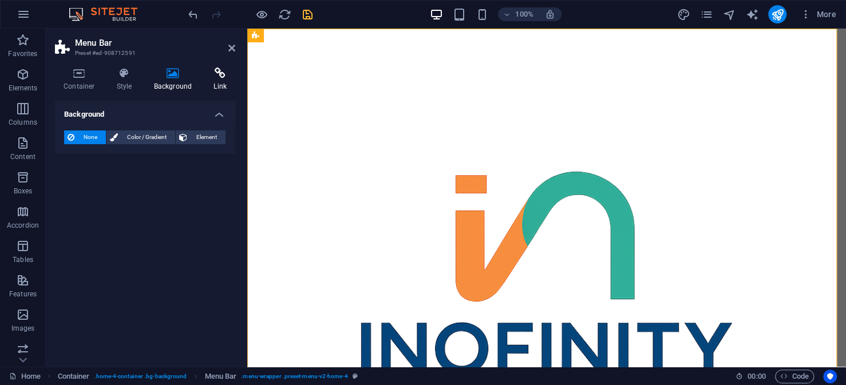
click at [225, 77] on icon at bounding box center [220, 73] width 30 height 11
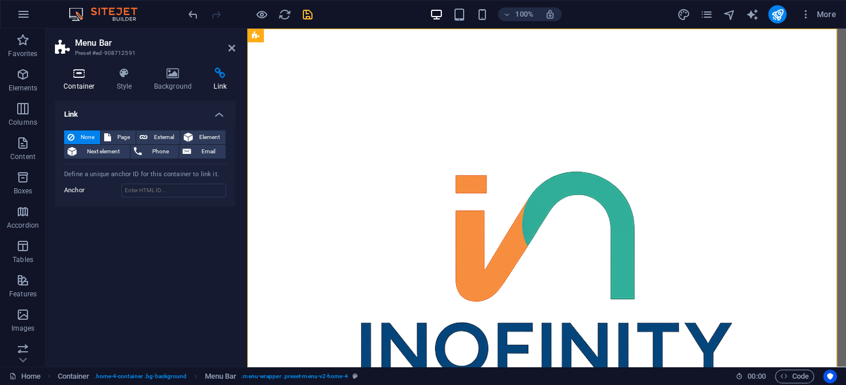
click at [72, 72] on icon at bounding box center [79, 73] width 49 height 11
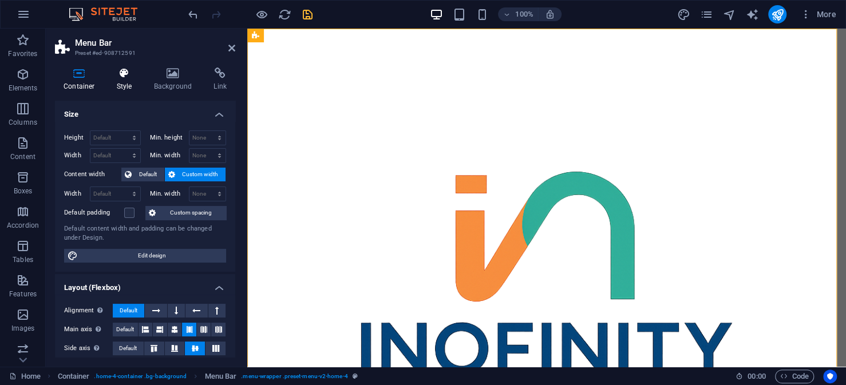
click at [130, 82] on h4 "Style" at bounding box center [126, 80] width 37 height 24
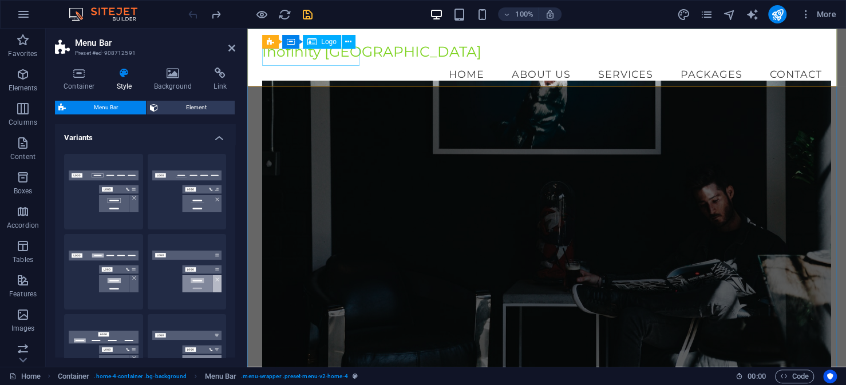
click at [307, 61] on div "Inofinity [GEOGRAPHIC_DATA]" at bounding box center [546, 52] width 569 height 17
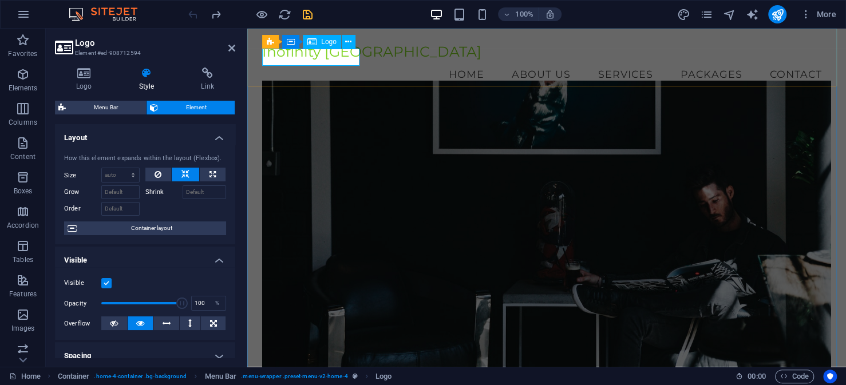
click at [313, 42] on icon at bounding box center [312, 42] width 9 height 14
click at [195, 213] on div at bounding box center [185, 207] width 81 height 17
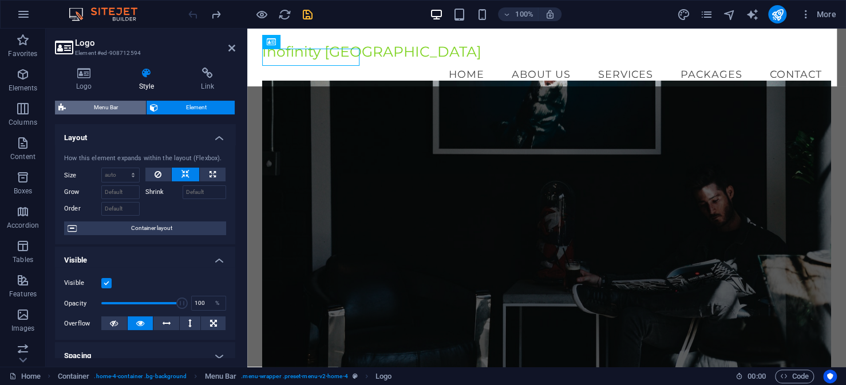
click at [123, 110] on span "Menu Bar" at bounding box center [105, 108] width 73 height 14
select select "vw"
select select "rem"
select select "vw"
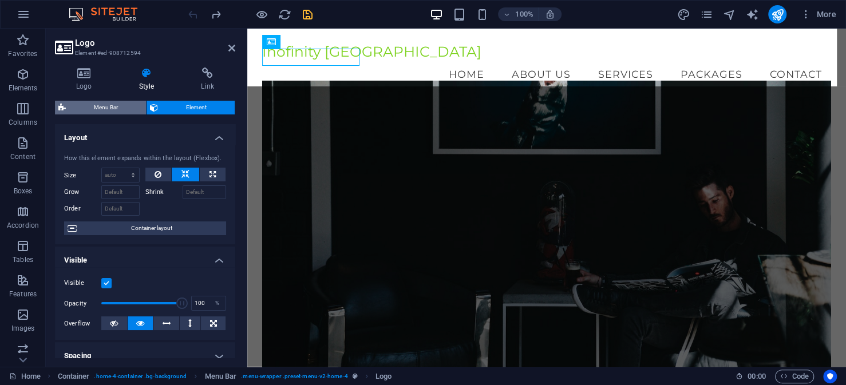
select select "preset-menu-v2-home-4"
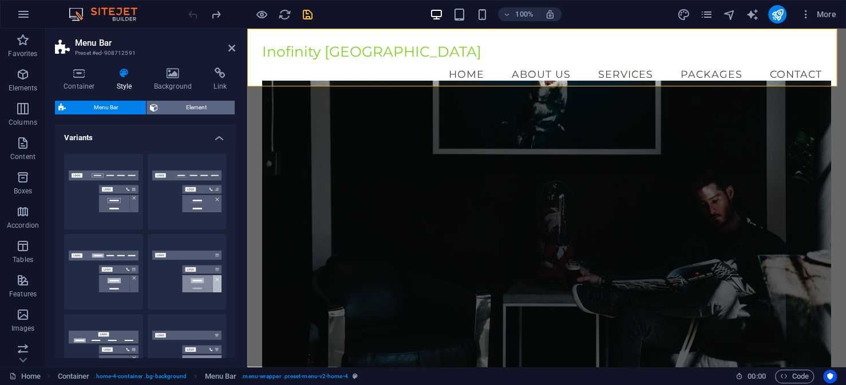
click at [175, 107] on span "Element" at bounding box center [196, 108] width 70 height 14
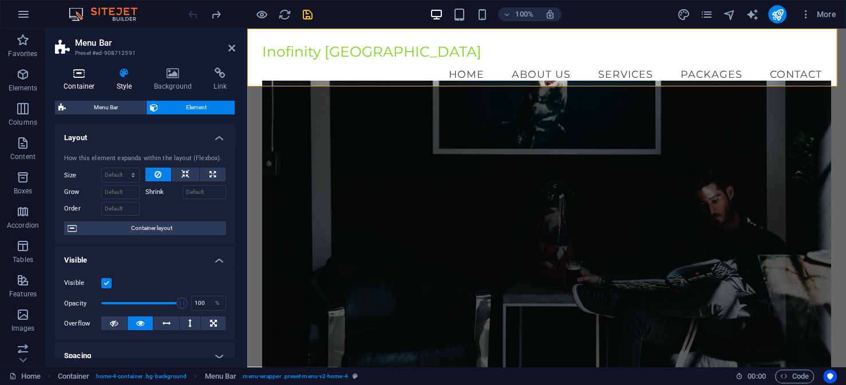
click at [88, 83] on h4 "Container" at bounding box center [81, 80] width 53 height 24
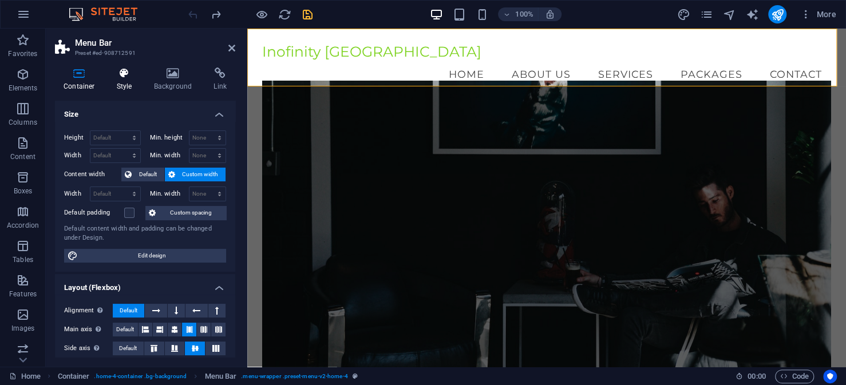
click at [127, 82] on h4 "Style" at bounding box center [126, 80] width 37 height 24
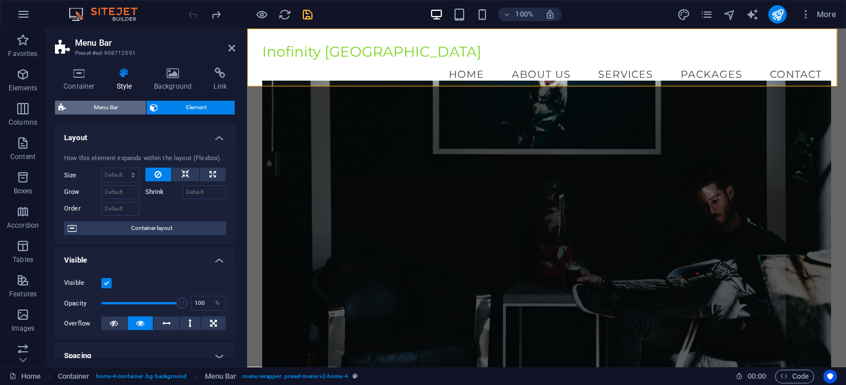
click at [115, 107] on span "Menu Bar" at bounding box center [105, 108] width 73 height 14
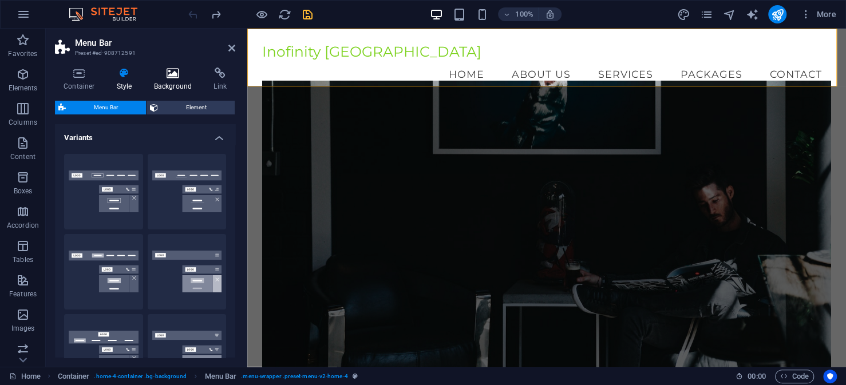
click at [167, 83] on h4 "Background" at bounding box center [175, 80] width 60 height 24
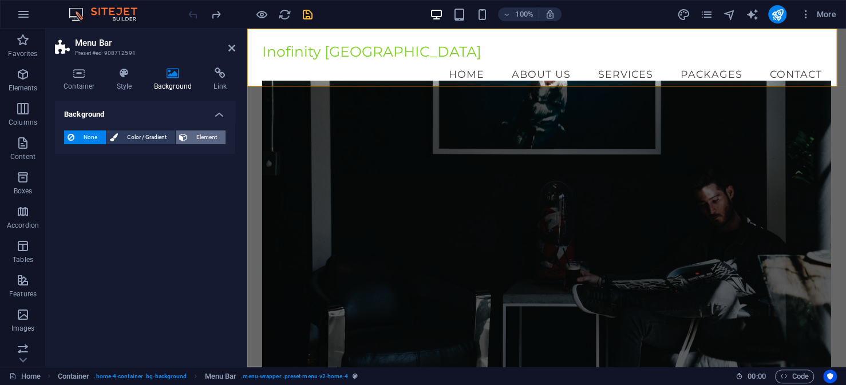
click at [201, 136] on span "Element" at bounding box center [206, 138] width 31 height 14
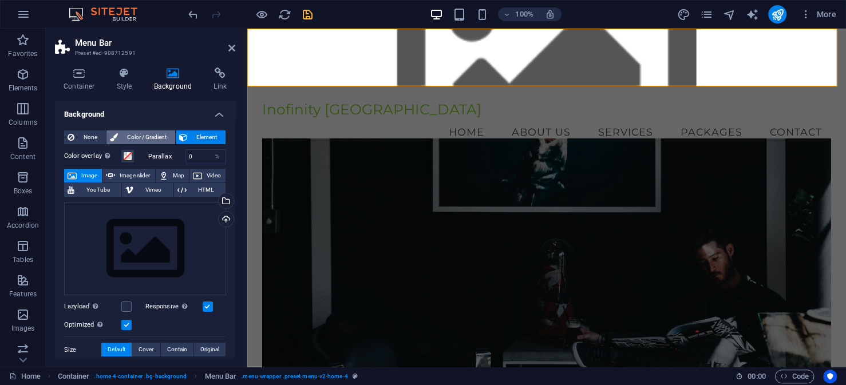
click at [148, 139] on span "Color / Gradient" at bounding box center [146, 138] width 50 height 14
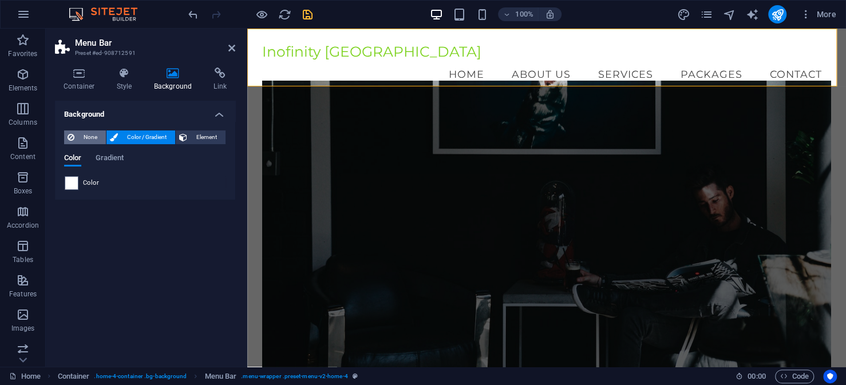
click at [89, 141] on span "None" at bounding box center [90, 138] width 25 height 14
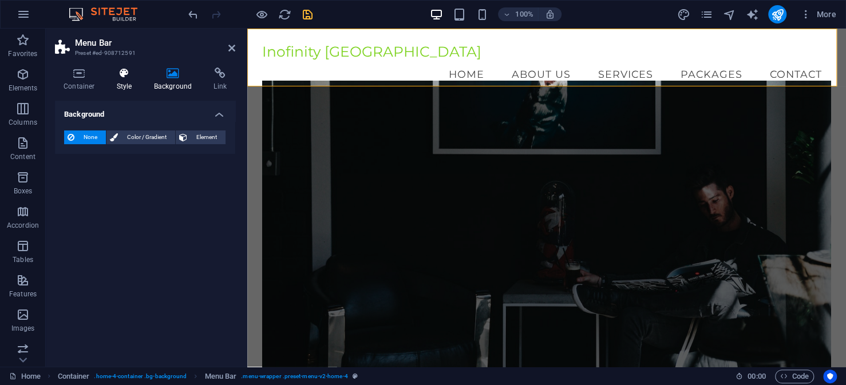
click at [117, 82] on h4 "Style" at bounding box center [126, 80] width 37 height 24
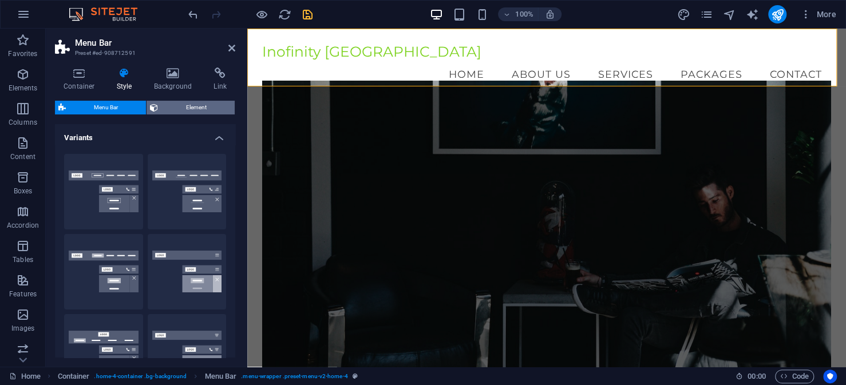
click at [189, 111] on span "Element" at bounding box center [196, 108] width 70 height 14
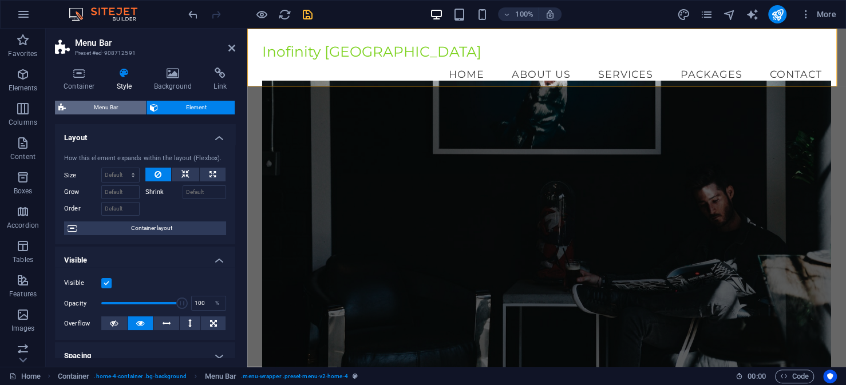
click at [115, 108] on span "Menu Bar" at bounding box center [105, 108] width 73 height 14
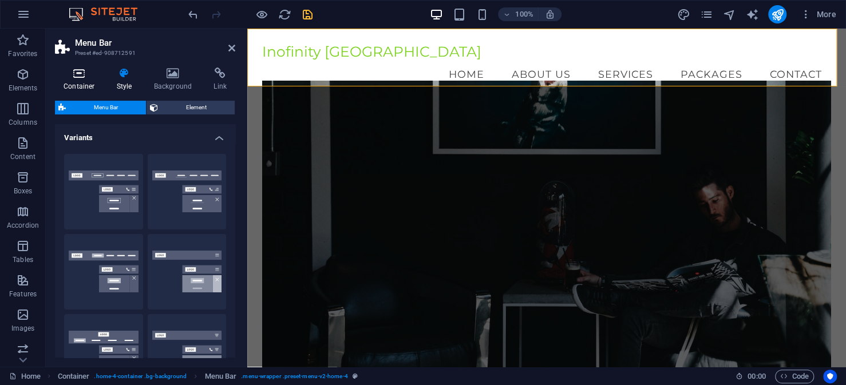
click at [81, 74] on icon at bounding box center [79, 73] width 49 height 11
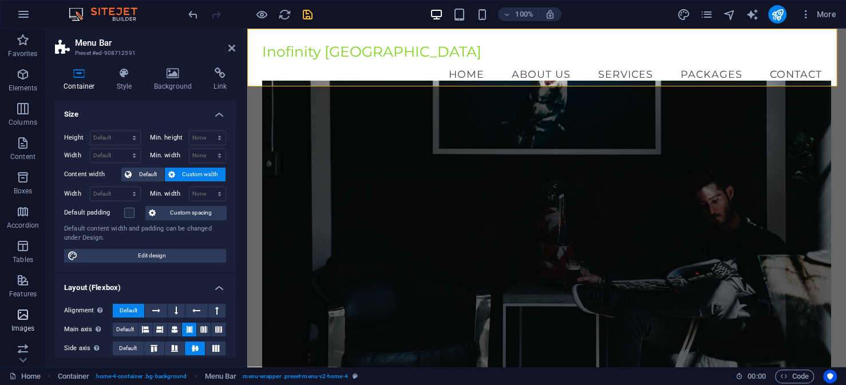
click at [23, 314] on icon "button" at bounding box center [23, 315] width 14 height 14
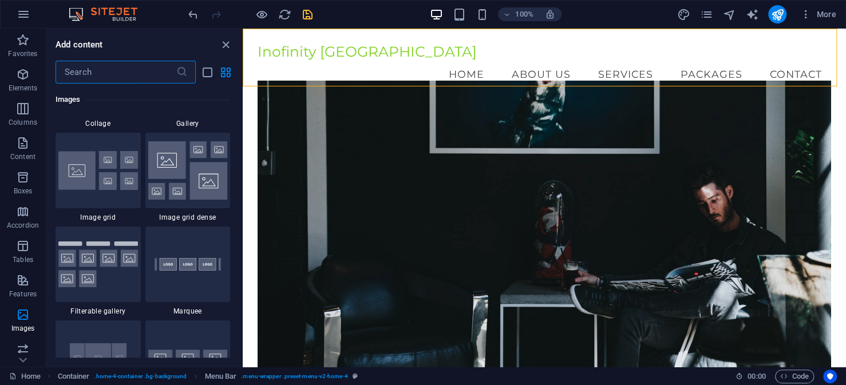
scroll to position [6207, 0]
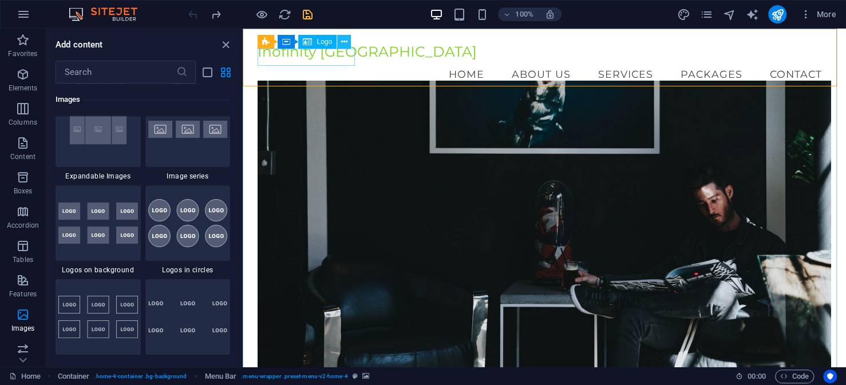
click at [296, 57] on div "Inofinity [GEOGRAPHIC_DATA]" at bounding box center [544, 52] width 573 height 17
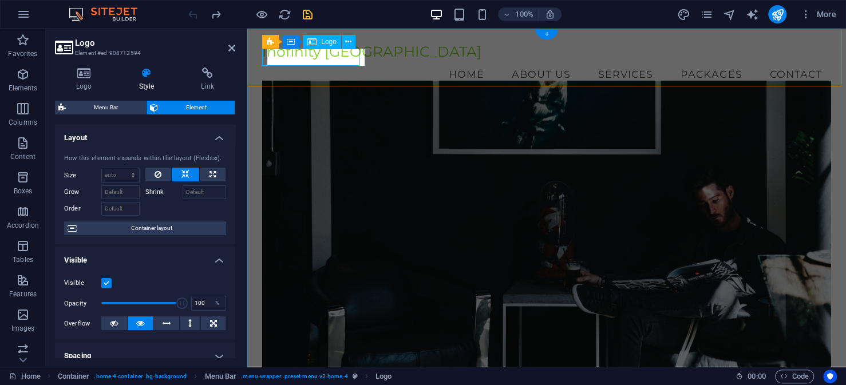
click at [296, 57] on div "Inofinity [GEOGRAPHIC_DATA]" at bounding box center [546, 52] width 569 height 17
click at [91, 46] on h2 "Logo" at bounding box center [155, 43] width 160 height 10
click at [75, 49] on h3 "Element #ed-908712594" at bounding box center [143, 53] width 137 height 10
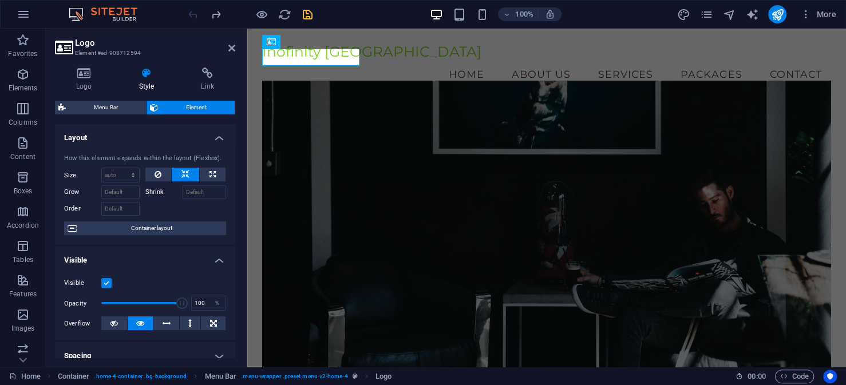
drag, startPoint x: 75, startPoint y: 49, endPoint x: 76, endPoint y: 57, distance: 8.1
click at [75, 49] on h3 "Element #ed-908712594" at bounding box center [143, 53] width 137 height 10
click at [82, 74] on icon at bounding box center [84, 73] width 58 height 11
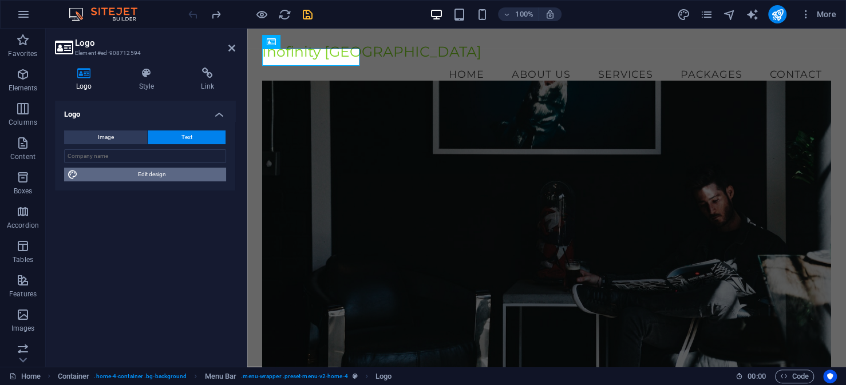
click at [116, 172] on span "Edit design" at bounding box center [151, 175] width 141 height 14
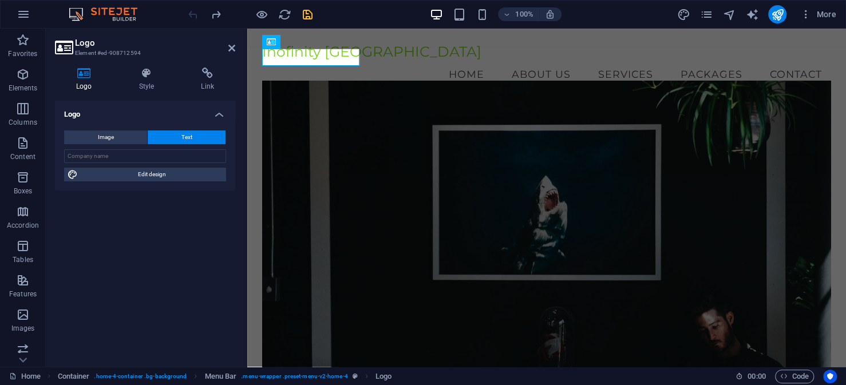
select select "px"
select select "200"
select select "px"
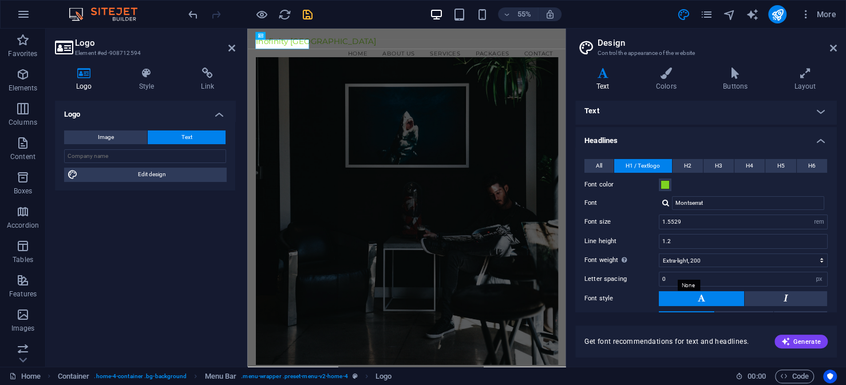
scroll to position [0, 0]
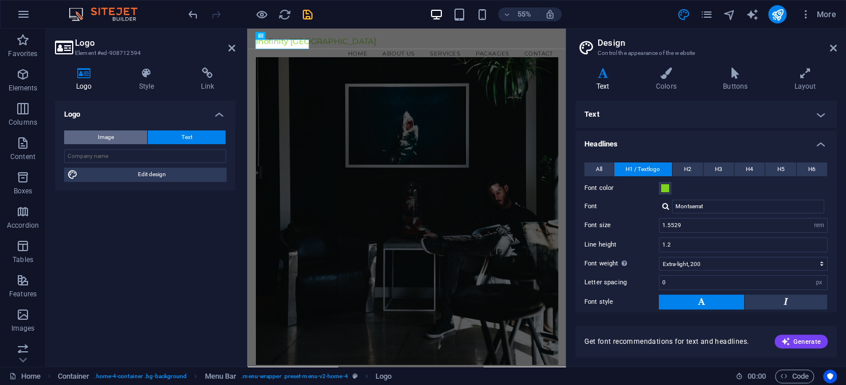
click at [120, 144] on button "Image" at bounding box center [105, 138] width 83 height 14
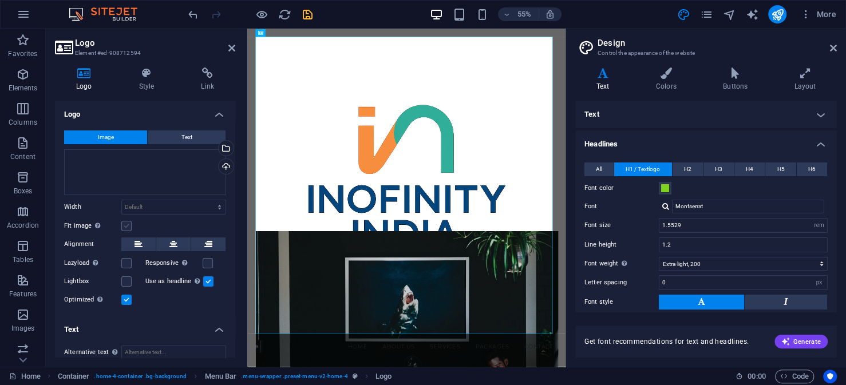
click at [130, 227] on label at bounding box center [126, 226] width 10 height 10
click at [0, 0] on input "Fit image Automatically fit image to a fixed width and height" at bounding box center [0, 0] width 0 height 0
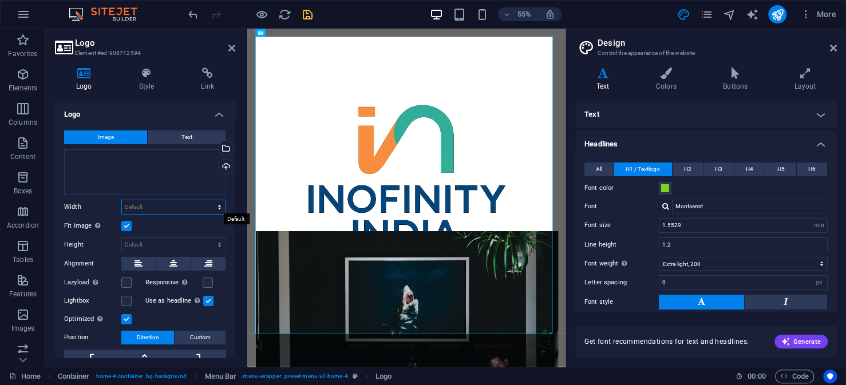
click at [156, 206] on select "Default auto px rem % em vh vw" at bounding box center [174, 207] width 104 height 14
click at [122, 200] on select "Default auto px rem % em vh vw" at bounding box center [174, 207] width 104 height 14
select select "DISABLED_OPTION_VALUE"
click at [163, 245] on select "Default auto px" at bounding box center [174, 245] width 104 height 14
click at [122, 238] on select "Default auto px" at bounding box center [174, 245] width 104 height 14
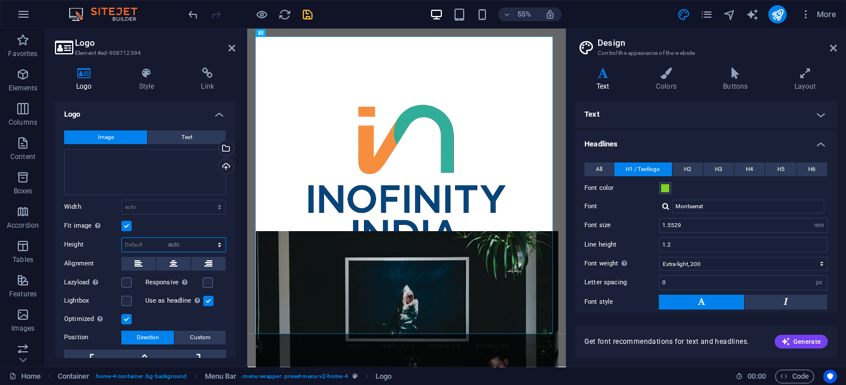
select select "DISABLED_OPTION_VALUE"
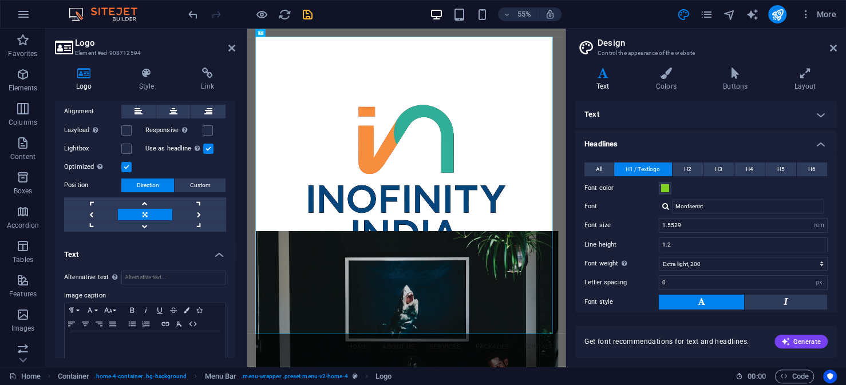
scroll to position [169, 0]
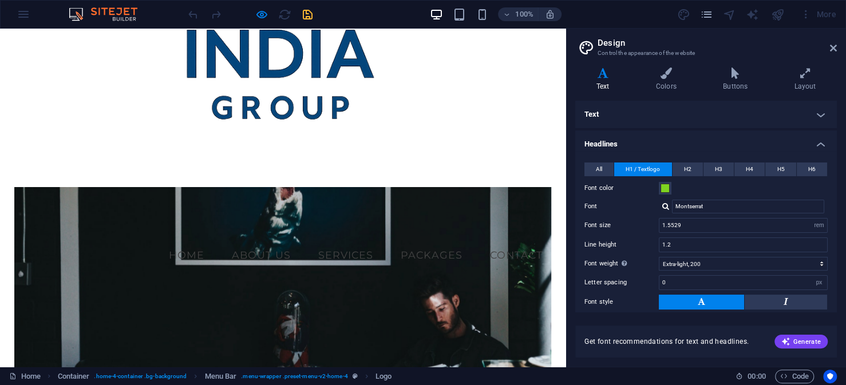
scroll to position [172, 0]
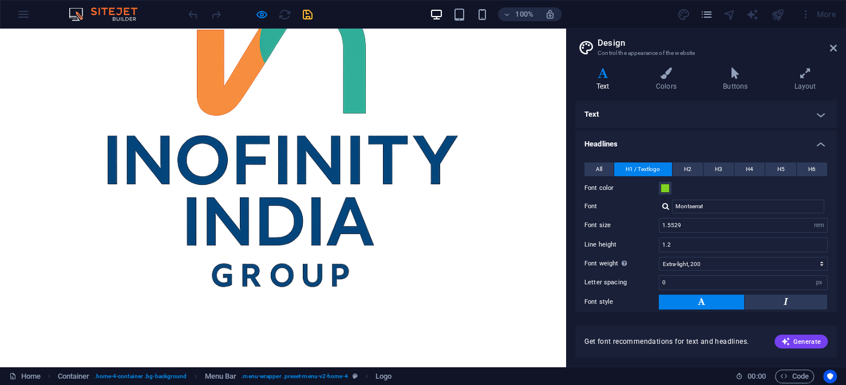
click at [414, 215] on img at bounding box center [283, 141] width 538 height 538
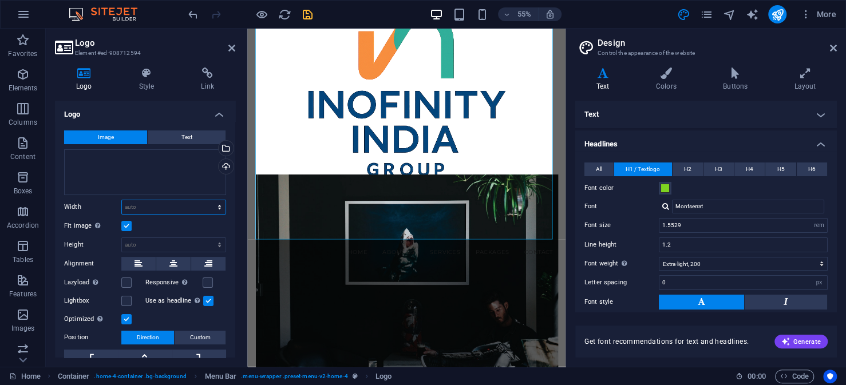
click at [137, 206] on select "Default auto px rem % em vh vw" at bounding box center [174, 207] width 104 height 14
select select "px"
click at [207, 200] on select "Default auto px rem % em vh vw" at bounding box center [174, 207] width 104 height 14
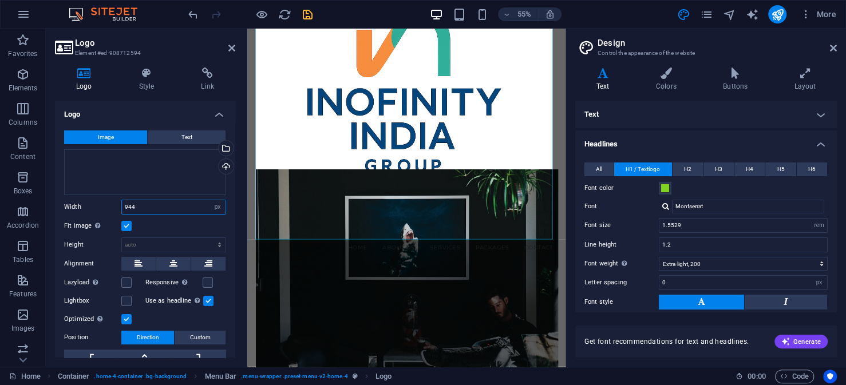
click at [171, 207] on input "944" at bounding box center [174, 207] width 104 height 14
type input "9"
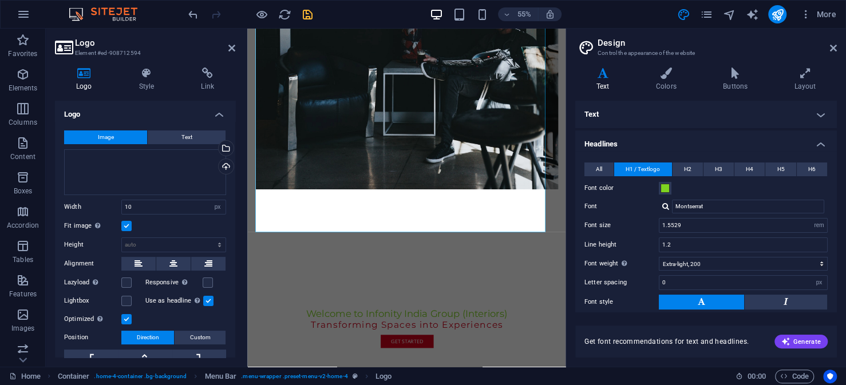
click at [181, 218] on div "Image Text Drag files here, click to choose files or select files from Files or…" at bounding box center [145, 257] width 180 height 272
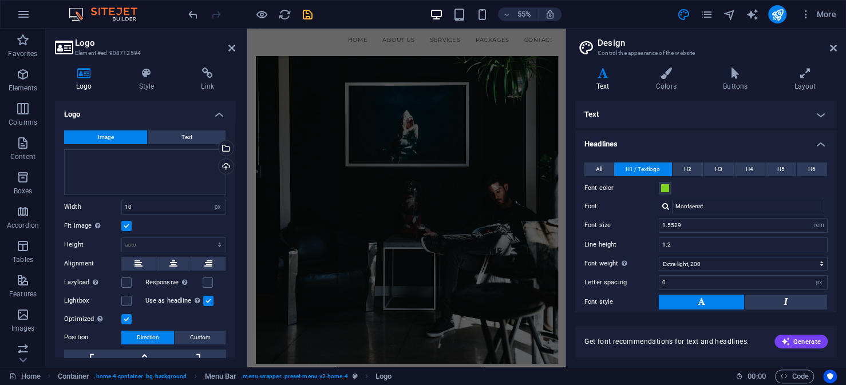
scroll to position [0, 0]
drag, startPoint x: 136, startPoint y: 203, endPoint x: 124, endPoint y: 206, distance: 11.8
click at [124, 206] on input "10" at bounding box center [174, 207] width 104 height 14
click at [167, 227] on div "Fit image Automatically fit image to a fixed width and height" at bounding box center [145, 226] width 162 height 14
drag, startPoint x: 139, startPoint y: 206, endPoint x: 124, endPoint y: 206, distance: 15.5
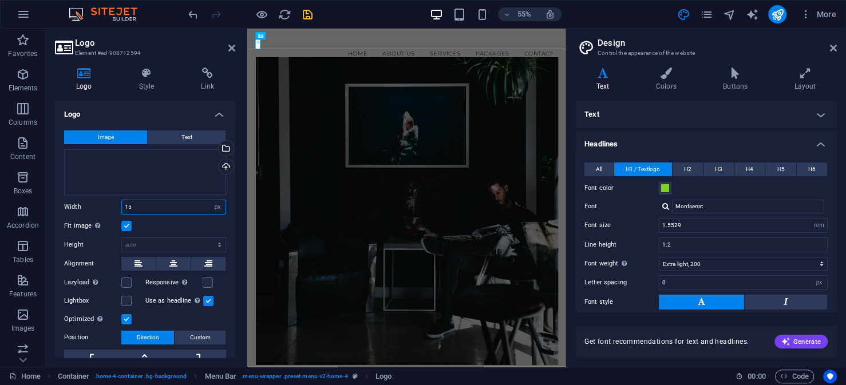
click at [124, 206] on input "15" at bounding box center [174, 207] width 104 height 14
type input "50"
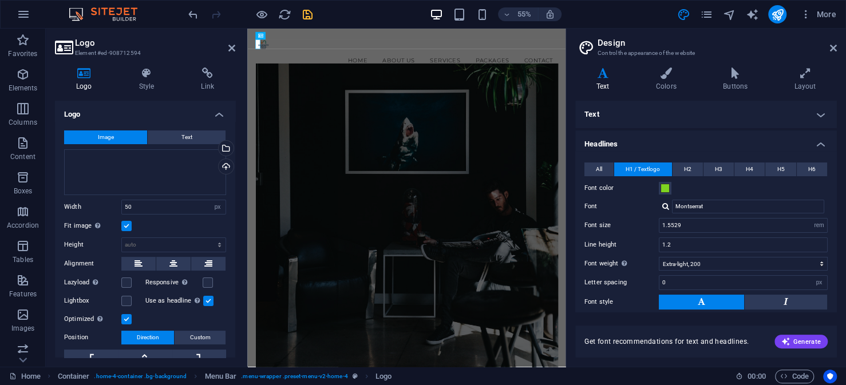
click at [171, 230] on div "Fit image Automatically fit image to a fixed width and height" at bounding box center [145, 226] width 162 height 14
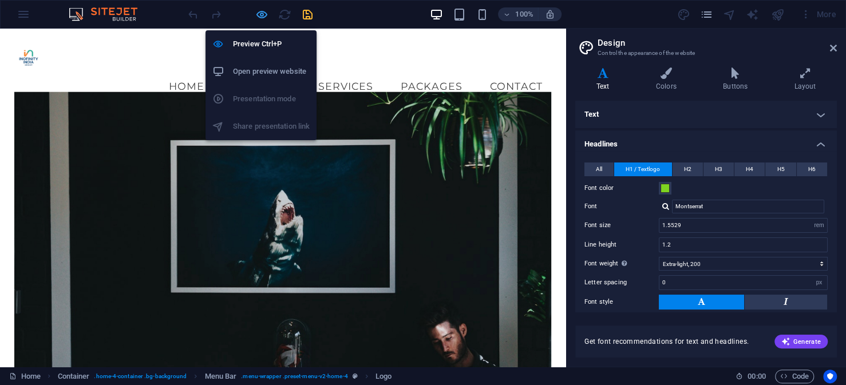
select select "px"
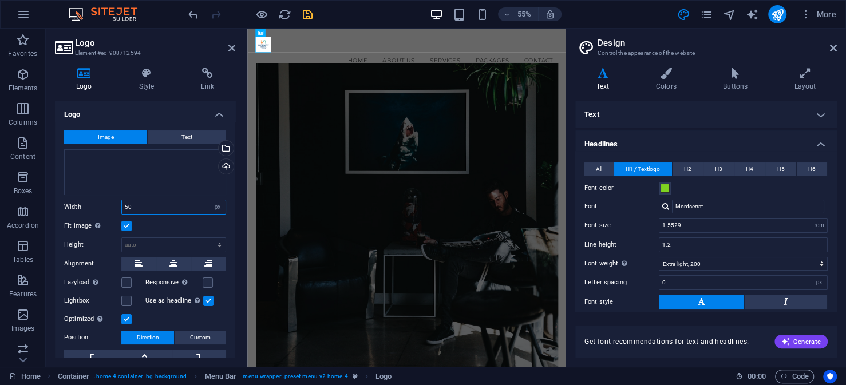
drag, startPoint x: 133, startPoint y: 210, endPoint x: 116, endPoint y: 207, distance: 17.4
click at [116, 207] on div "Width 50 Default auto px rem % em vh vw" at bounding box center [145, 207] width 162 height 15
type input "150"
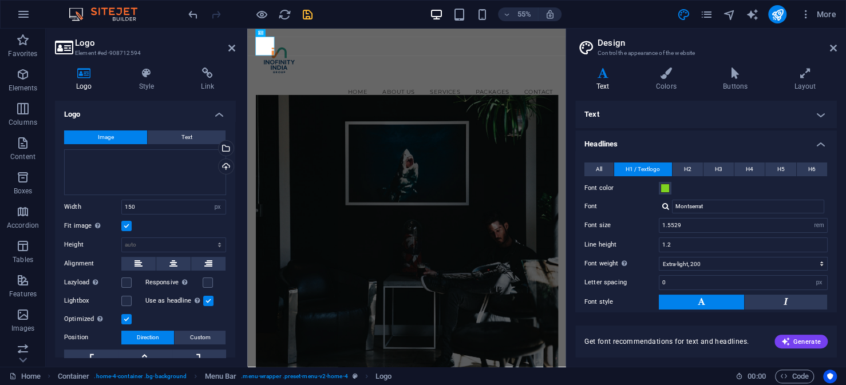
click at [172, 227] on div "Fit image Automatically fit image to a fixed width and height" at bounding box center [145, 226] width 162 height 14
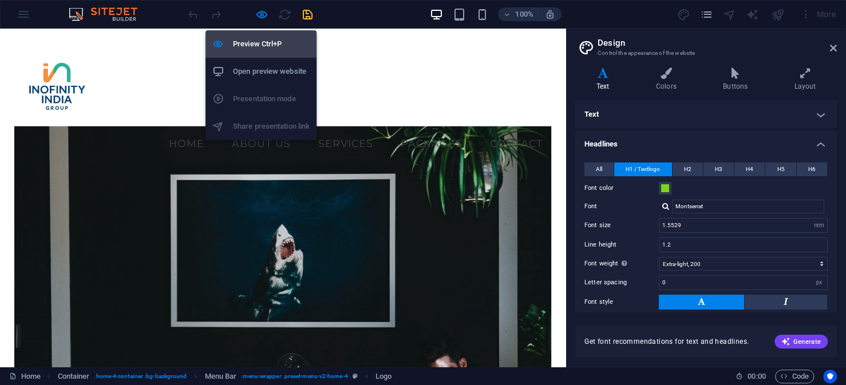
select select "px"
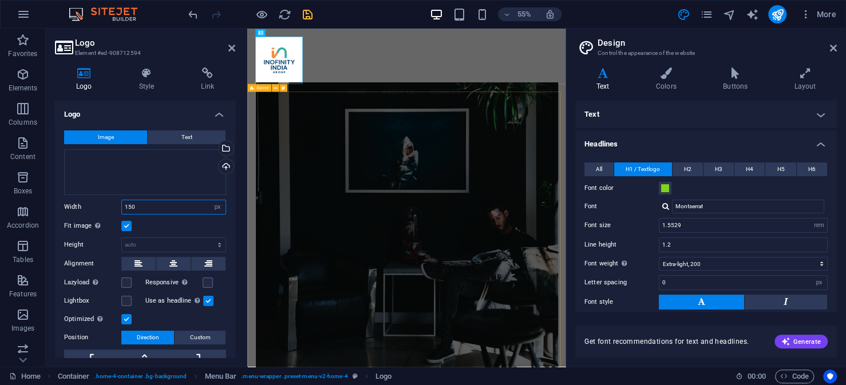
click at [129, 207] on input "150" at bounding box center [174, 207] width 104 height 14
type input "125"
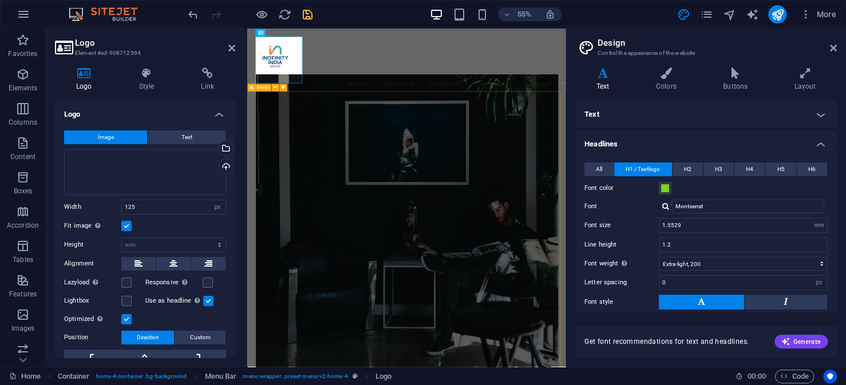
click at [202, 224] on div "Fit image Automatically fit image to a fixed width and height" at bounding box center [145, 226] width 162 height 14
click at [128, 229] on label at bounding box center [126, 226] width 10 height 10
click at [0, 0] on input "Fit image Automatically fit image to a fixed width and height" at bounding box center [0, 0] width 0 height 0
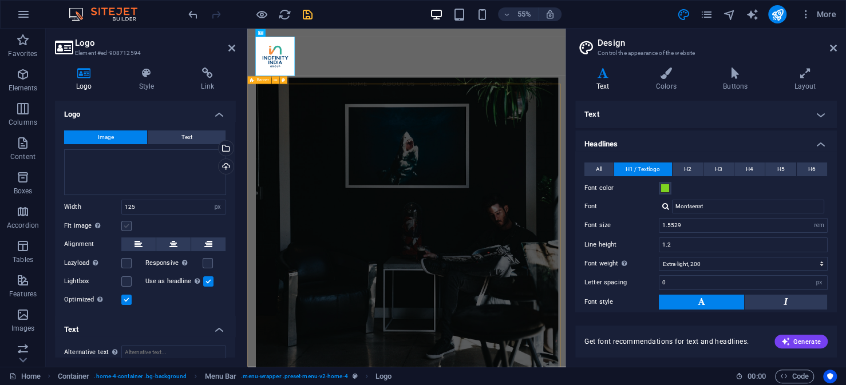
click at [128, 224] on label at bounding box center [126, 226] width 10 height 10
click at [0, 0] on input "Fit image Automatically fit image to a fixed width and height" at bounding box center [0, 0] width 0 height 0
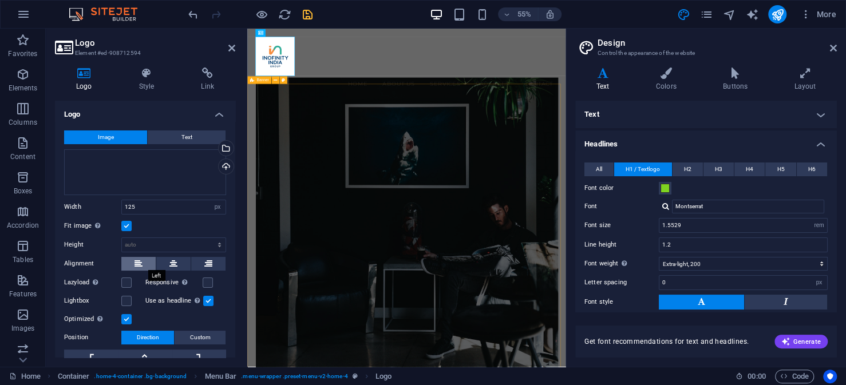
click at [141, 262] on icon at bounding box center [139, 264] width 8 height 14
click at [129, 279] on label at bounding box center [126, 283] width 10 height 10
click at [0, 0] on input "Lazyload Loading images after the page loads improves page speed." at bounding box center [0, 0] width 0 height 0
click at [205, 284] on label at bounding box center [208, 283] width 10 height 10
click at [0, 0] on input "Responsive Automatically load retina image and smartphone optimized sizes." at bounding box center [0, 0] width 0 height 0
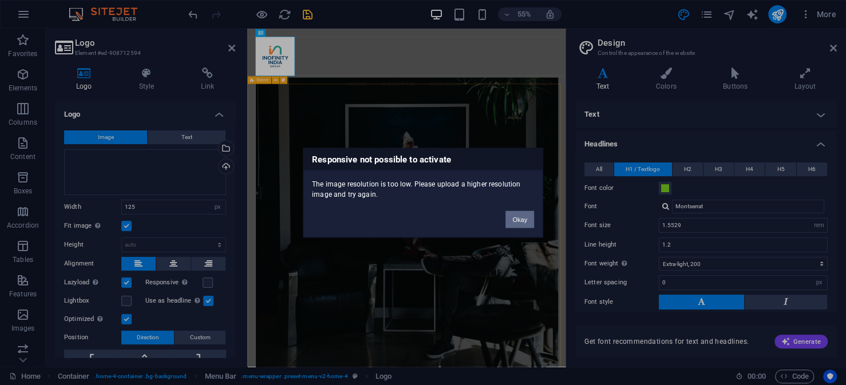
click at [514, 218] on button "Okay" at bounding box center [520, 219] width 29 height 17
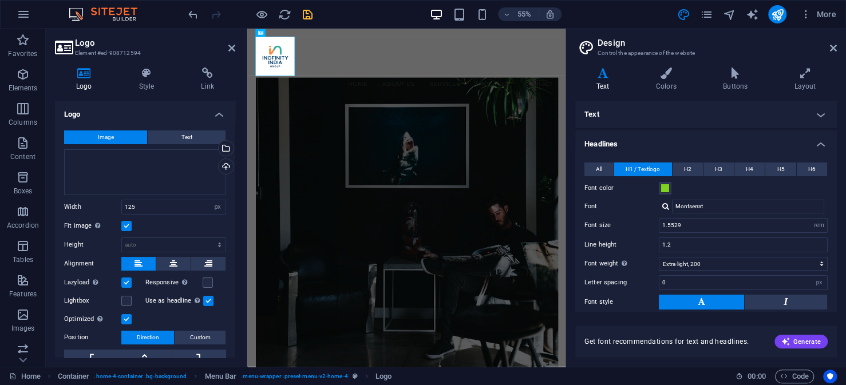
click at [130, 283] on label at bounding box center [126, 283] width 10 height 10
click at [0, 0] on input "Lazyload Loading images after the page loads improves page speed." at bounding box center [0, 0] width 0 height 0
click at [128, 301] on label at bounding box center [126, 301] width 10 height 10
click at [0, 0] on input "Lightbox" at bounding box center [0, 0] width 0 height 0
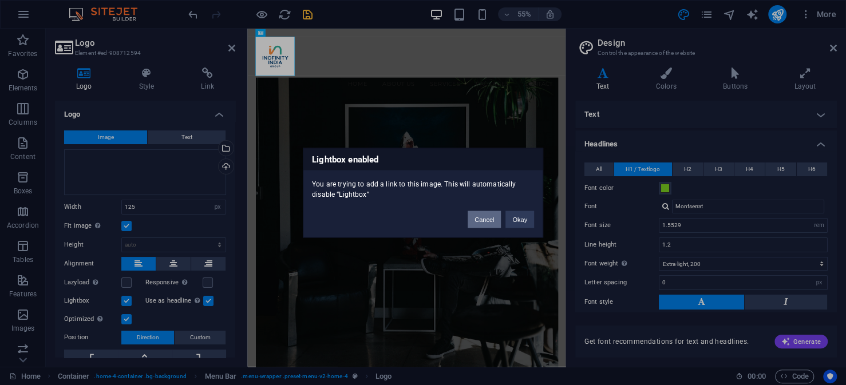
click at [489, 217] on button "Cancel" at bounding box center [484, 219] width 33 height 17
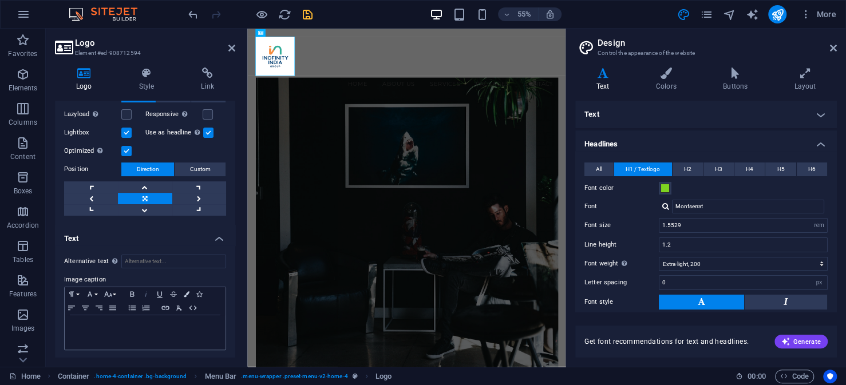
scroll to position [169, 0]
click at [195, 196] on link at bounding box center [199, 197] width 54 height 11
click at [197, 195] on link at bounding box center [199, 197] width 54 height 11
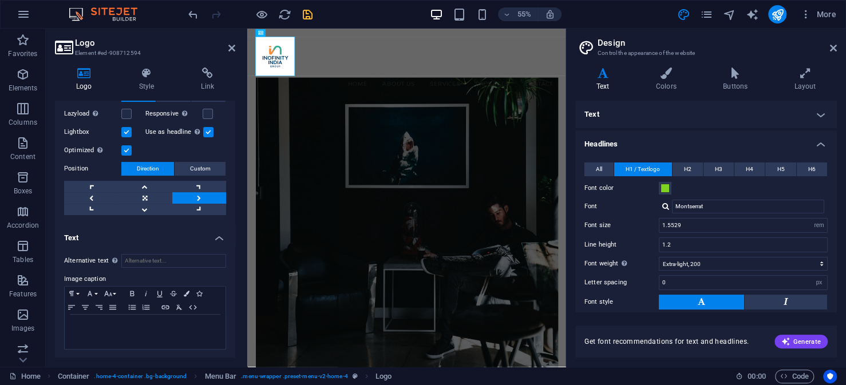
click at [197, 195] on link at bounding box center [199, 197] width 54 height 11
click at [136, 192] on link at bounding box center [145, 197] width 54 height 11
click at [196, 196] on link at bounding box center [199, 197] width 54 height 11
click at [82, 198] on link at bounding box center [91, 197] width 54 height 11
click at [96, 183] on link at bounding box center [91, 186] width 54 height 11
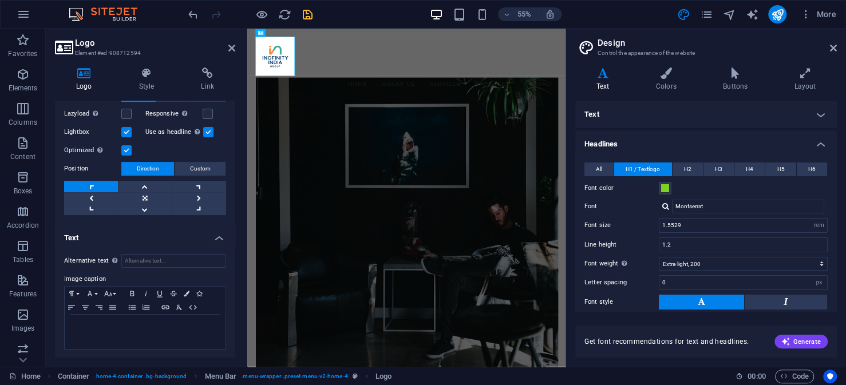
click at [167, 236] on h4 "Text" at bounding box center [145, 234] width 180 height 21
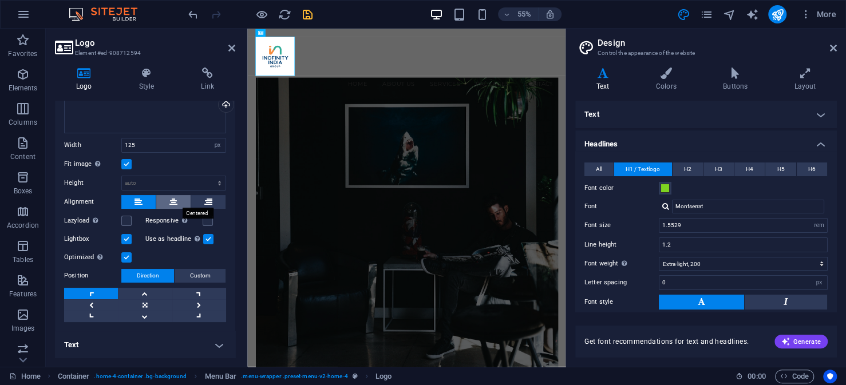
click at [173, 198] on icon at bounding box center [174, 202] width 8 height 14
click at [141, 201] on icon at bounding box center [139, 202] width 8 height 14
click at [127, 161] on label at bounding box center [126, 164] width 10 height 10
click at [0, 0] on input "Fit image Automatically fit image to a fixed width and height" at bounding box center [0, 0] width 0 height 0
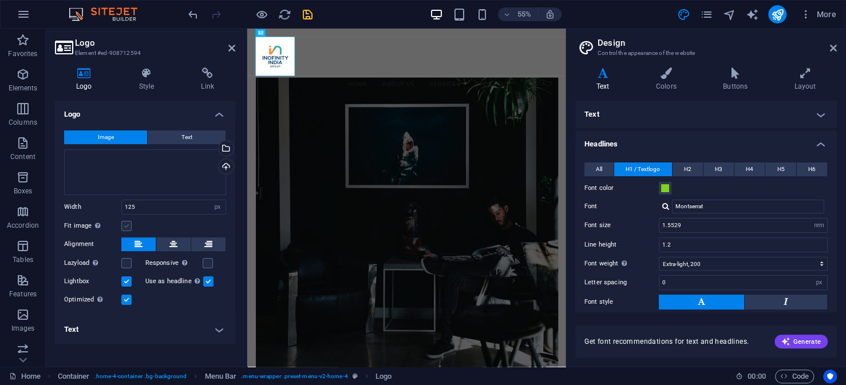
click at [129, 223] on label at bounding box center [126, 226] width 10 height 10
click at [0, 0] on input "Fit image Automatically fit image to a fixed width and height" at bounding box center [0, 0] width 0 height 0
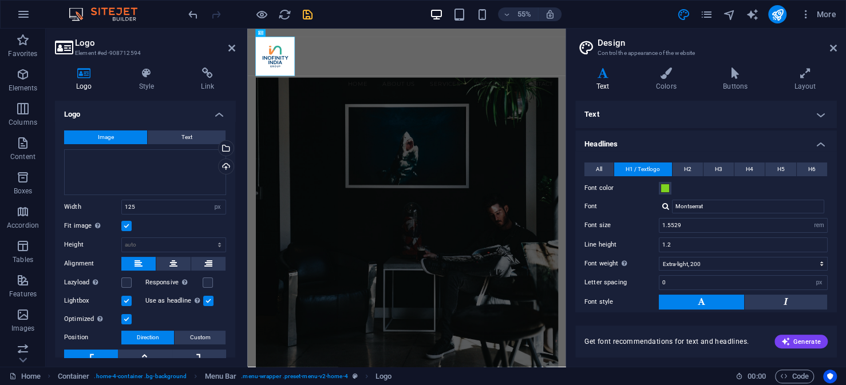
click at [109, 138] on span "Image" at bounding box center [106, 138] width 16 height 14
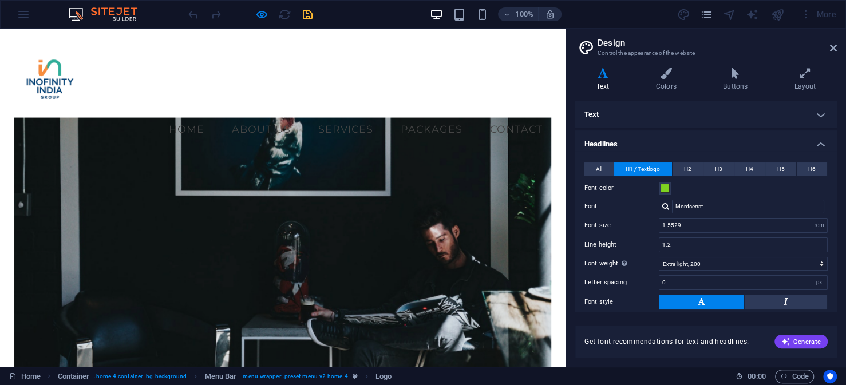
click at [46, 78] on img at bounding box center [50, 80] width 72 height 72
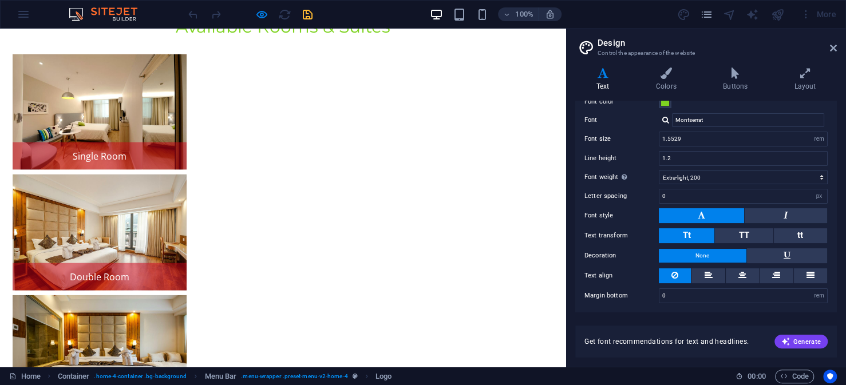
scroll to position [4270, 0]
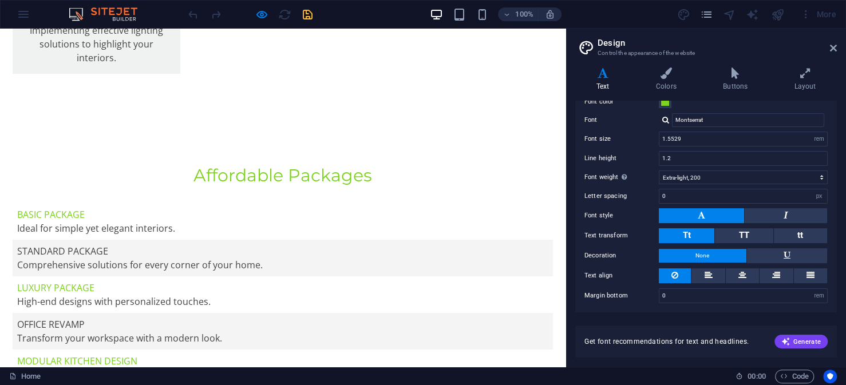
scroll to position [2885, 0]
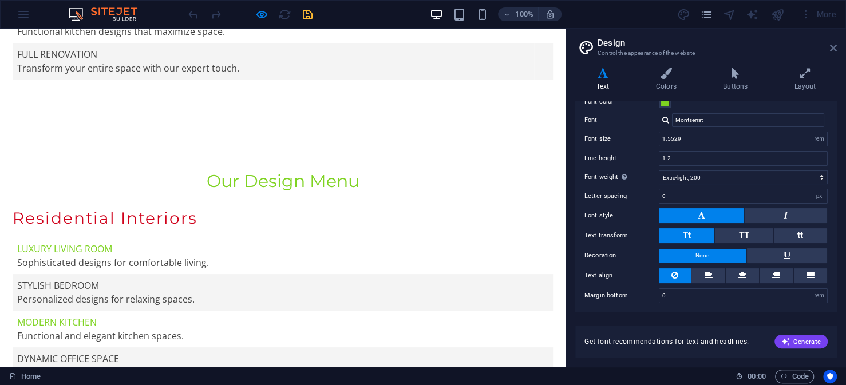
click at [834, 46] on icon at bounding box center [833, 48] width 7 height 9
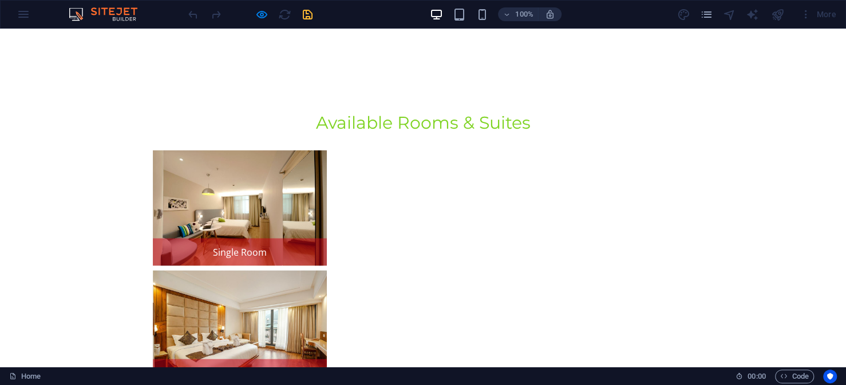
scroll to position [4327, 0]
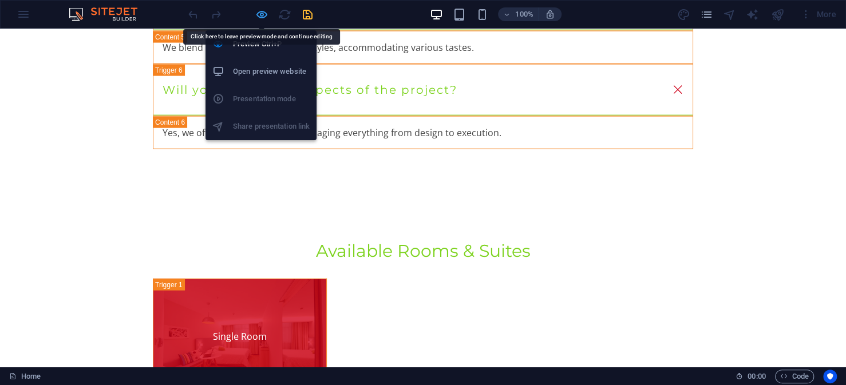
scroll to position [0, 0]
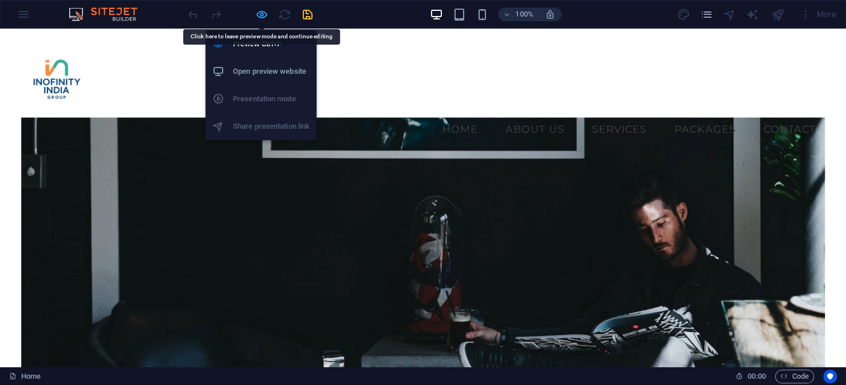
select select "px"
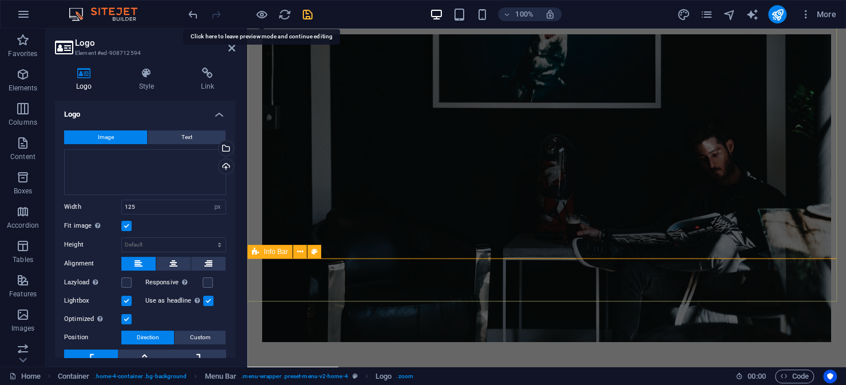
scroll to position [172, 0]
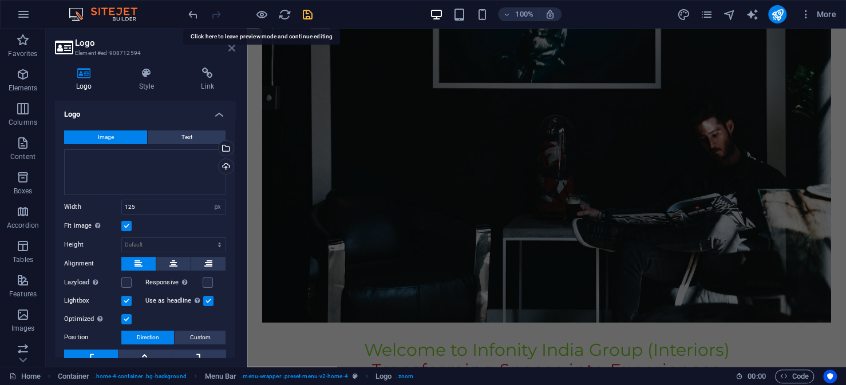
click at [232, 48] on icon at bounding box center [232, 48] width 7 height 9
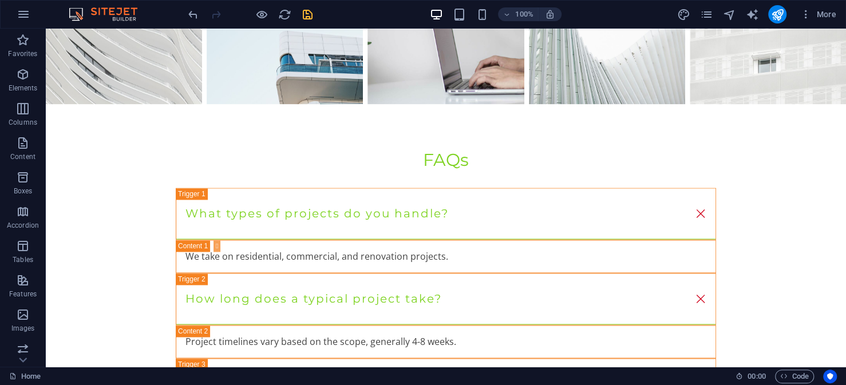
scroll to position [5319, 0]
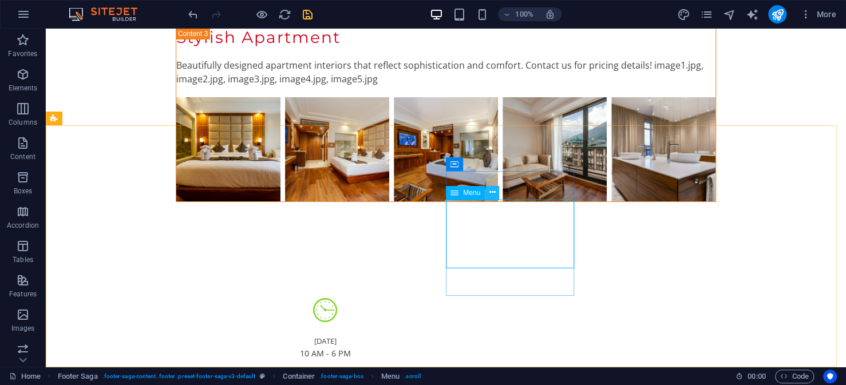
click at [491, 188] on icon at bounding box center [493, 193] width 6 height 12
click at [461, 194] on div "Menu" at bounding box center [465, 193] width 39 height 14
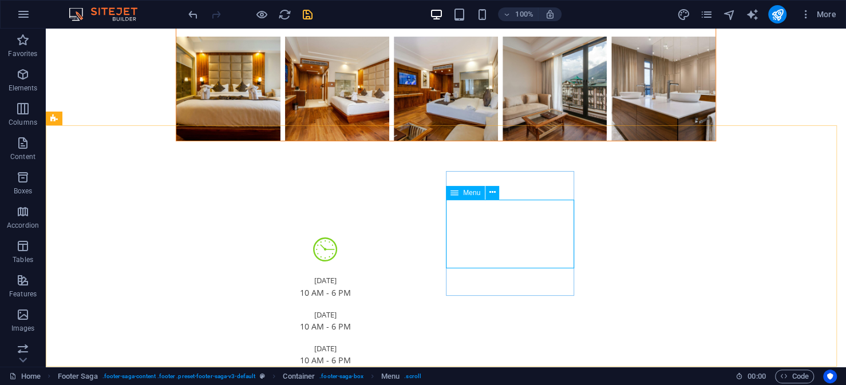
select select
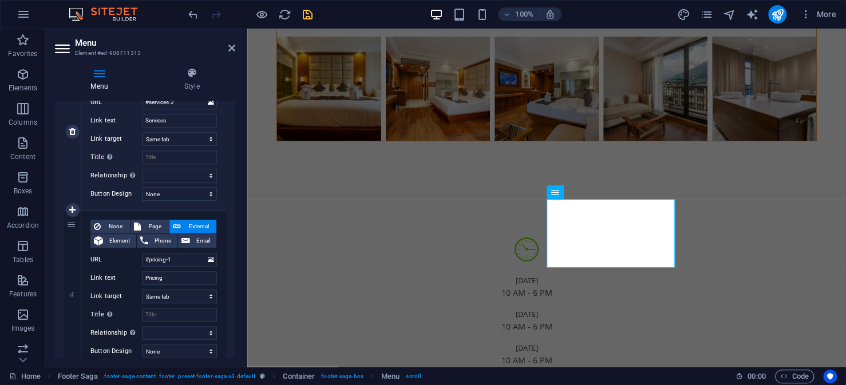
scroll to position [515, 0]
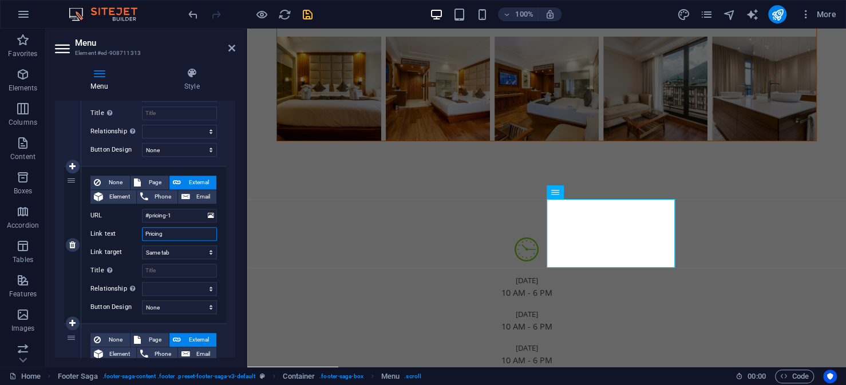
click at [170, 234] on input "Pricing" at bounding box center [179, 234] width 75 height 14
type input "Packages"
select select
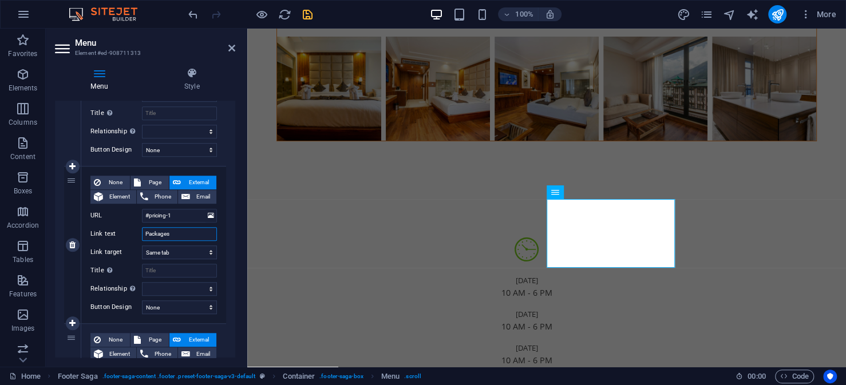
select select
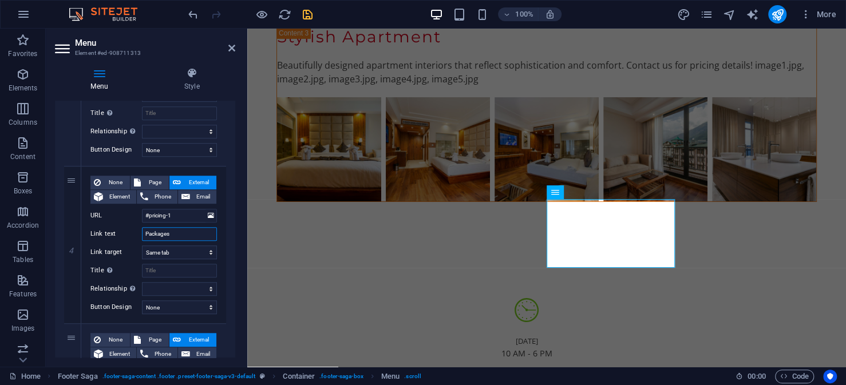
type input "Packages"
click at [304, 10] on icon "save" at bounding box center [307, 14] width 13 height 13
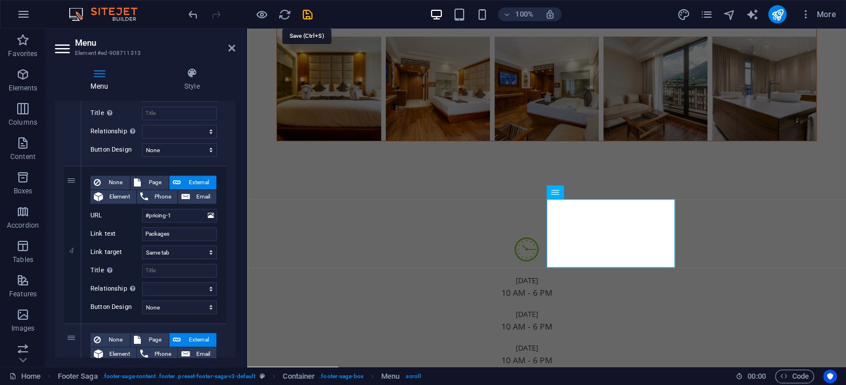
select select "px"
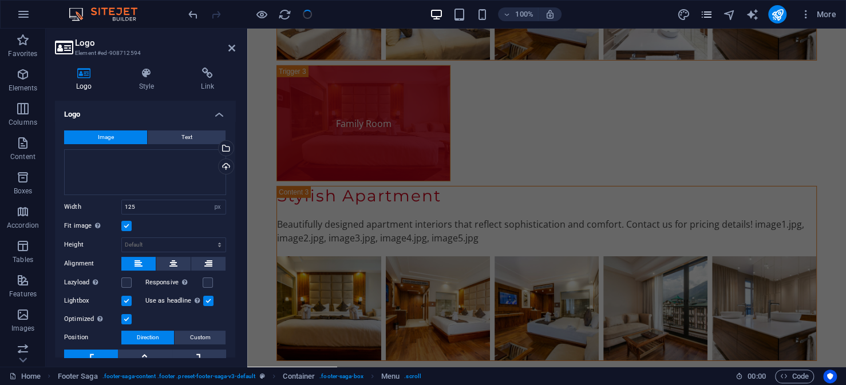
scroll to position [0, 0]
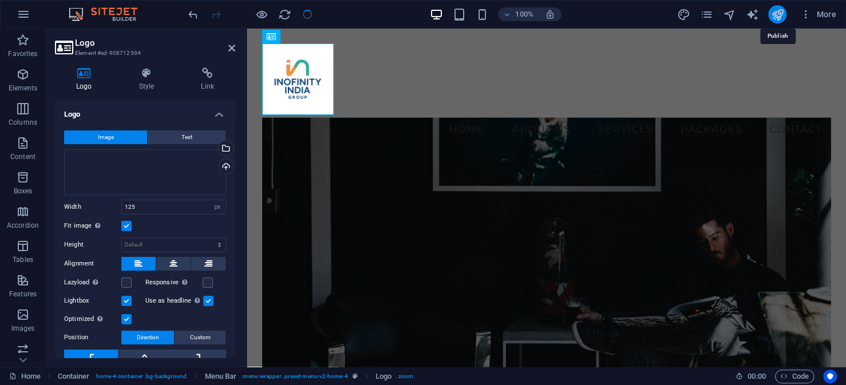
select select "px"
